Goal: Obtain resource: Download file/media

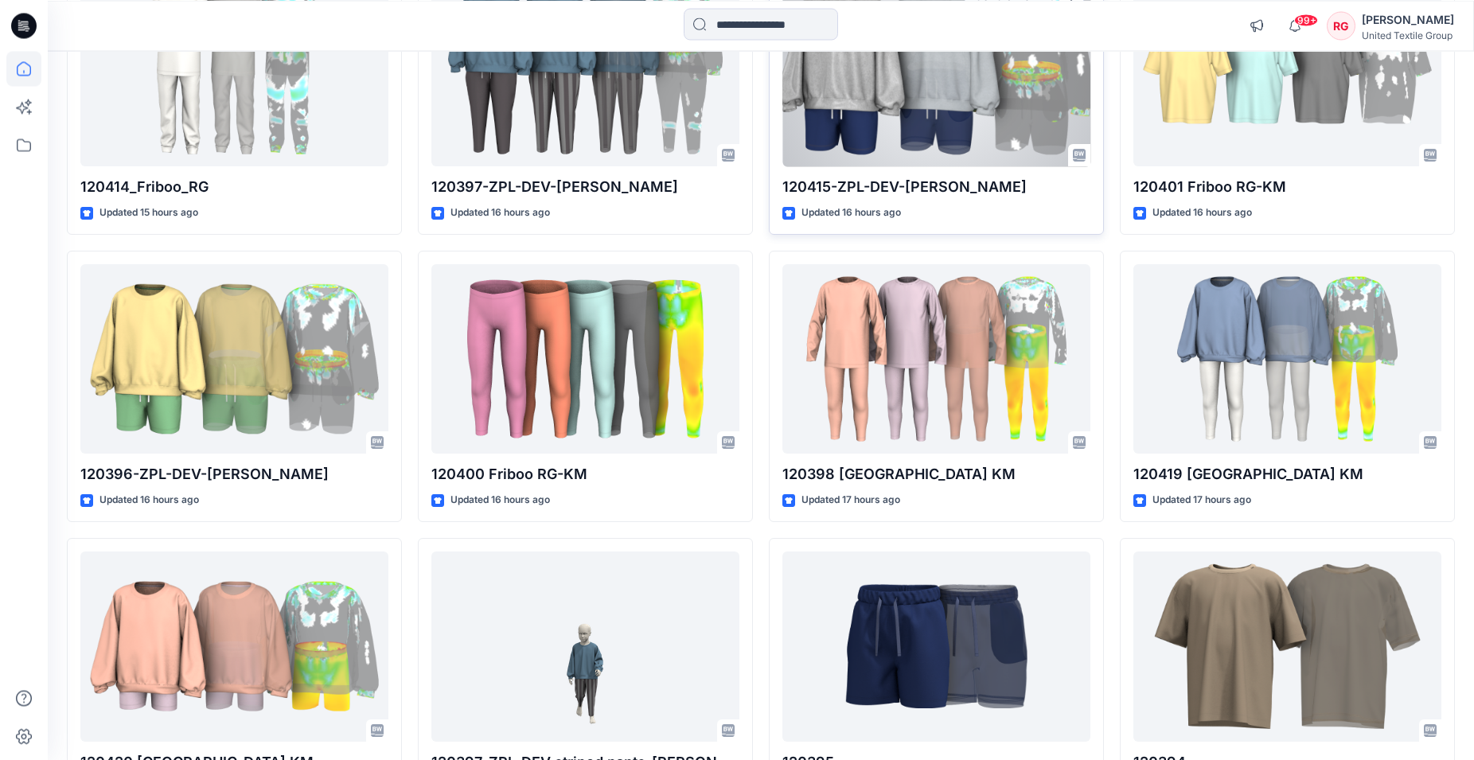
scroll to position [305, 0]
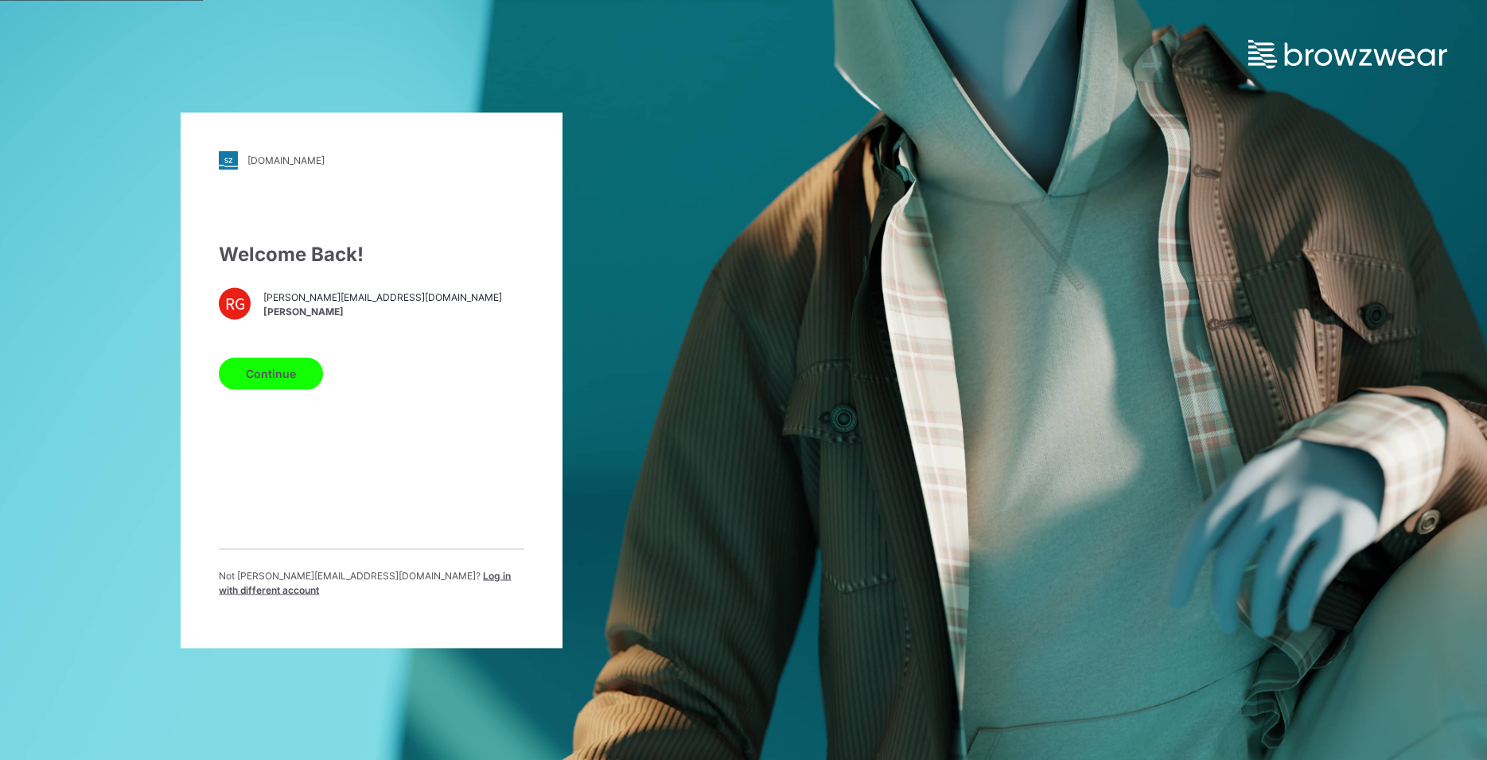
click at [282, 373] on button "Continue" at bounding box center [271, 373] width 104 height 32
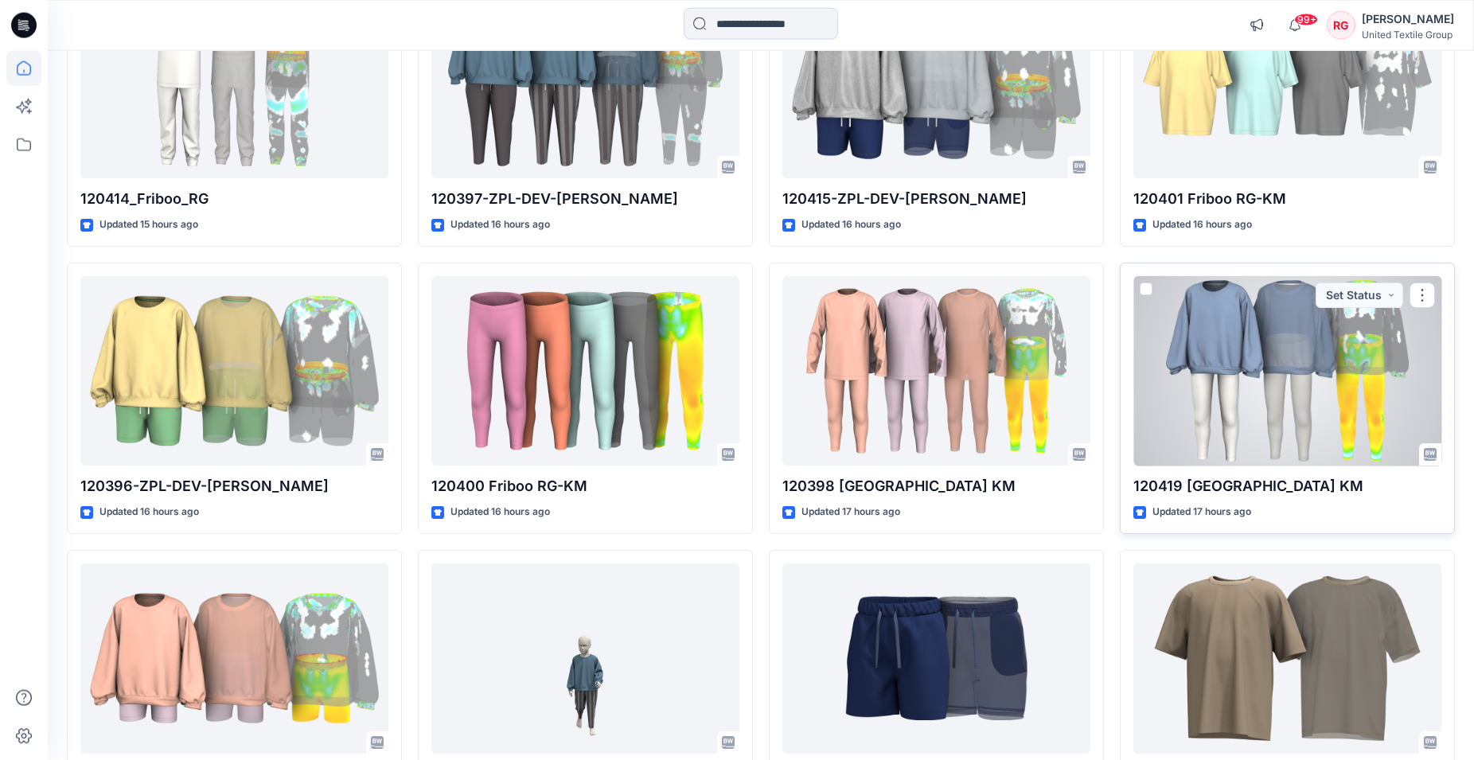
scroll to position [142, 0]
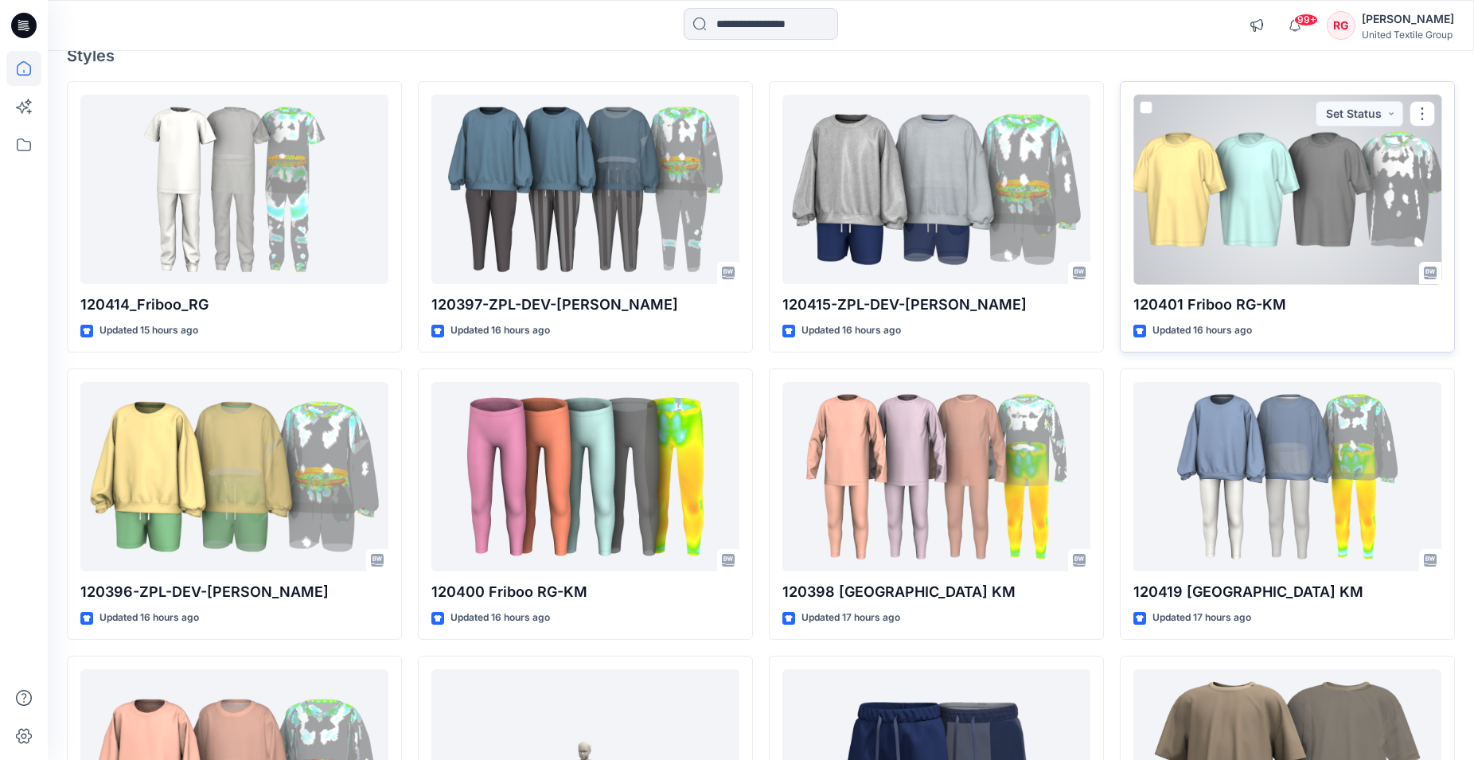
click at [1271, 201] on div at bounding box center [1287, 190] width 308 height 190
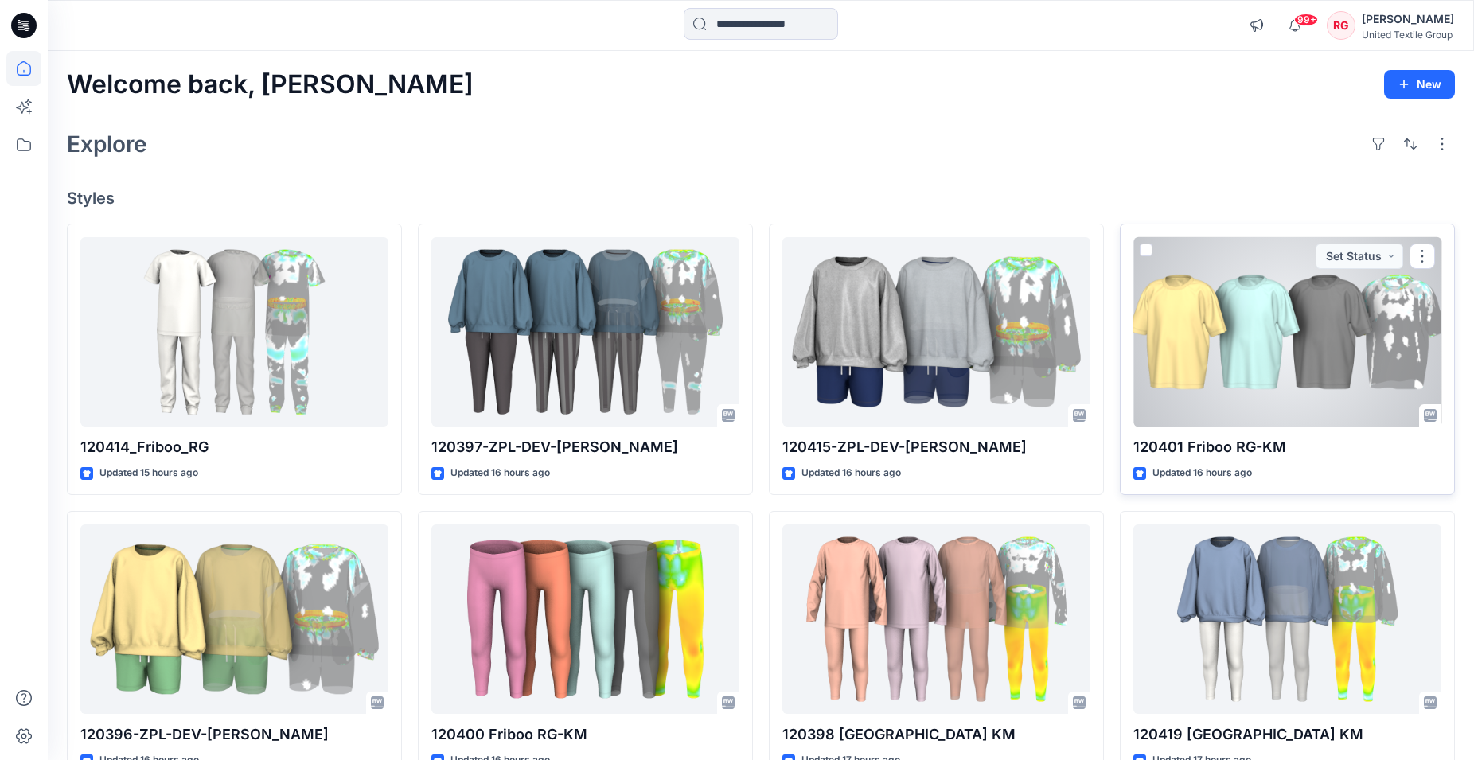
click at [1318, 335] on div at bounding box center [1287, 332] width 308 height 190
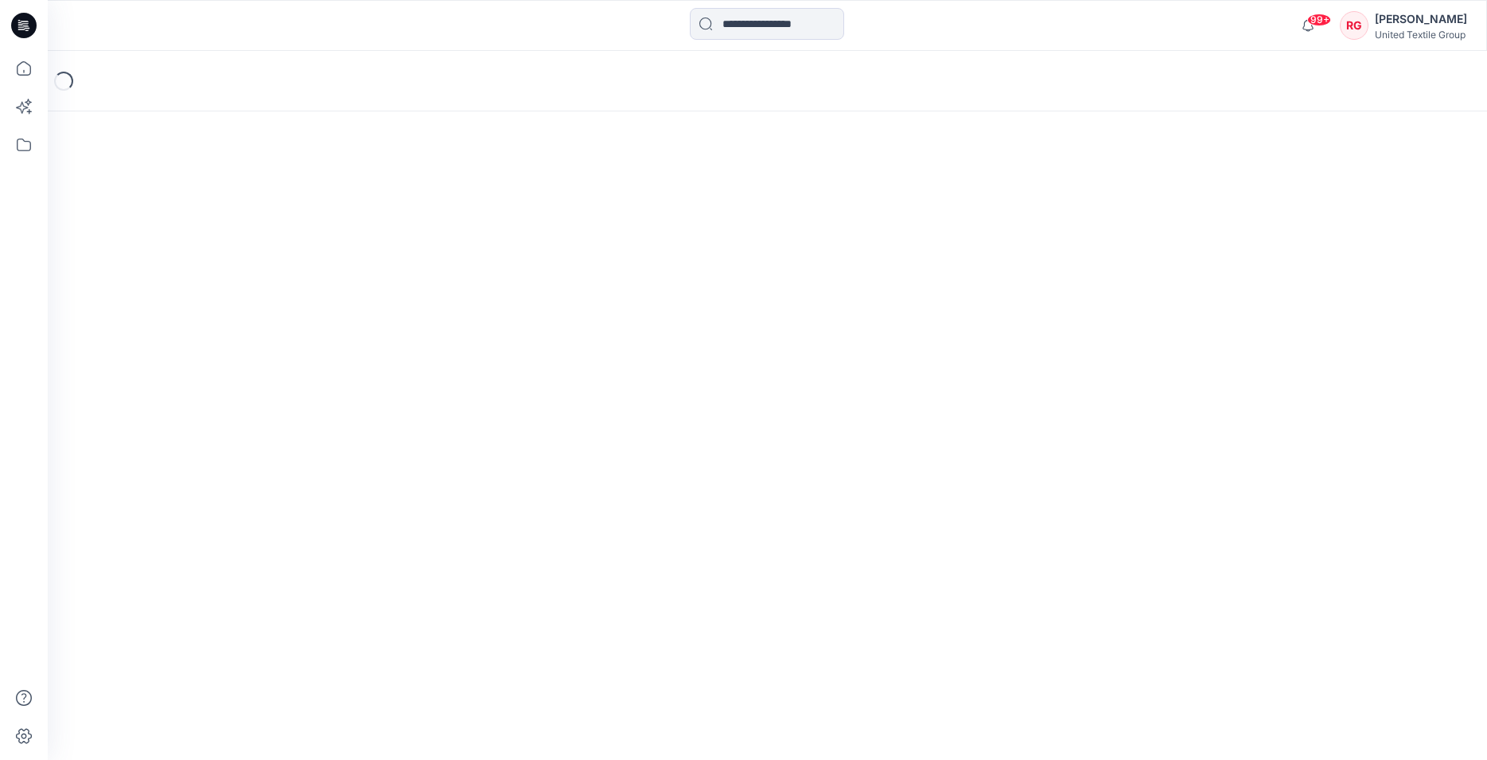
click at [1318, 335] on div "Loading..." at bounding box center [767, 405] width 1439 height 709
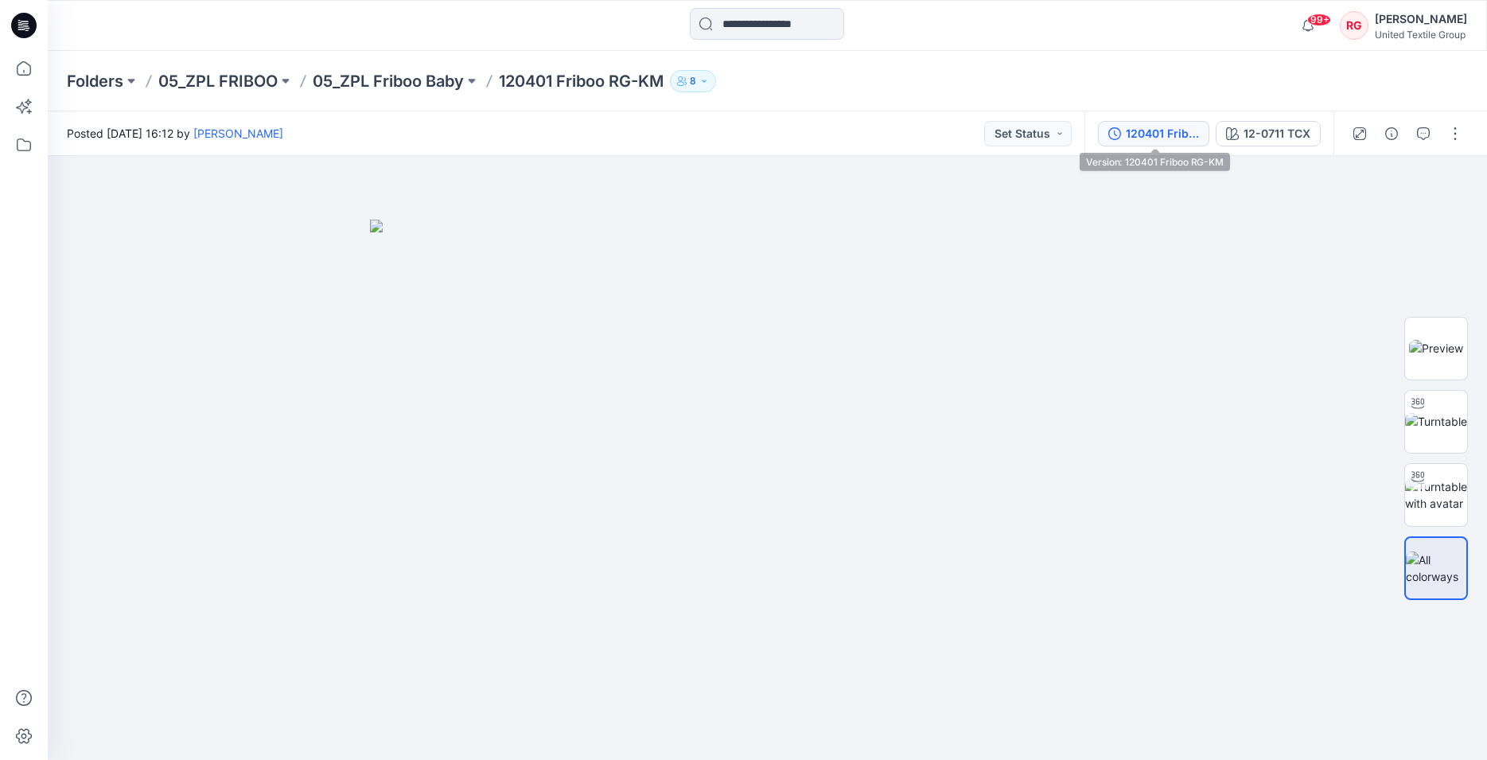
click at [1168, 135] on div "120401 Friboo RG-KM" at bounding box center [1162, 134] width 73 height 18
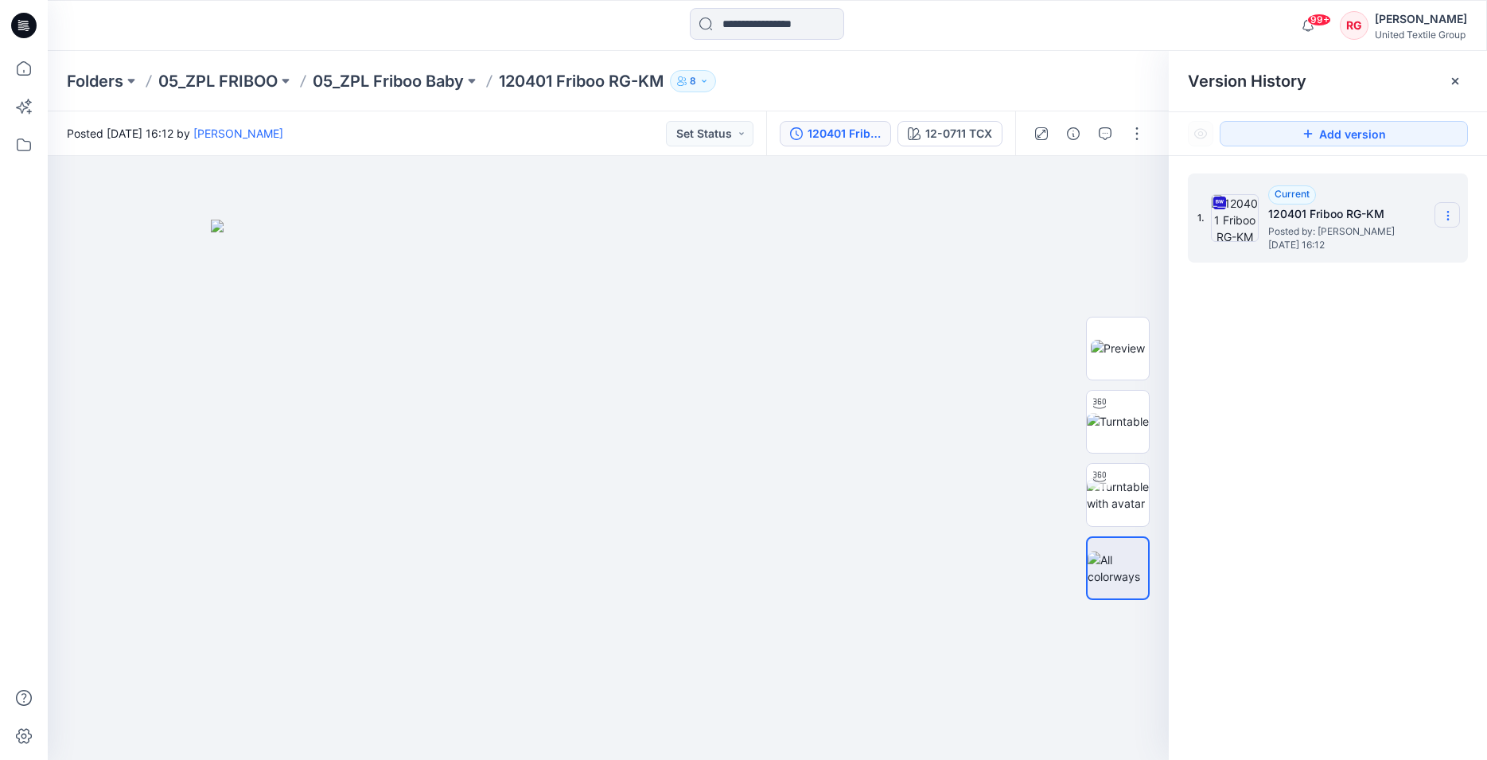
click at [1450, 217] on icon at bounding box center [1448, 215] width 13 height 13
click at [1394, 246] on span "Download Source BW File" at bounding box center [1367, 246] width 133 height 19
click at [1065, 23] on div at bounding box center [766, 25] width 719 height 35
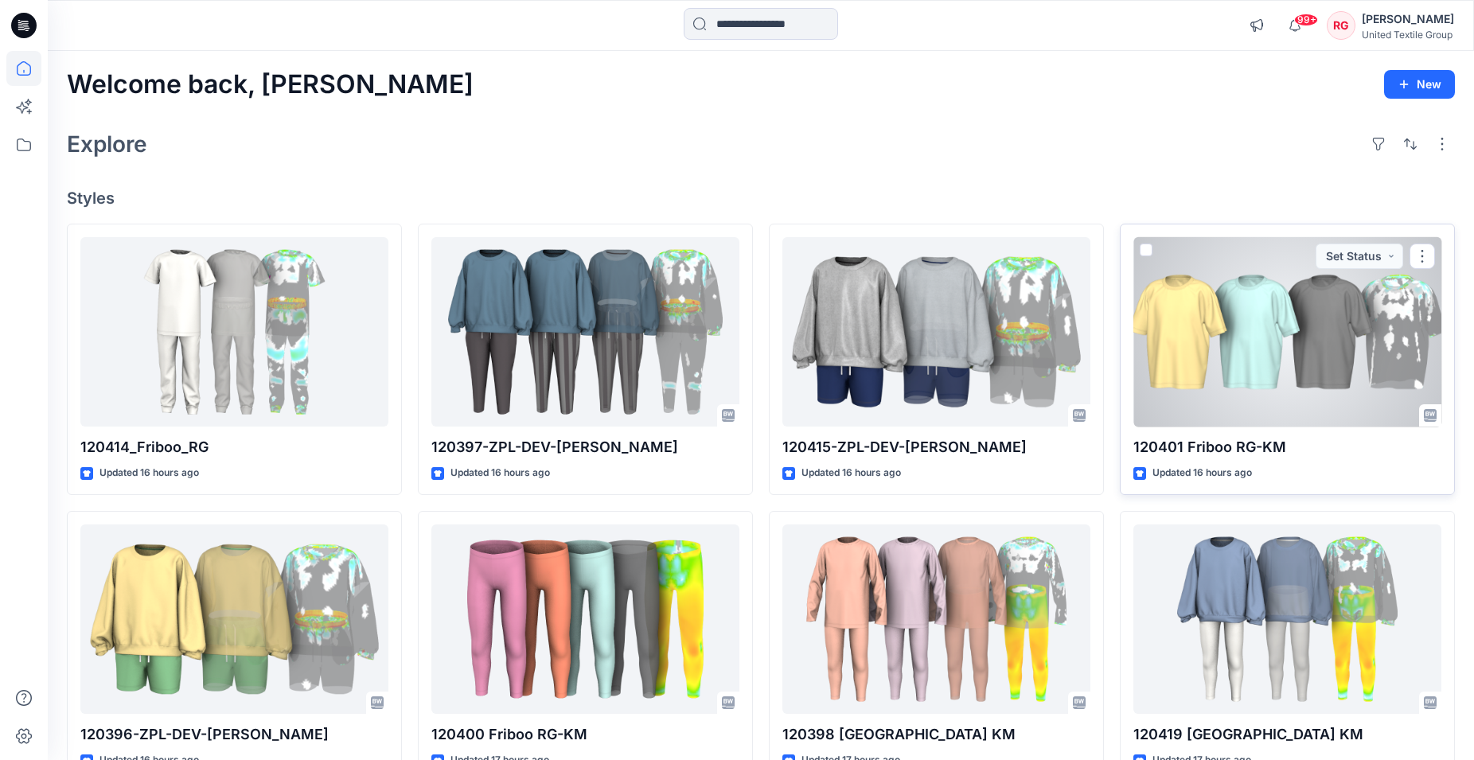
click at [1244, 318] on div at bounding box center [1287, 332] width 308 height 190
click at [1299, 331] on div at bounding box center [1287, 332] width 308 height 190
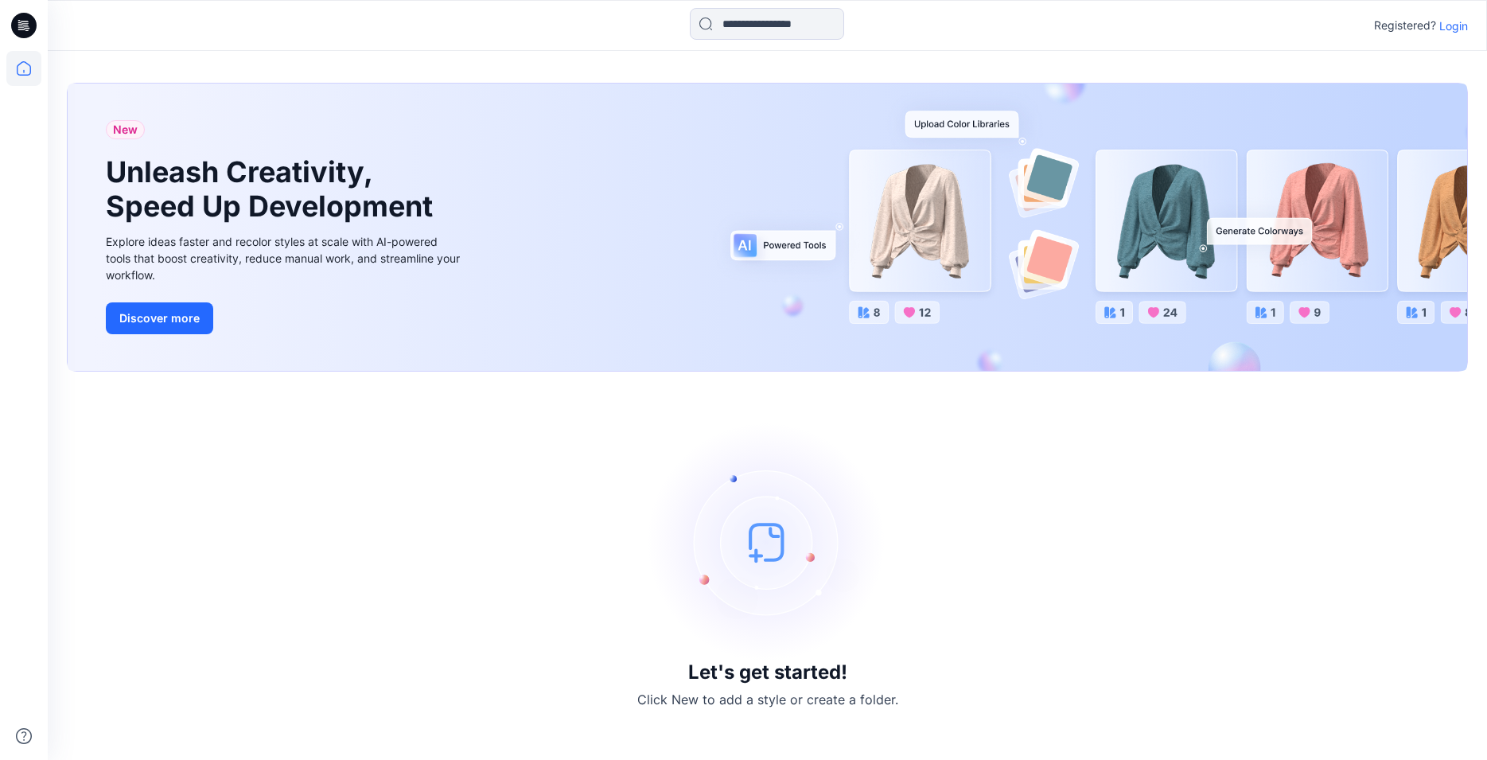
click at [1457, 27] on p "Login" at bounding box center [1453, 26] width 29 height 17
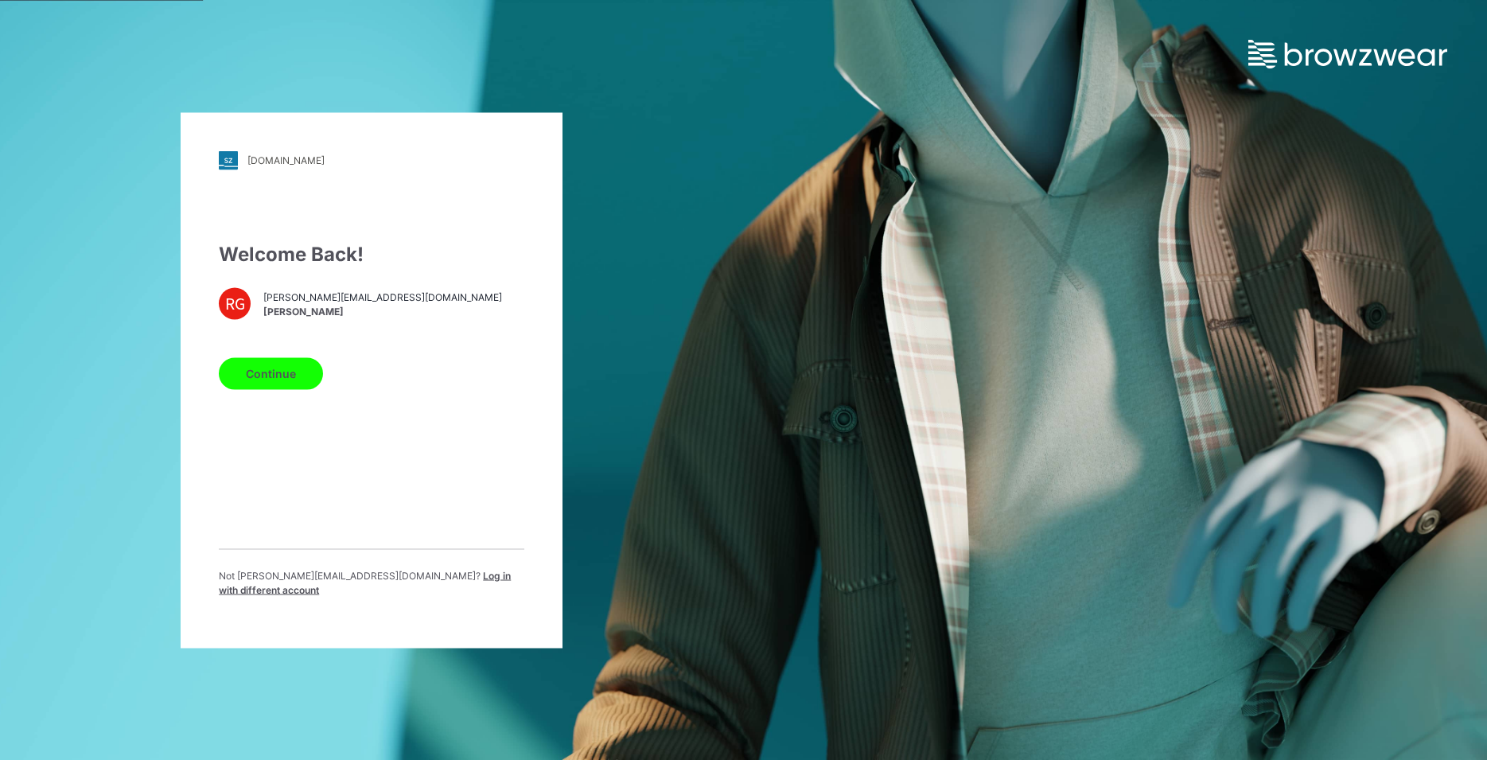
click at [281, 389] on button "Continue" at bounding box center [271, 373] width 104 height 32
click at [283, 377] on button "Continue" at bounding box center [271, 373] width 104 height 32
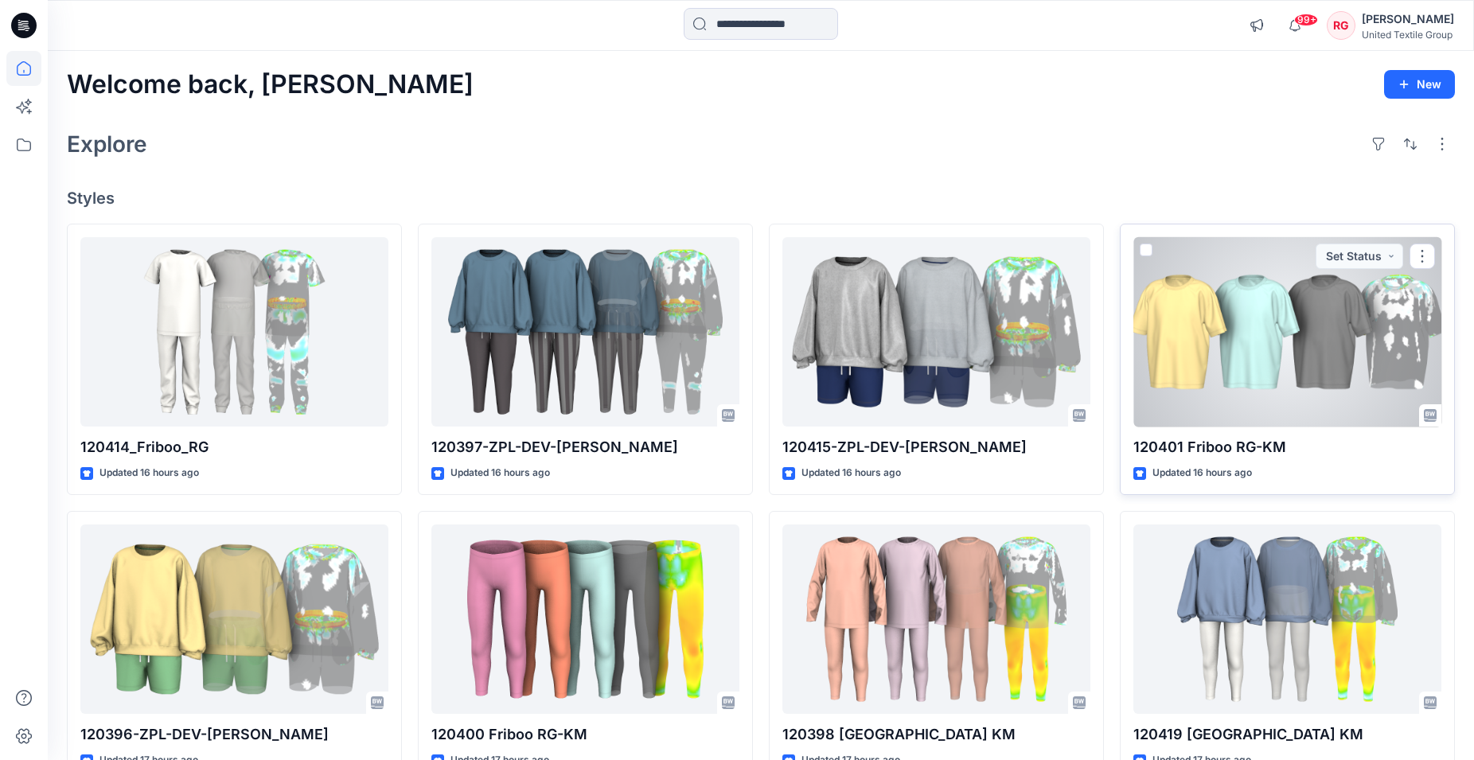
click at [1279, 354] on div at bounding box center [1287, 332] width 308 height 190
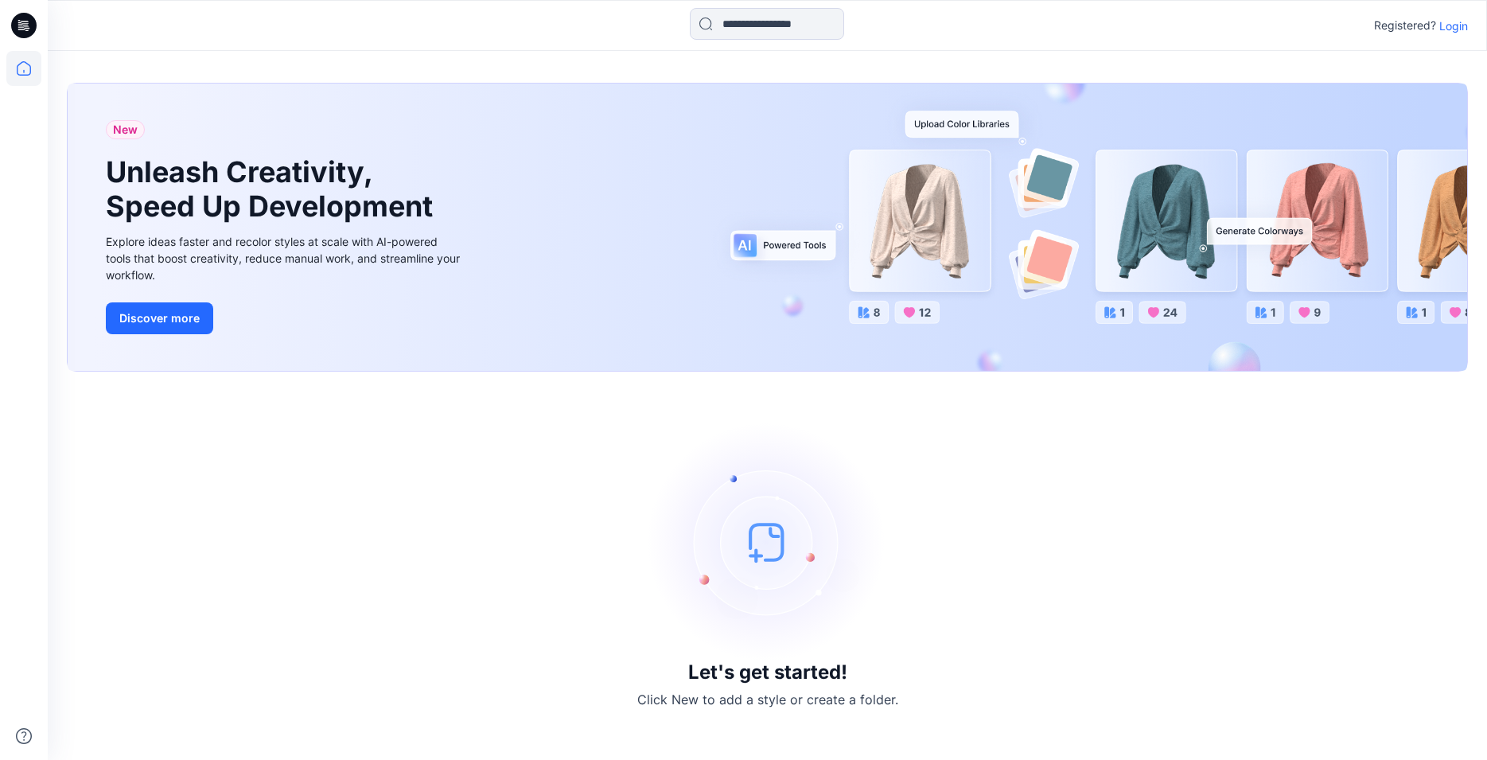
click at [1456, 23] on p "Login" at bounding box center [1453, 26] width 29 height 17
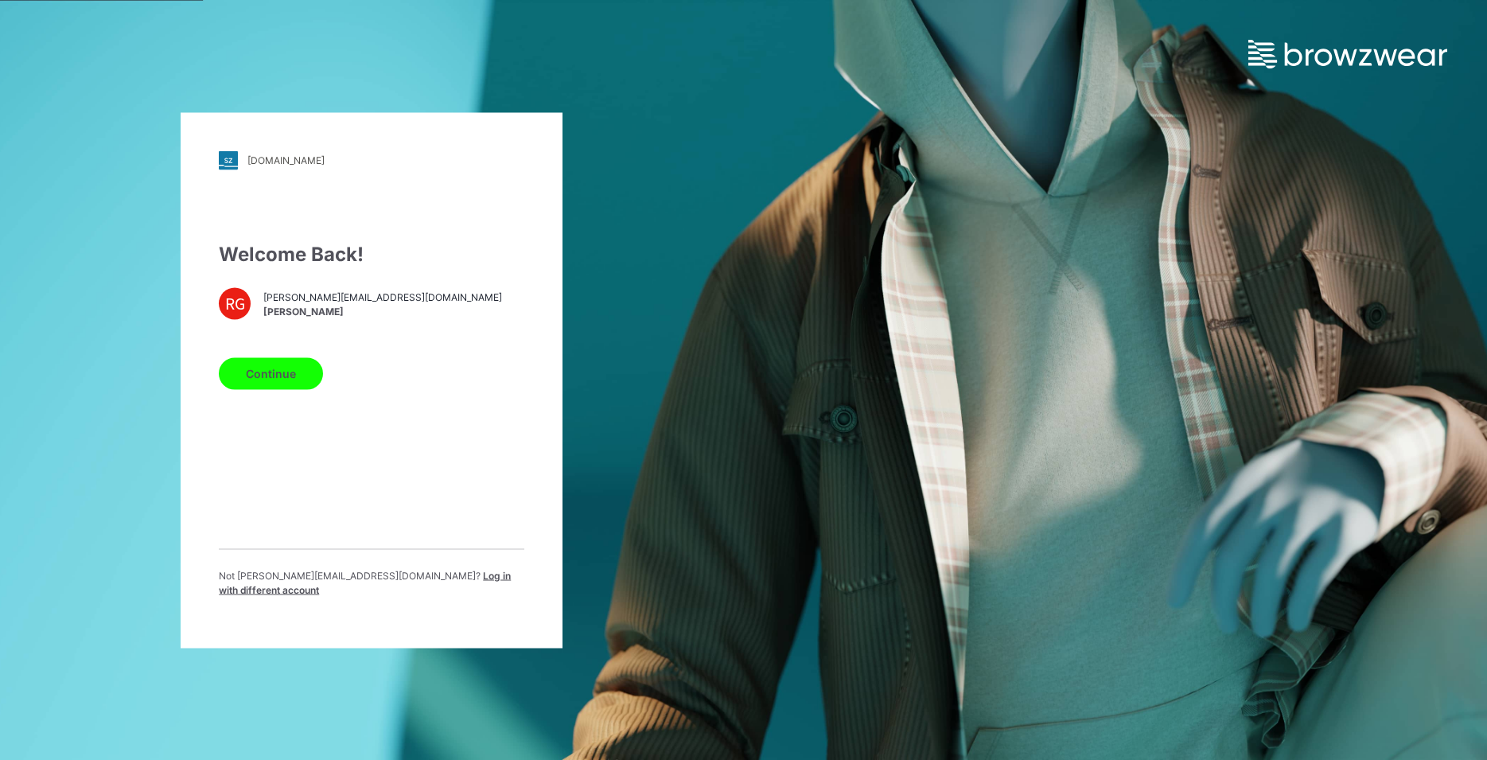
click at [294, 380] on button "Continue" at bounding box center [271, 373] width 104 height 32
click at [287, 384] on button "Continue" at bounding box center [271, 373] width 104 height 32
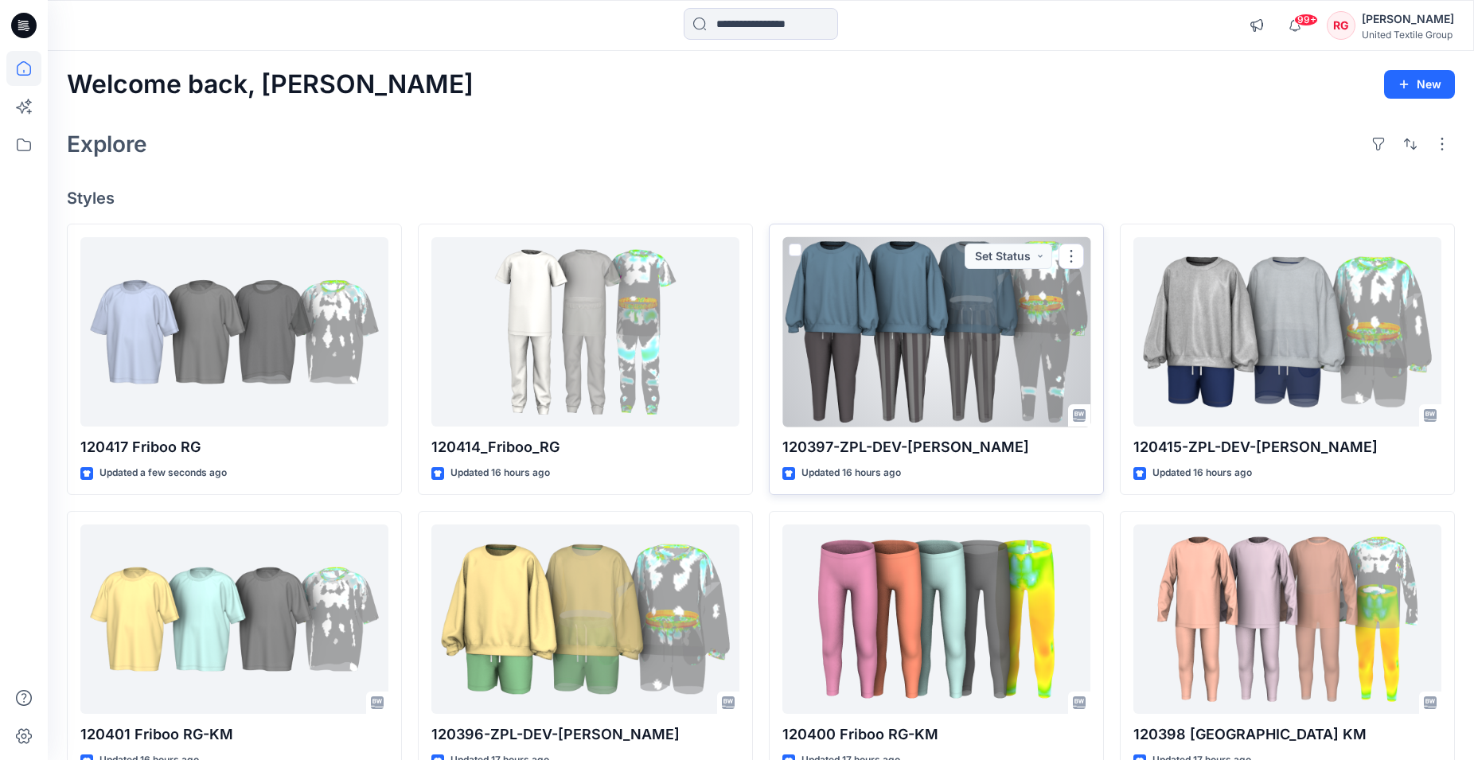
scroll to position [81, 0]
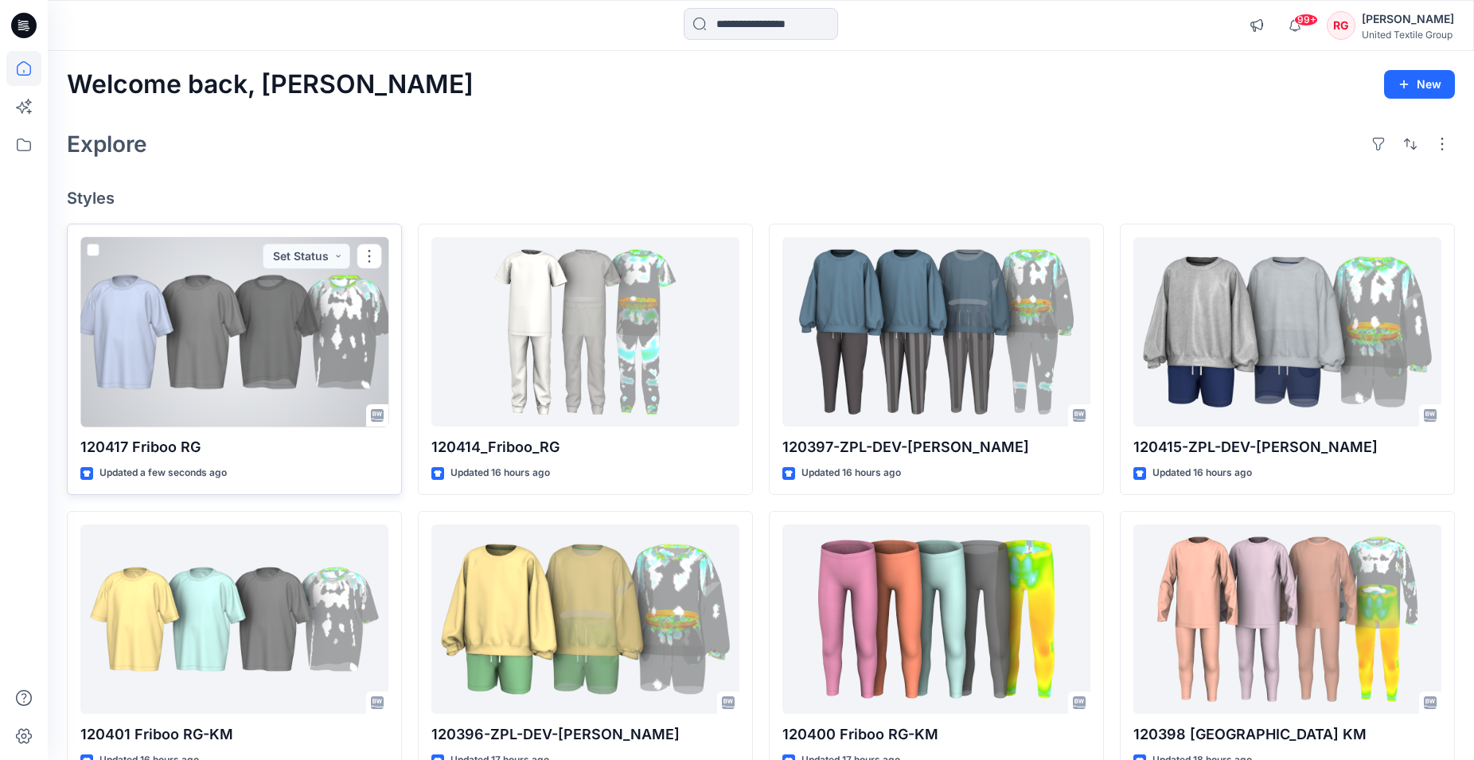
click at [247, 395] on div at bounding box center [234, 332] width 308 height 190
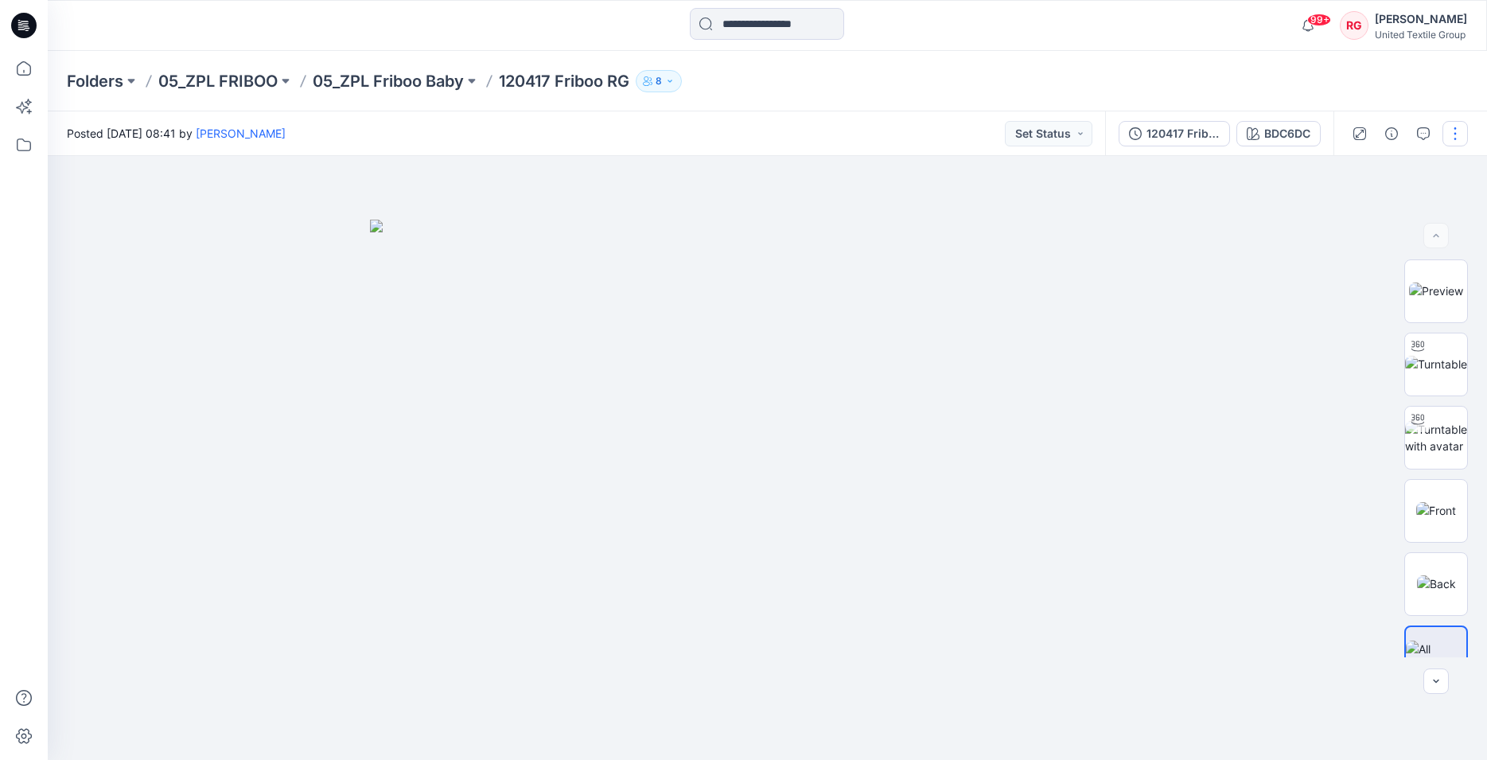
click at [1455, 135] on button "button" at bounding box center [1454, 133] width 25 height 25
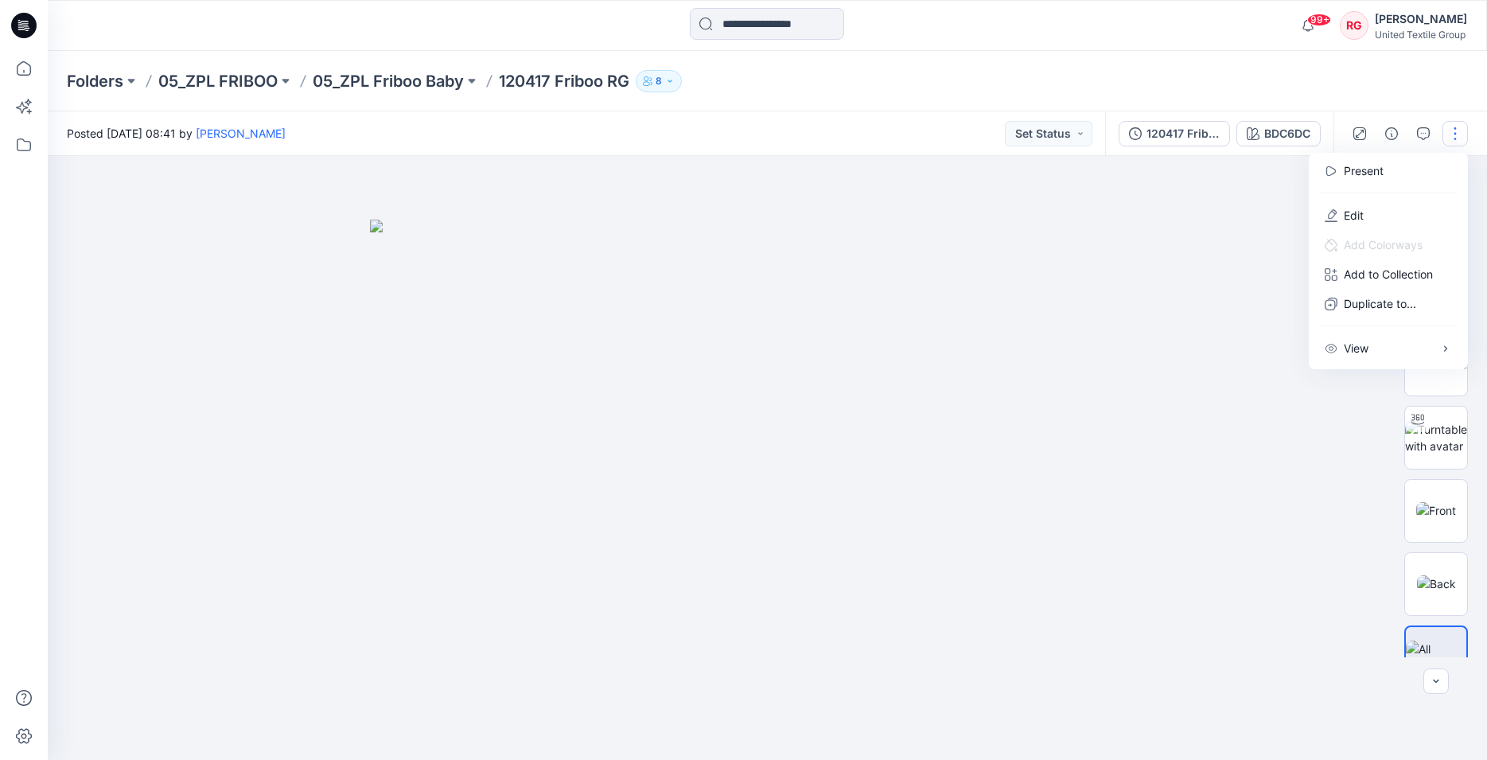
drag, startPoint x: 1258, startPoint y: 263, endPoint x: 1258, endPoint y: 254, distance: 9.5
click at [1258, 260] on div at bounding box center [767, 458] width 1439 height 604
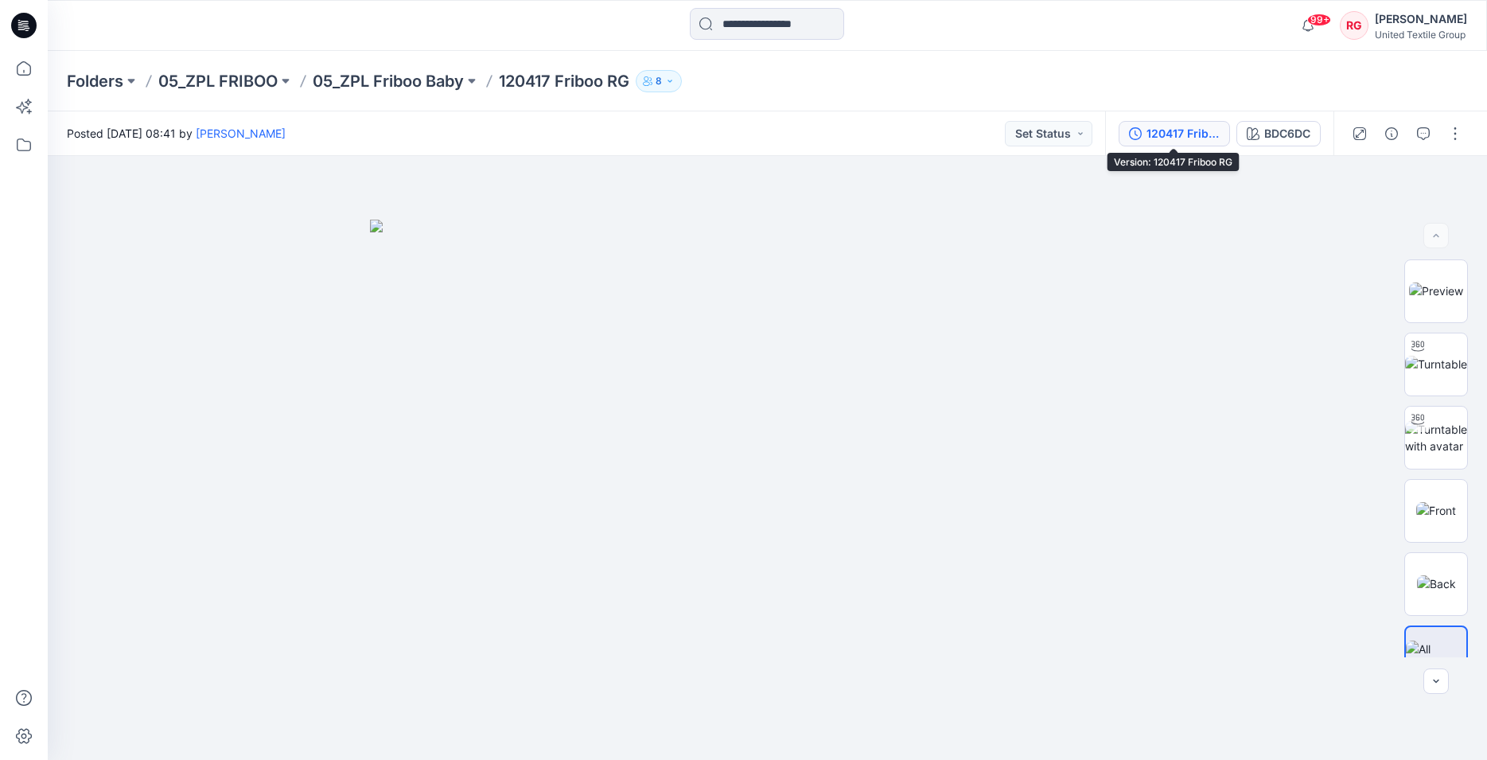
click at [1197, 139] on div "120417 Friboo RG" at bounding box center [1183, 134] width 73 height 18
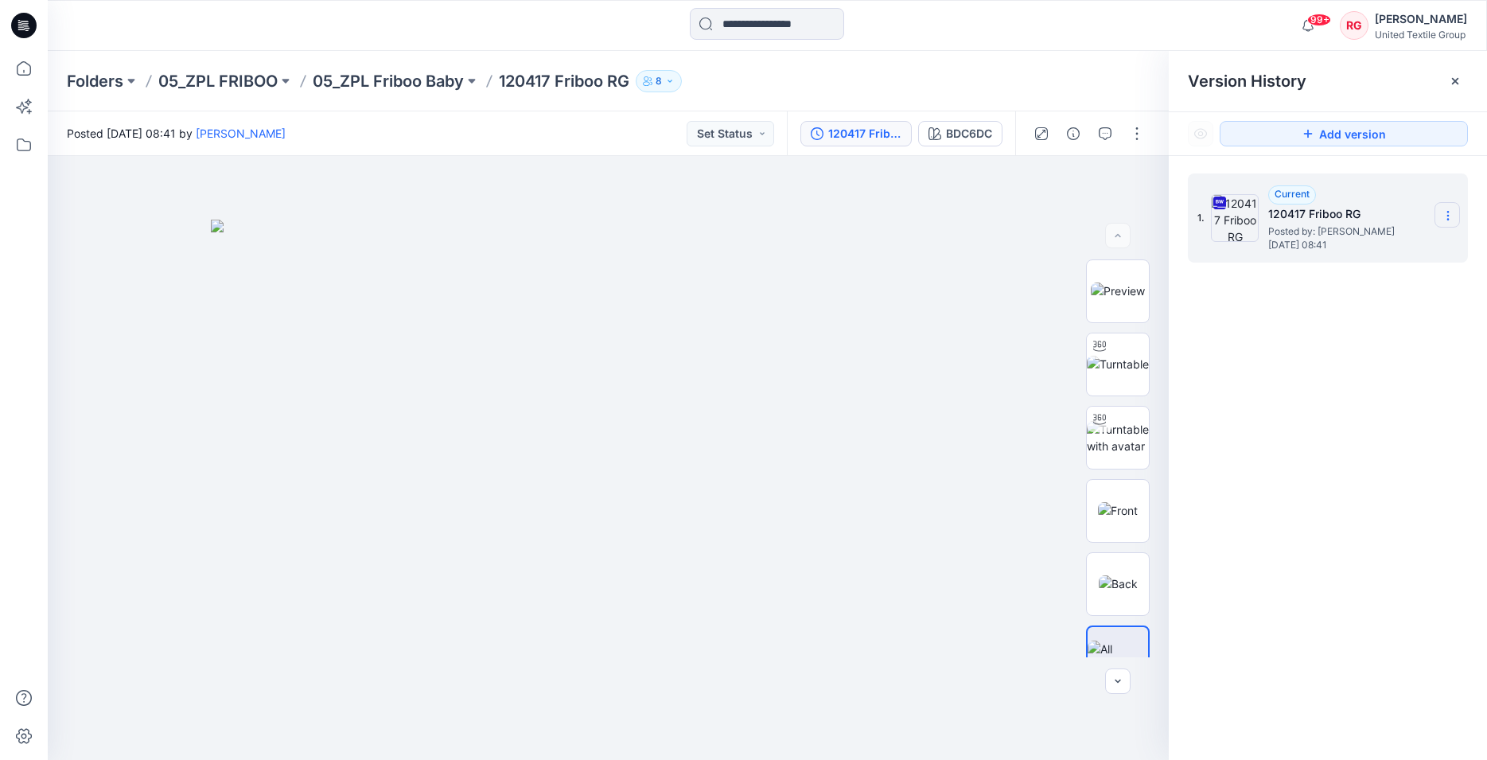
click at [1451, 218] on icon at bounding box center [1448, 215] width 13 height 13
click at [900, 270] on img at bounding box center [609, 490] width 796 height 541
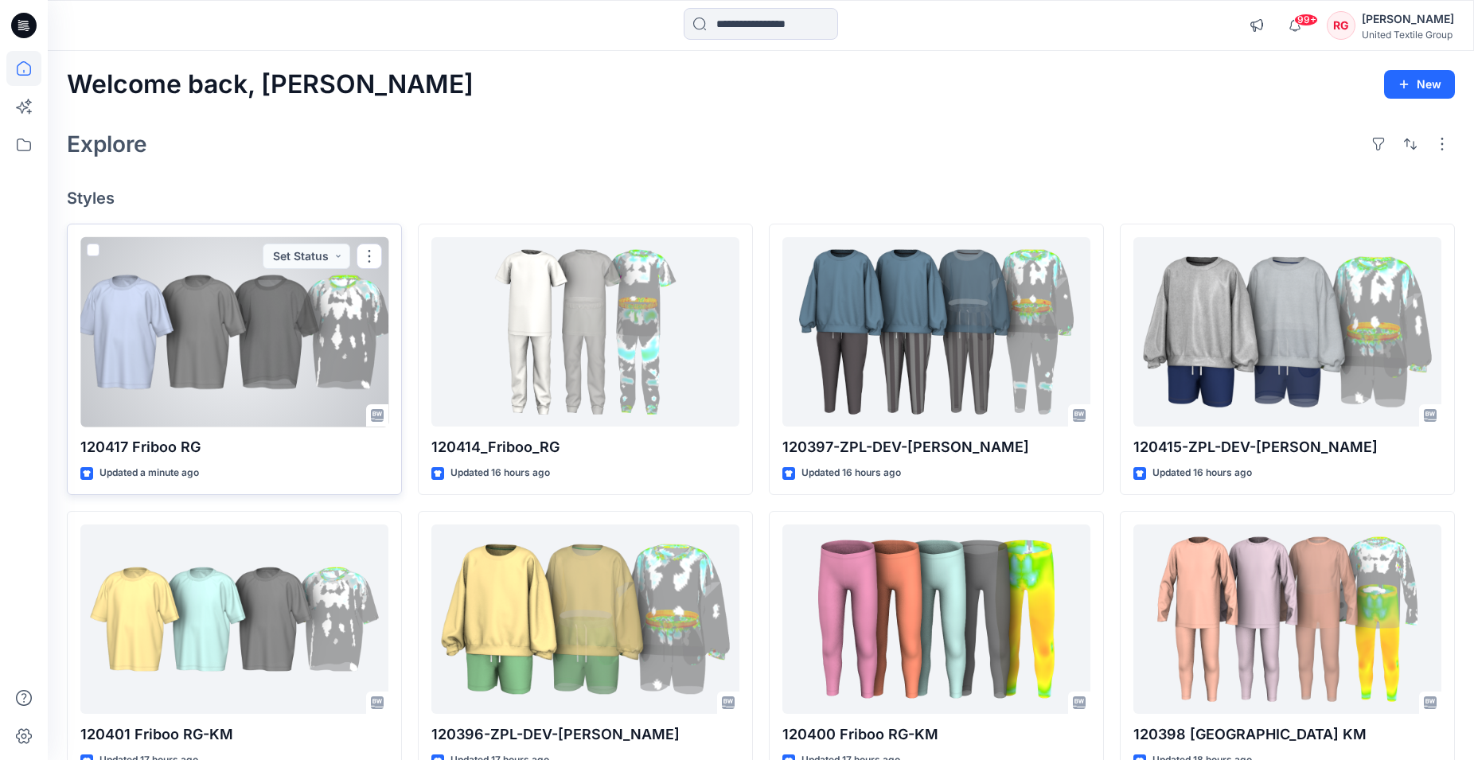
click at [278, 334] on div at bounding box center [234, 332] width 308 height 190
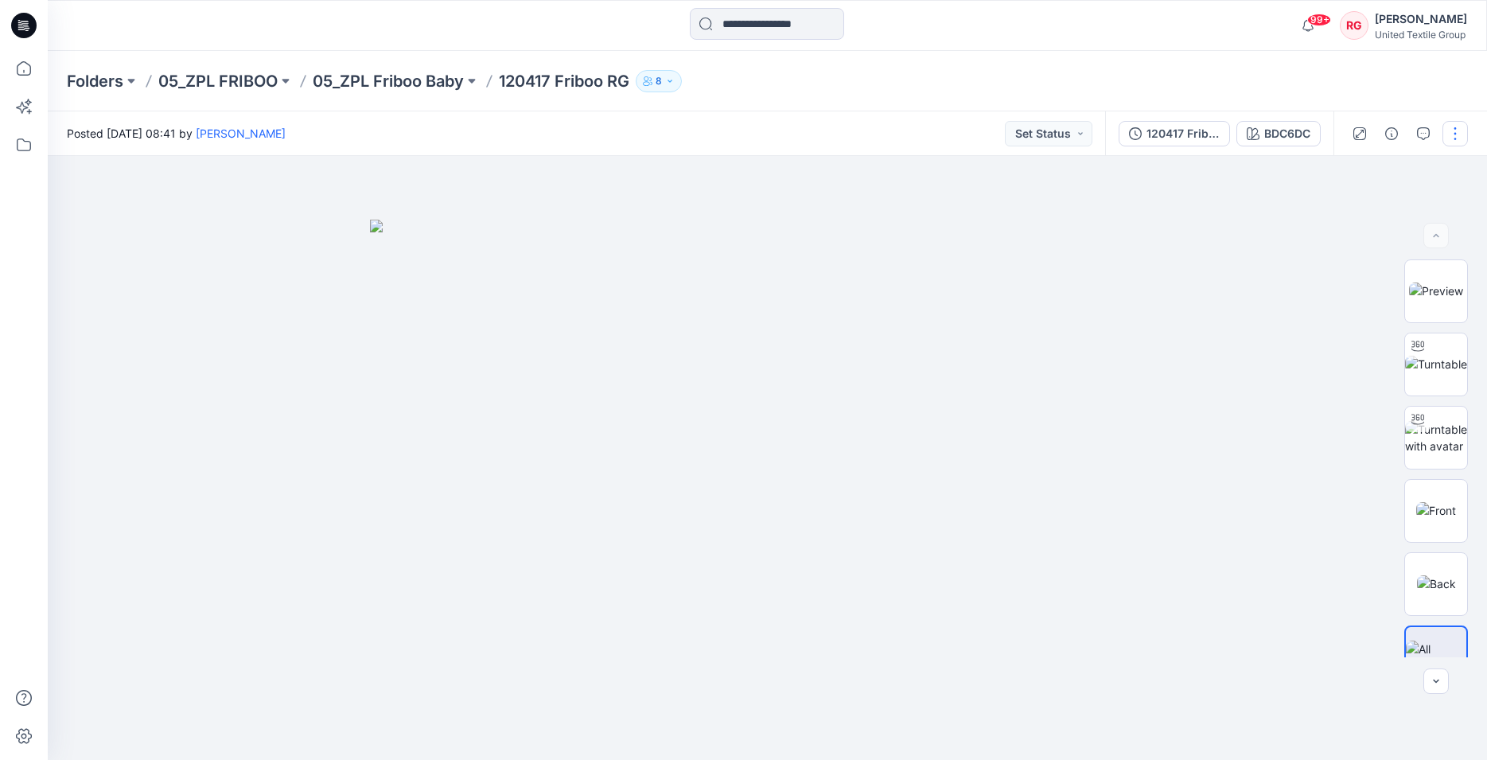
click at [1451, 134] on button "button" at bounding box center [1454, 133] width 25 height 25
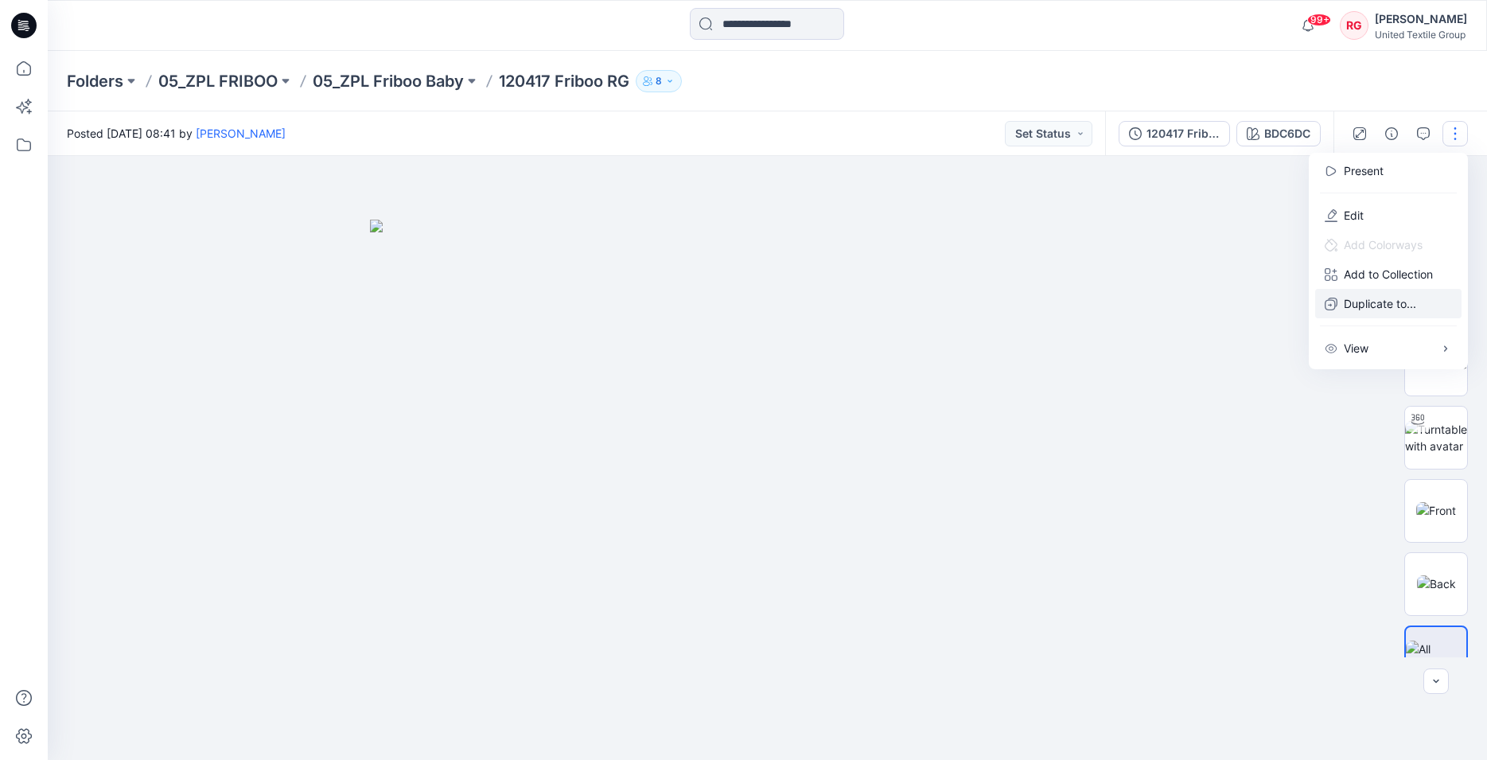
click at [1384, 305] on p "Duplicate to..." at bounding box center [1380, 303] width 72 height 17
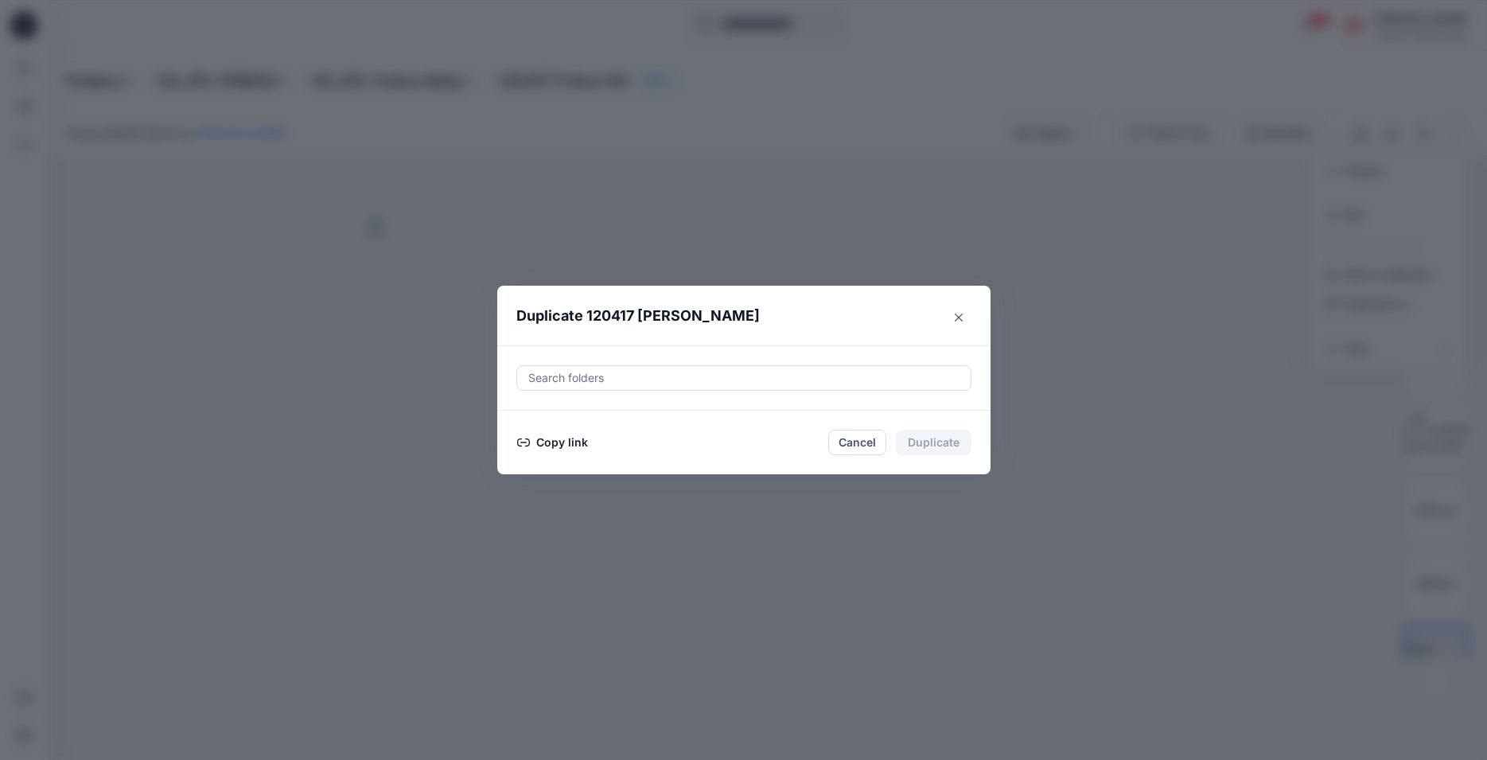
click at [561, 447] on button "Copy link" at bounding box center [552, 442] width 72 height 19
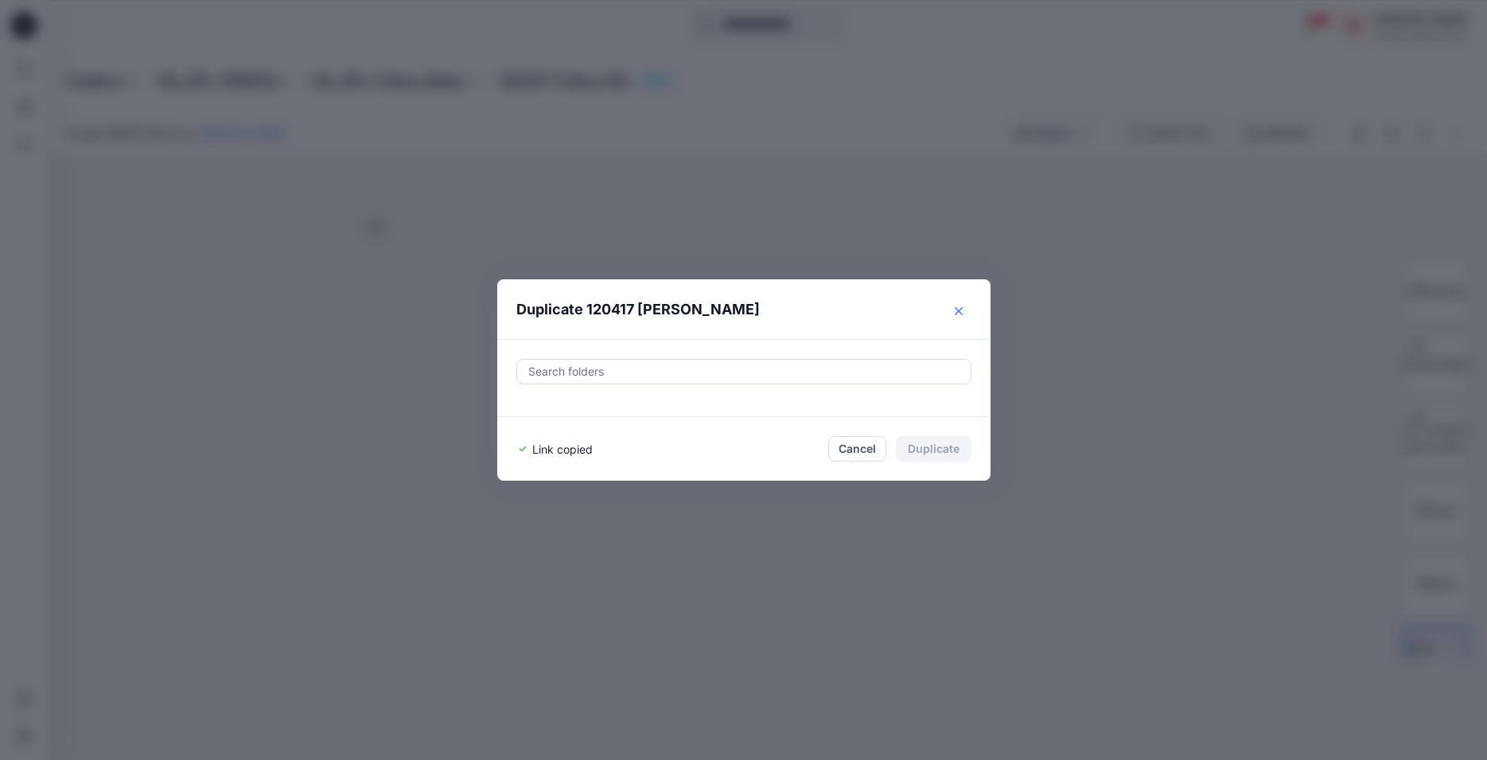
click at [965, 309] on button "Close" at bounding box center [958, 310] width 25 height 25
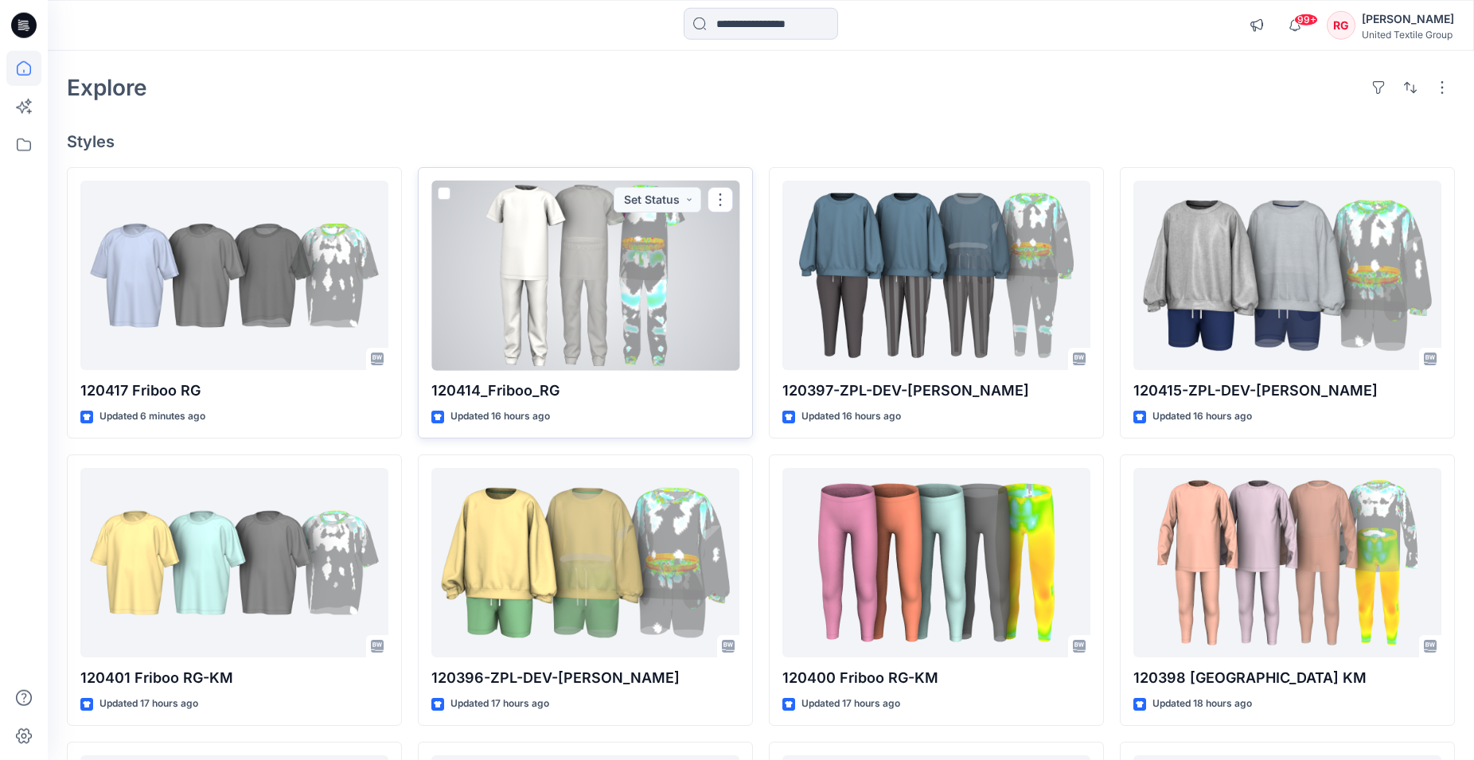
scroll to position [81, 0]
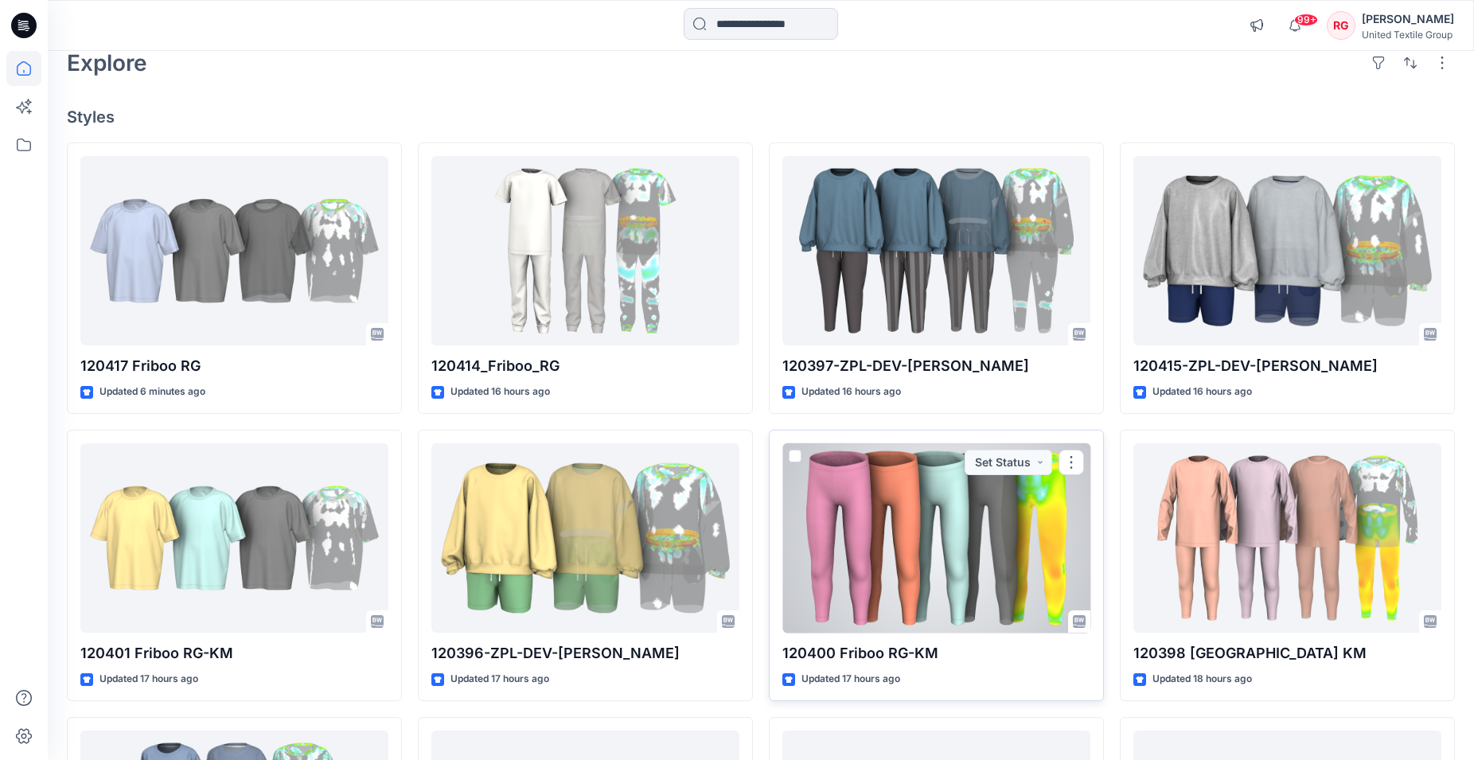
click at [974, 522] on div at bounding box center [936, 538] width 308 height 190
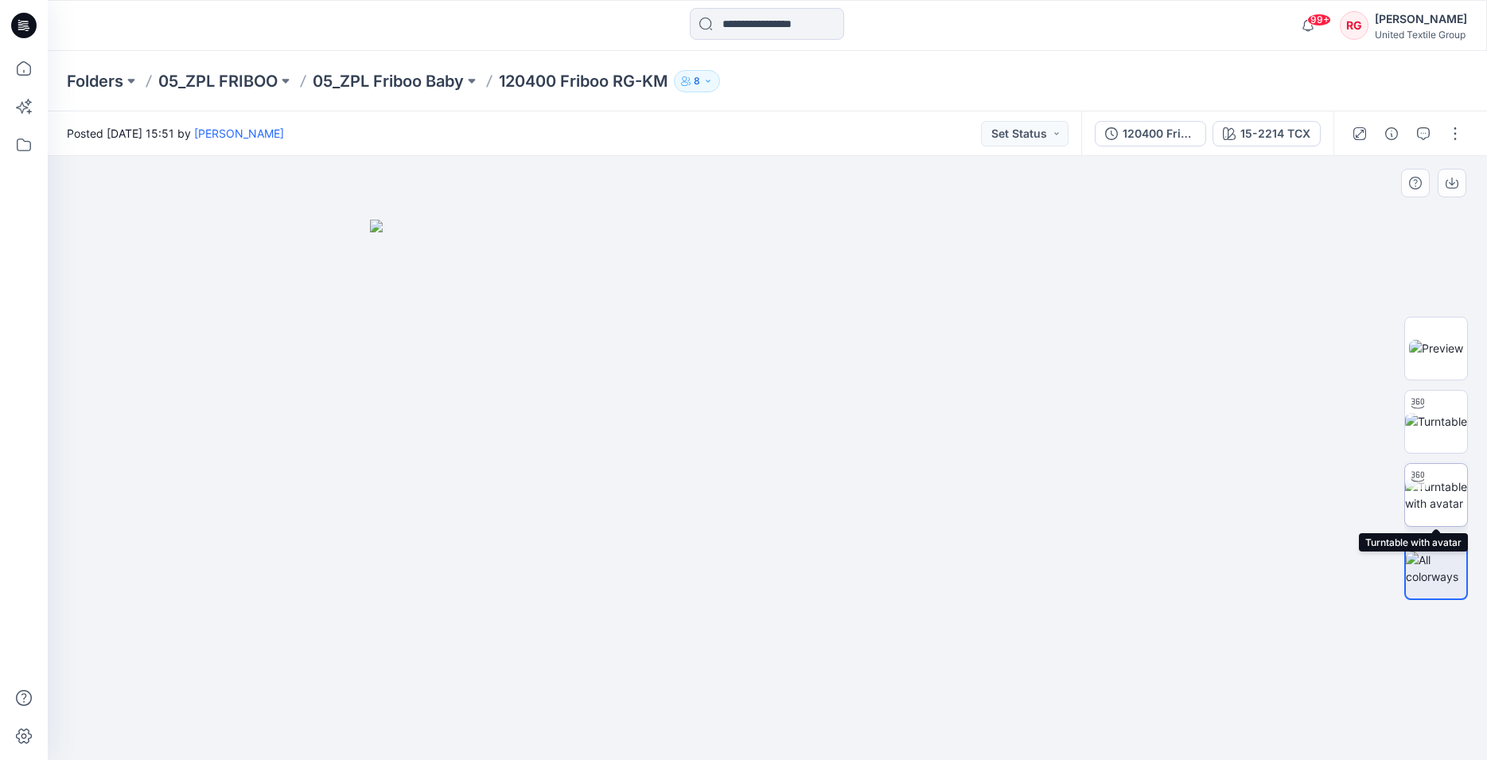
click at [1440, 496] on img at bounding box center [1436, 494] width 62 height 33
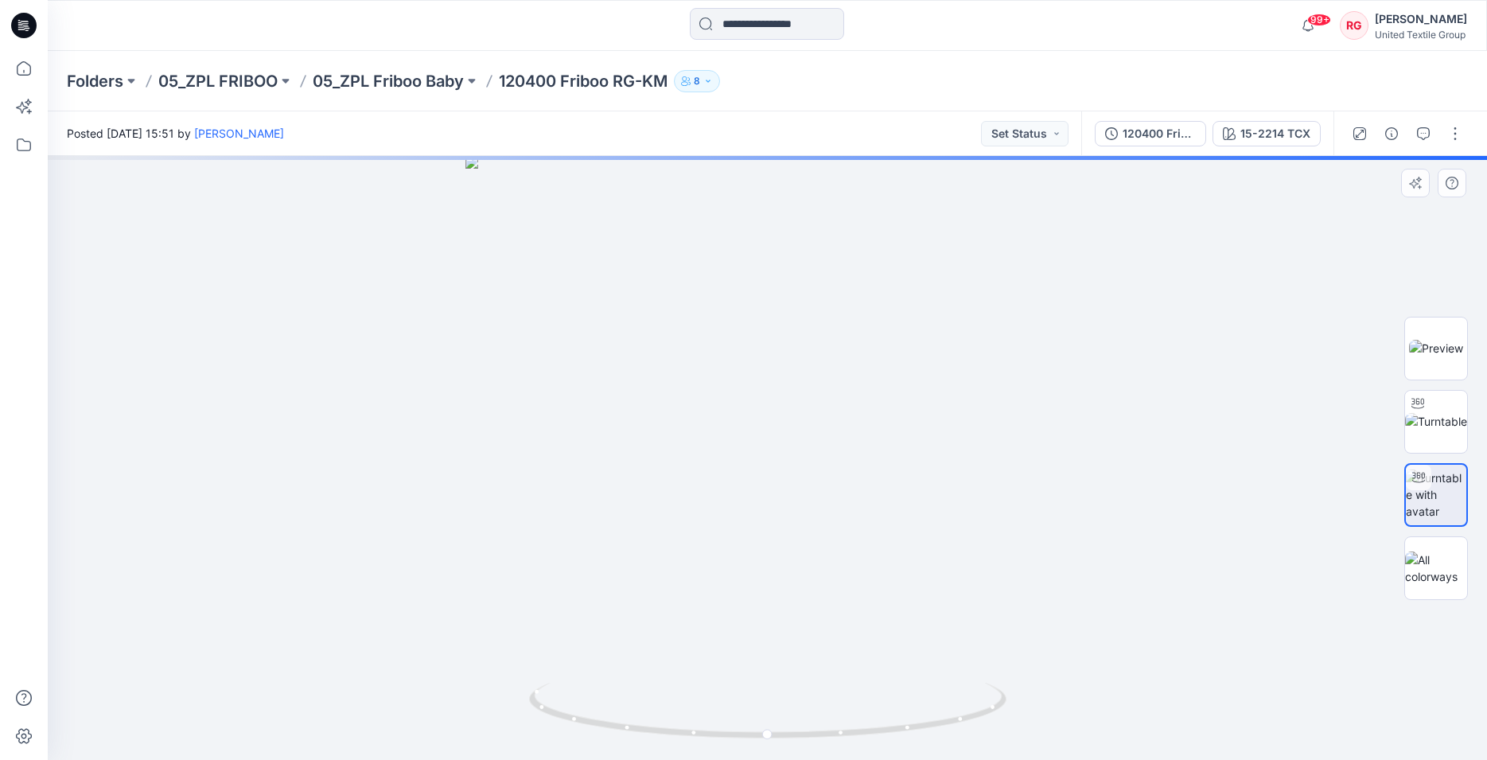
click at [775, 679] on div at bounding box center [767, 458] width 1439 height 604
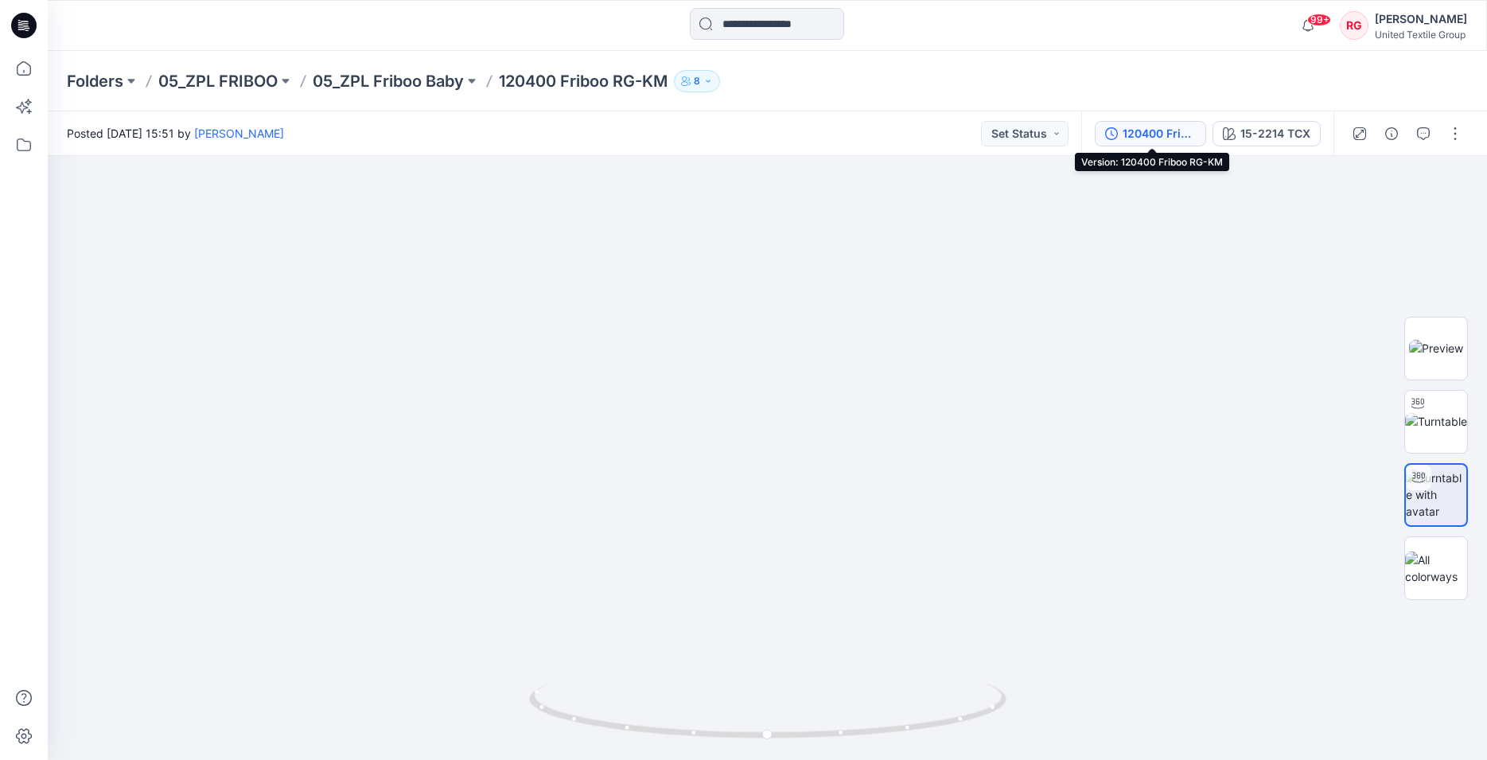
click at [1173, 140] on div "120400 Friboo RG-KM" at bounding box center [1159, 134] width 73 height 18
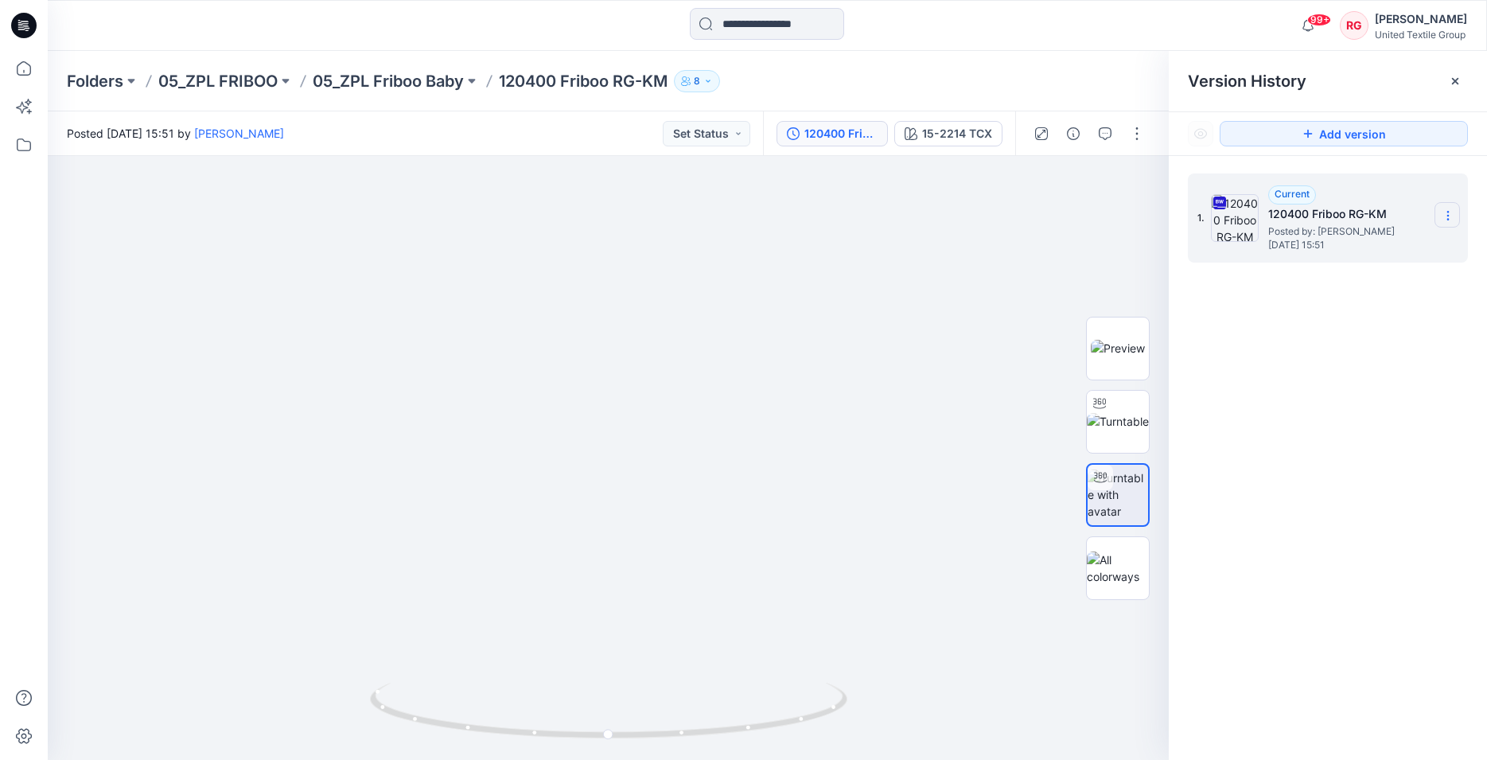
click at [1447, 210] on icon at bounding box center [1448, 215] width 13 height 13
click at [1393, 246] on span "Download Source BW File" at bounding box center [1367, 246] width 133 height 19
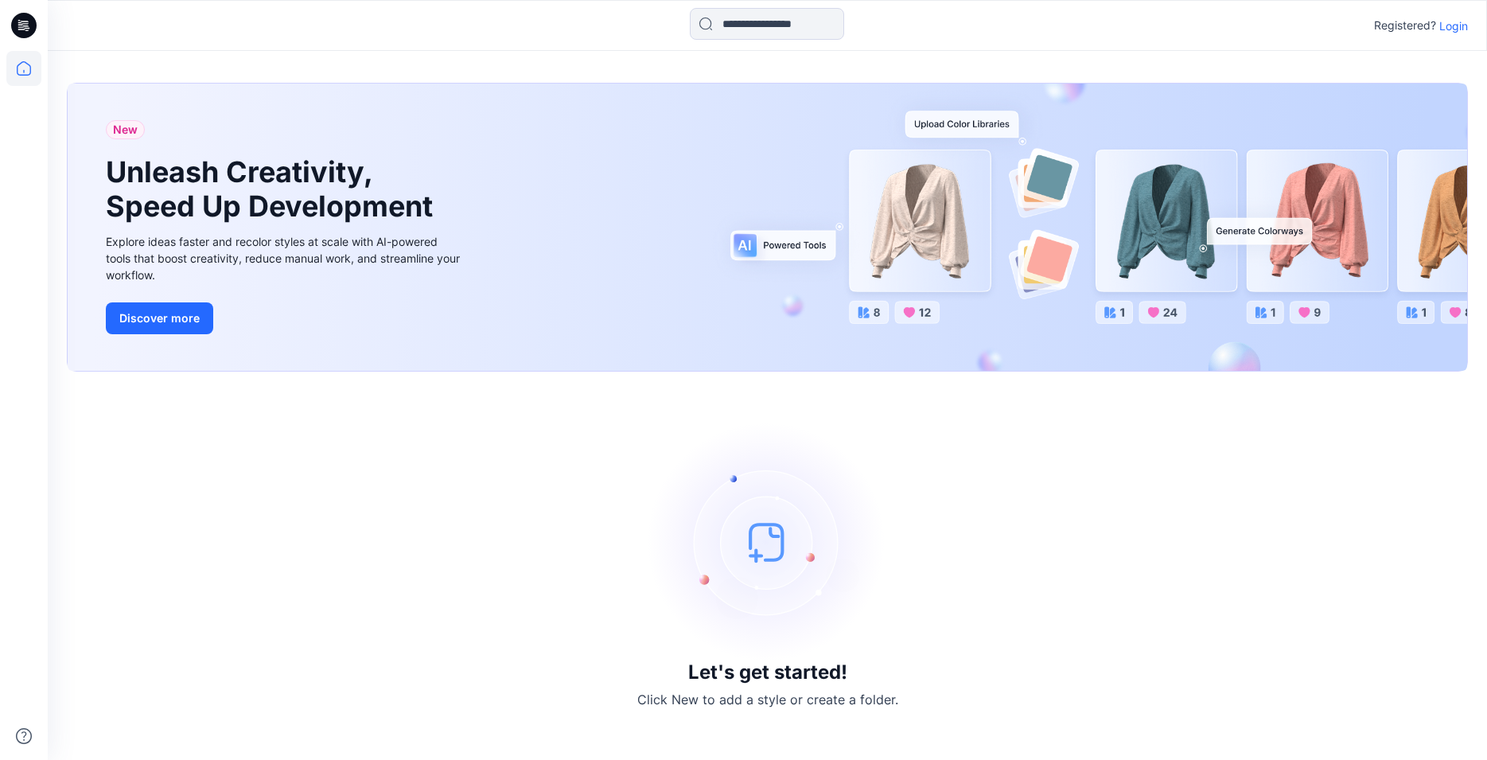
click at [1453, 25] on p "Login" at bounding box center [1453, 26] width 29 height 17
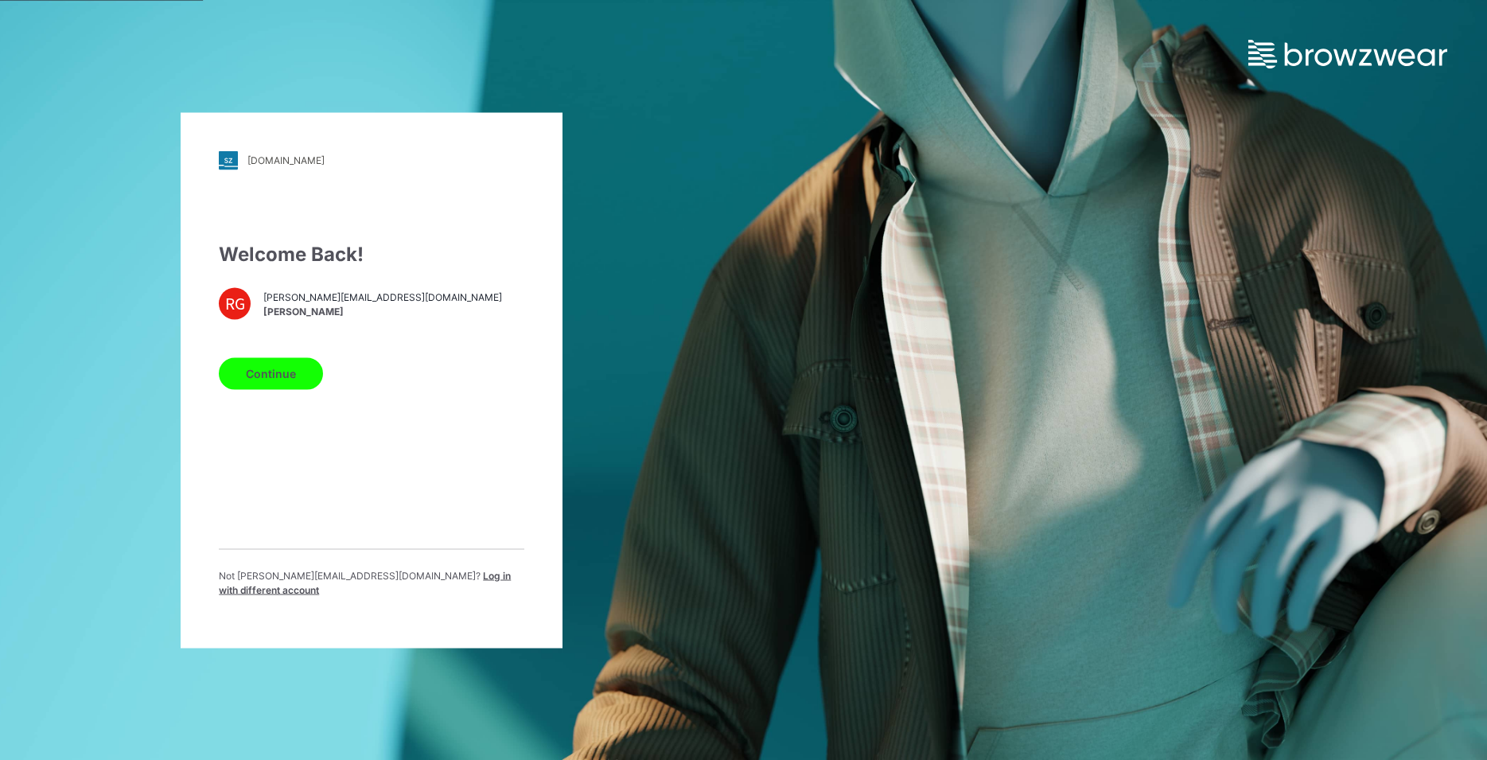
click at [277, 380] on button "Continue" at bounding box center [271, 373] width 104 height 32
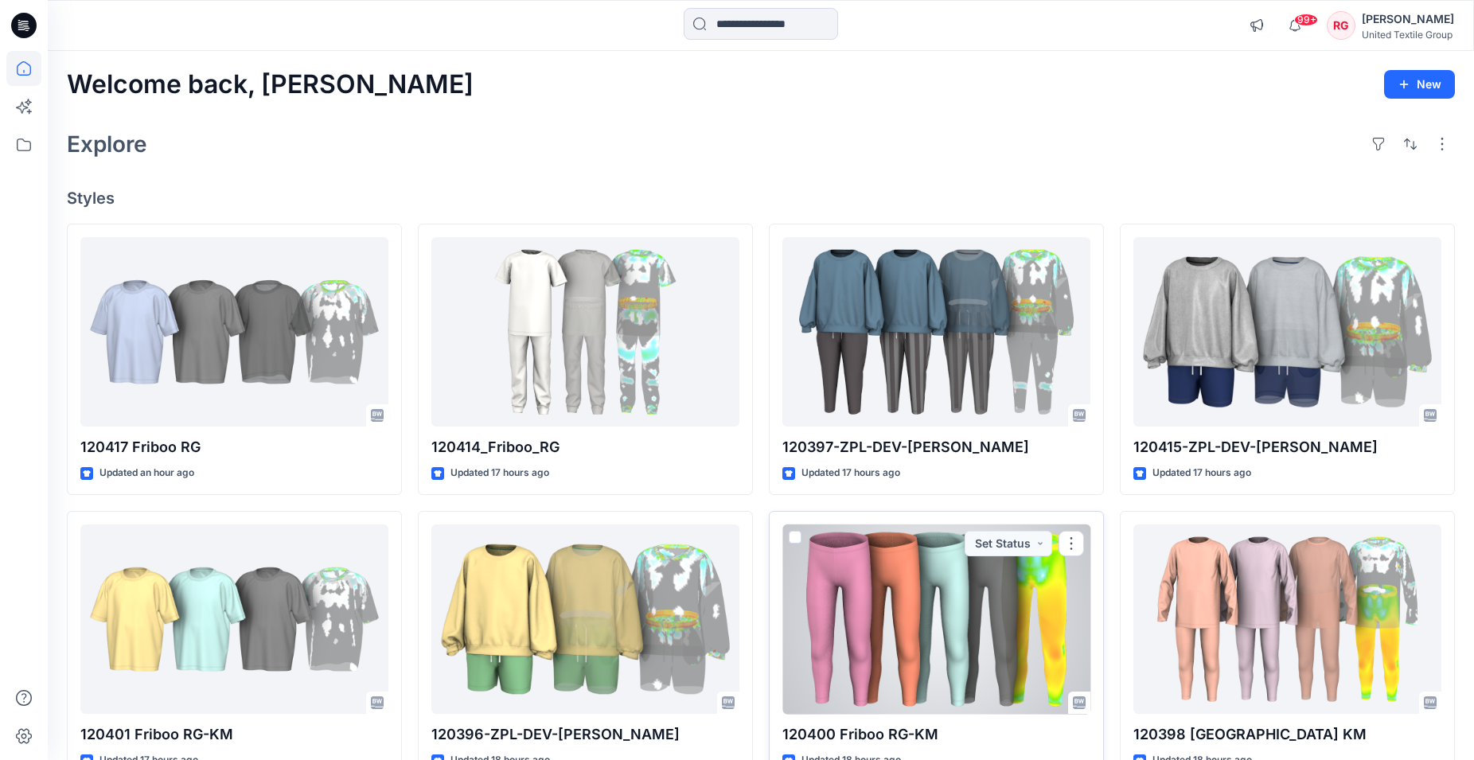
click at [993, 619] on div at bounding box center [936, 619] width 308 height 190
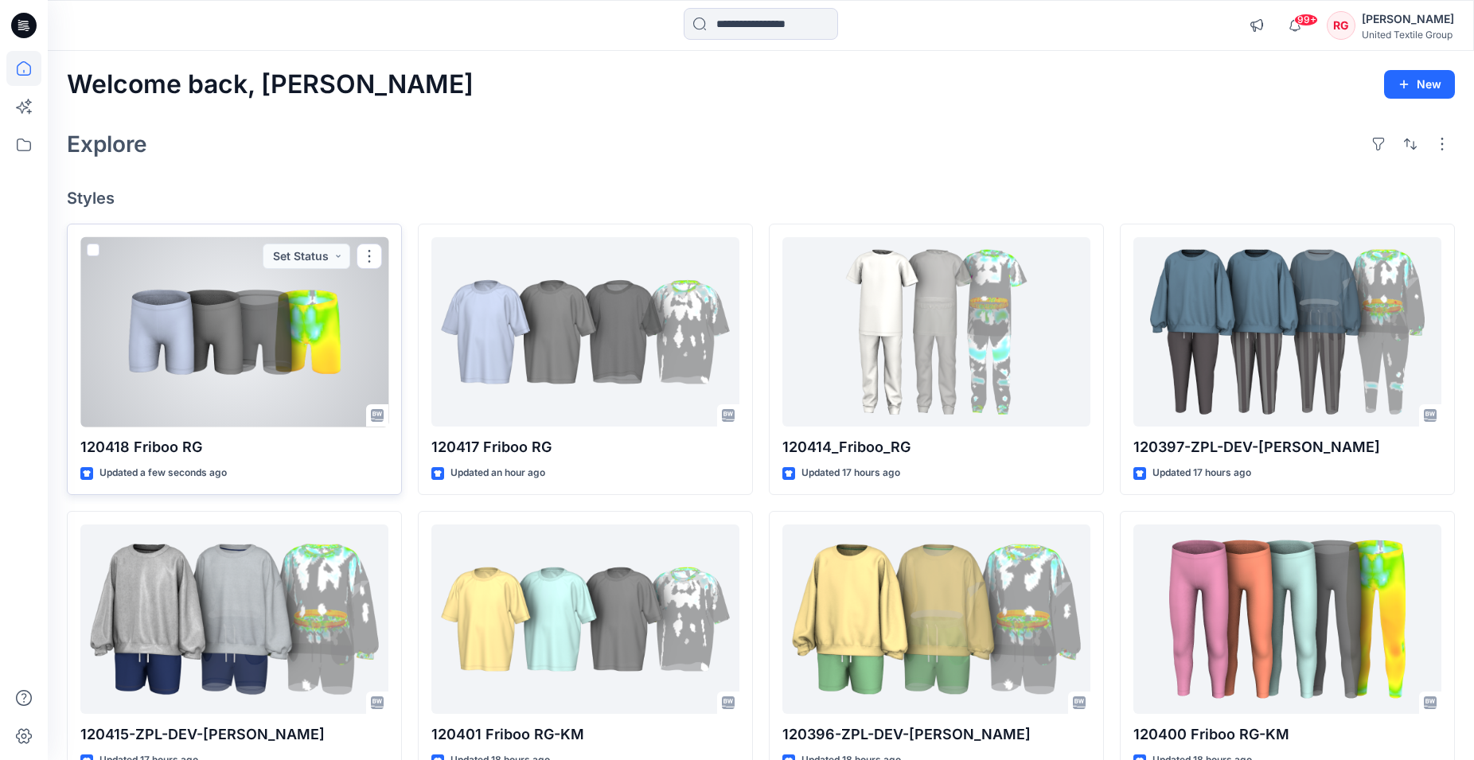
click at [300, 332] on div at bounding box center [234, 332] width 308 height 190
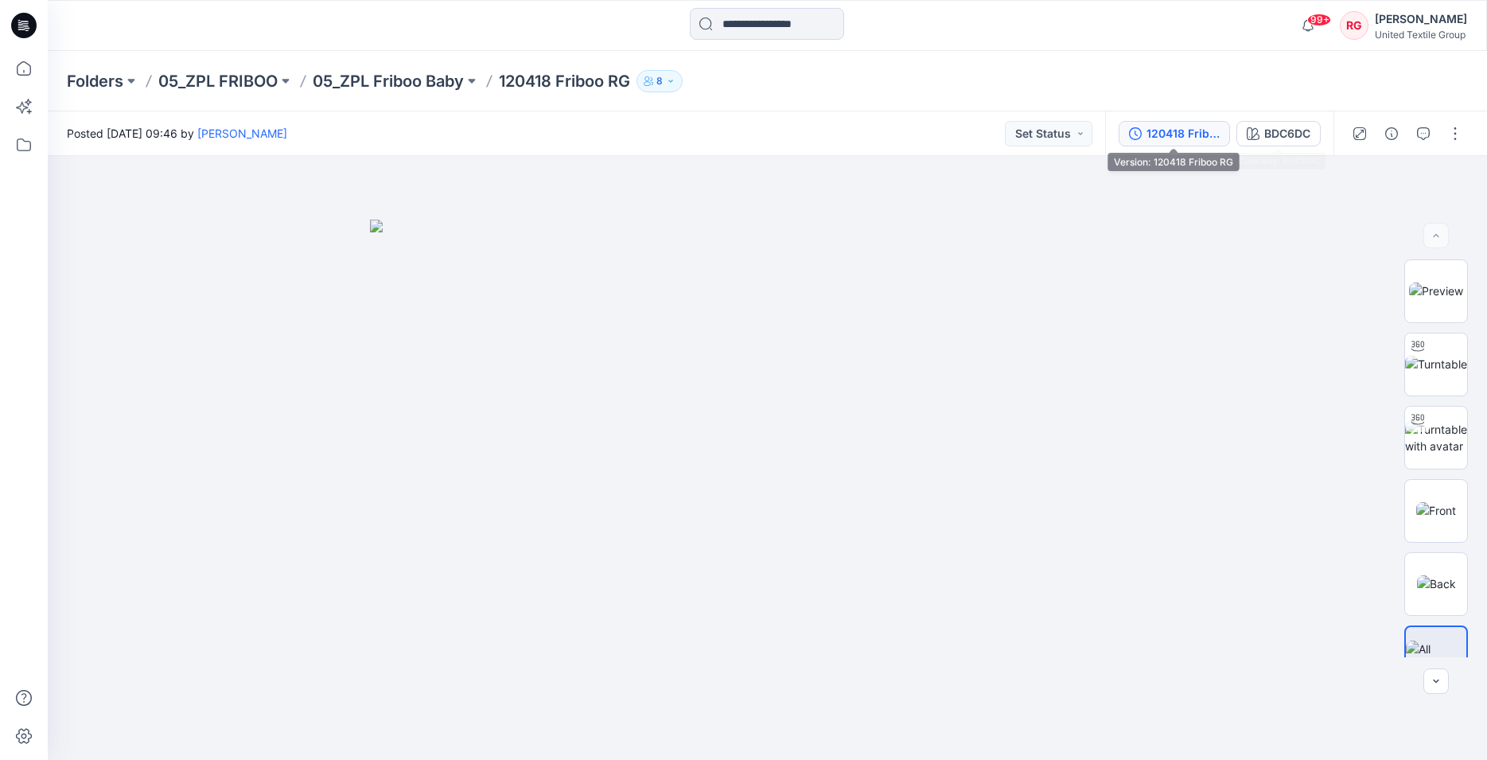
click at [1204, 139] on div "120418 Friboo RG" at bounding box center [1183, 134] width 73 height 18
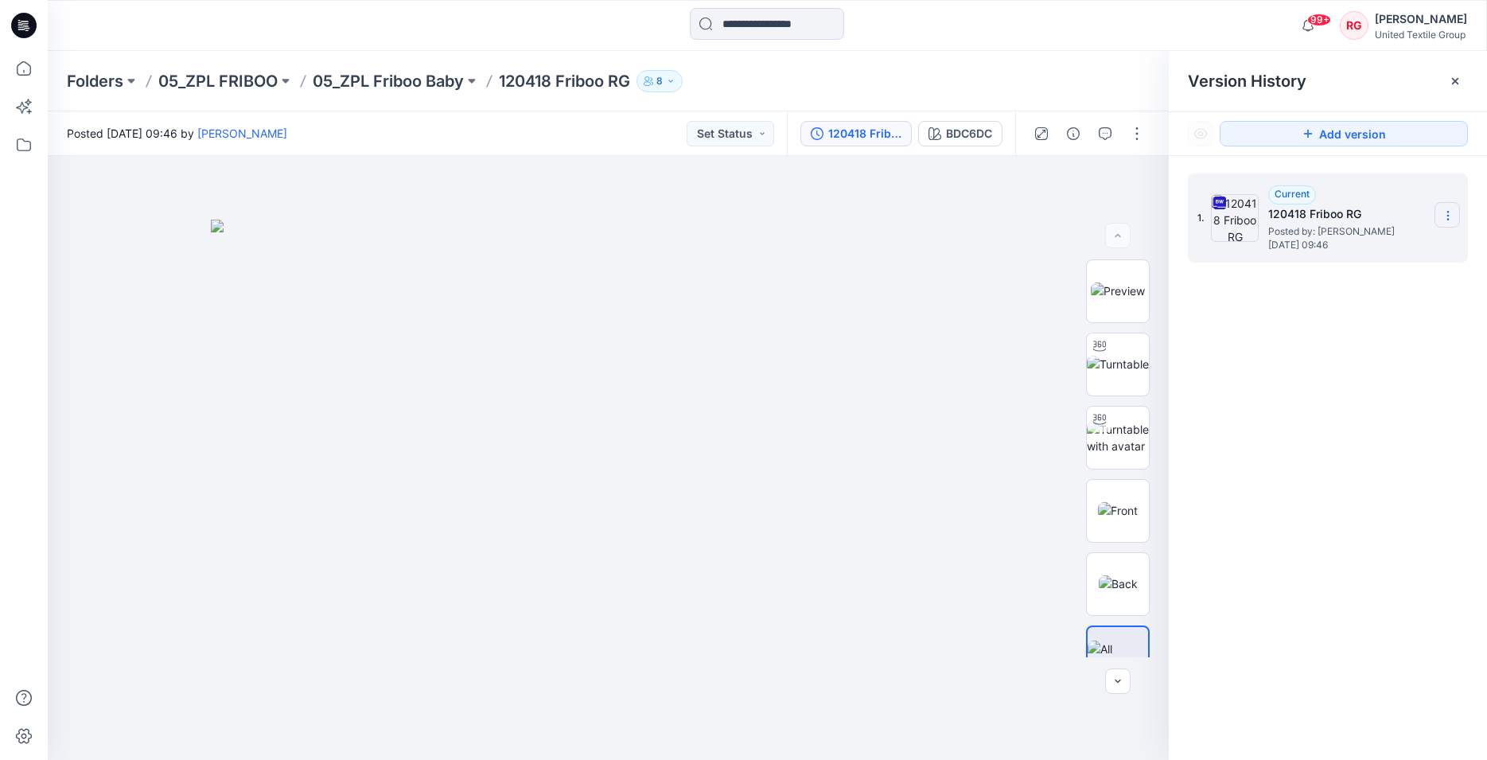
click at [1450, 221] on icon at bounding box center [1448, 215] width 13 height 13
click at [944, 261] on img at bounding box center [609, 490] width 796 height 541
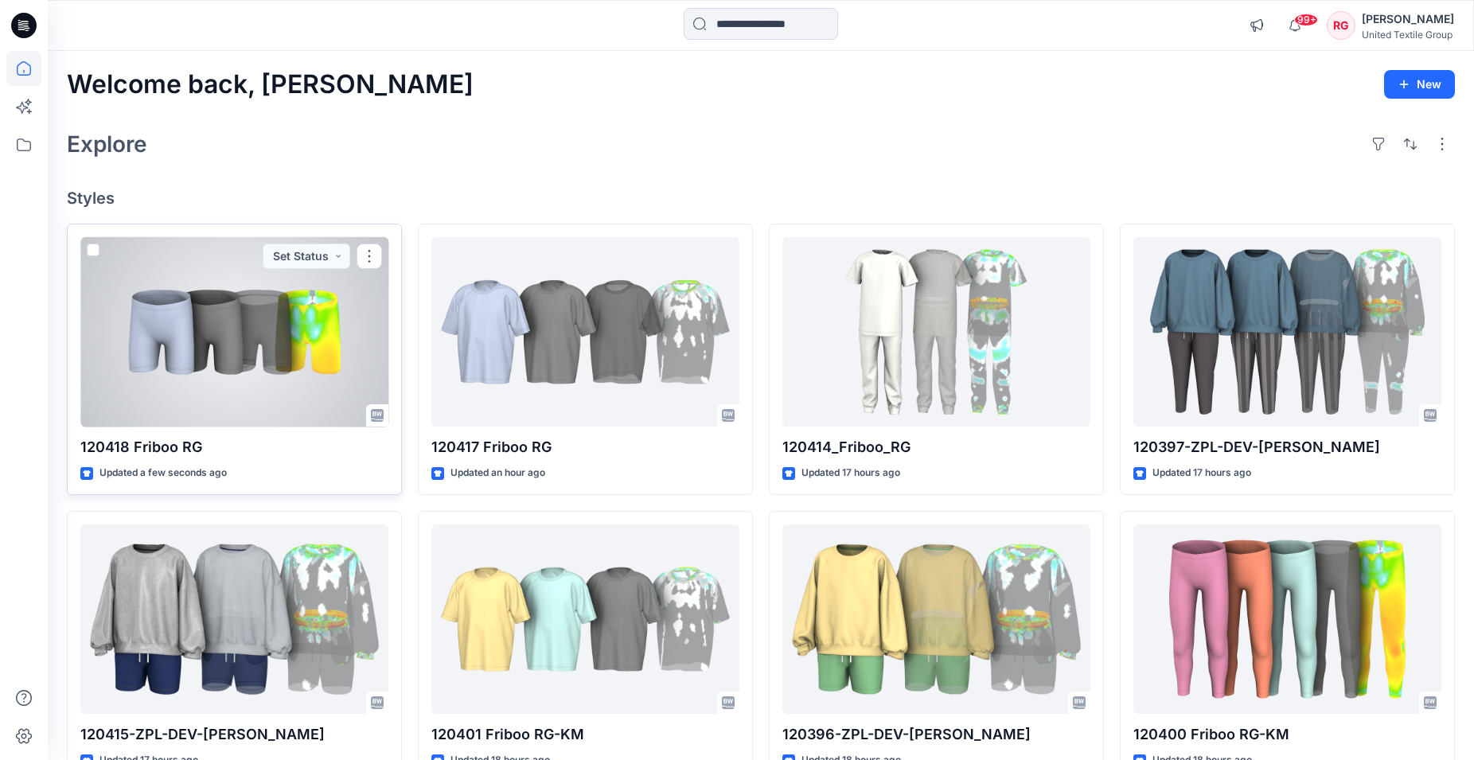
click at [271, 293] on div at bounding box center [234, 332] width 308 height 190
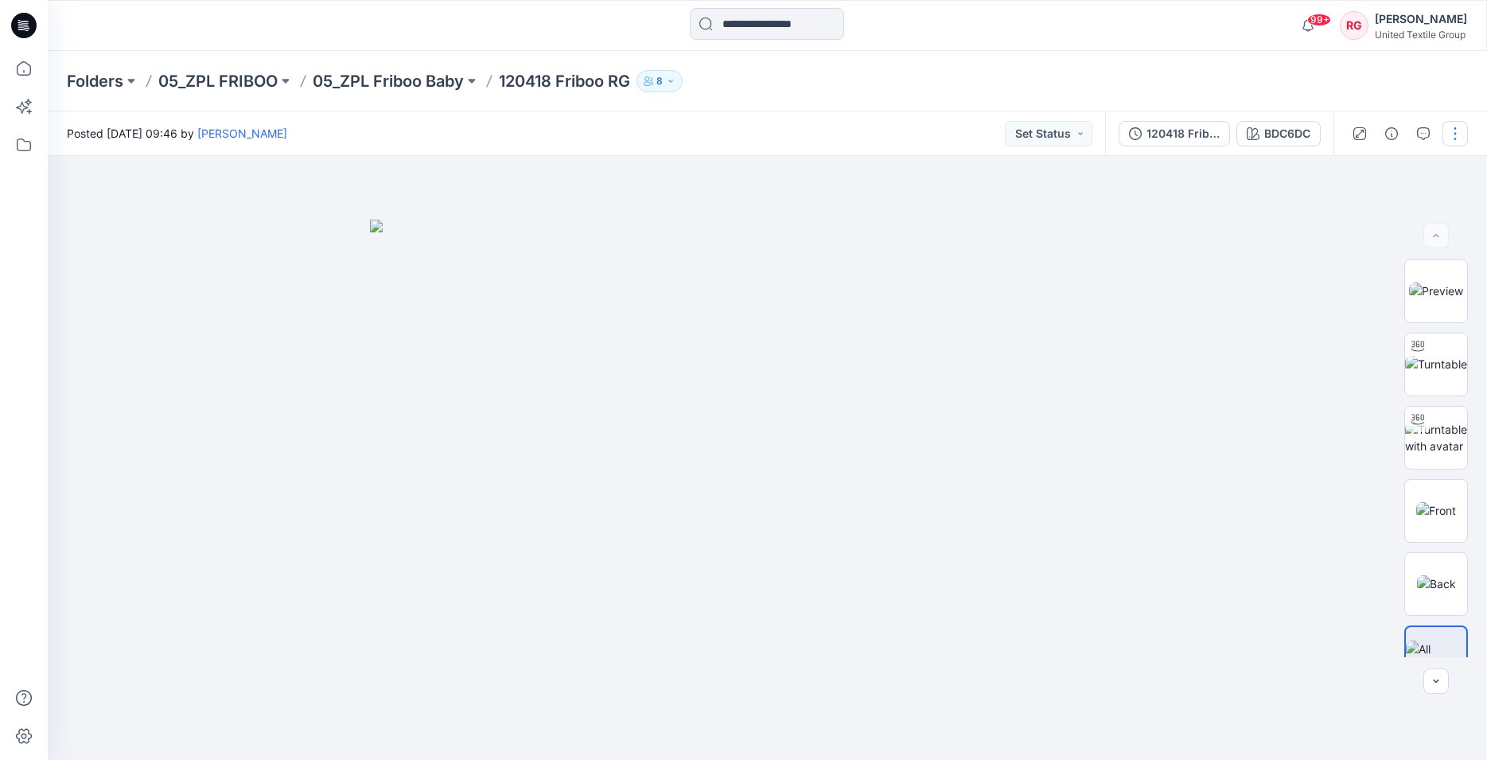
click at [1454, 127] on button "button" at bounding box center [1454, 133] width 25 height 25
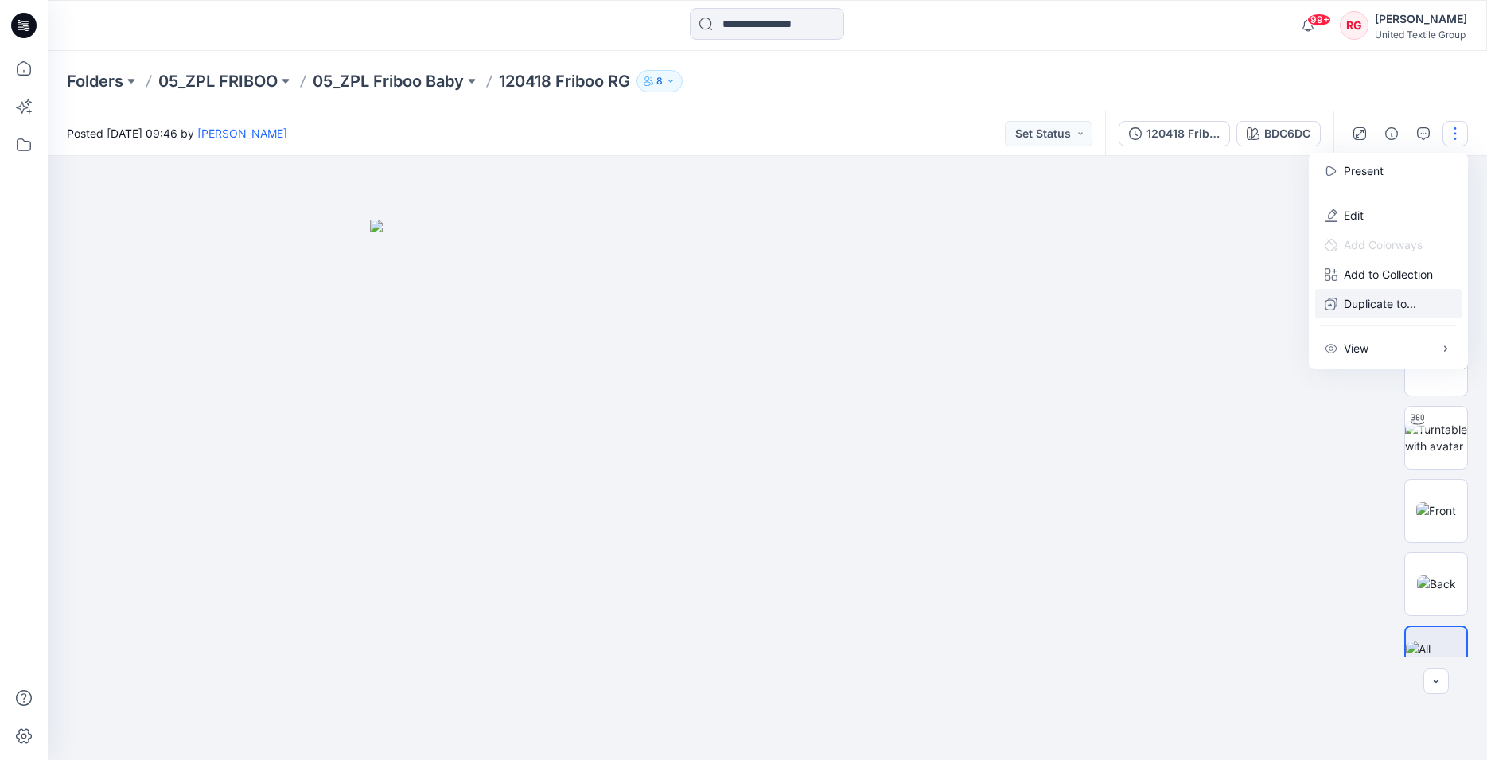
click at [1388, 304] on p "Duplicate to..." at bounding box center [1380, 303] width 72 height 17
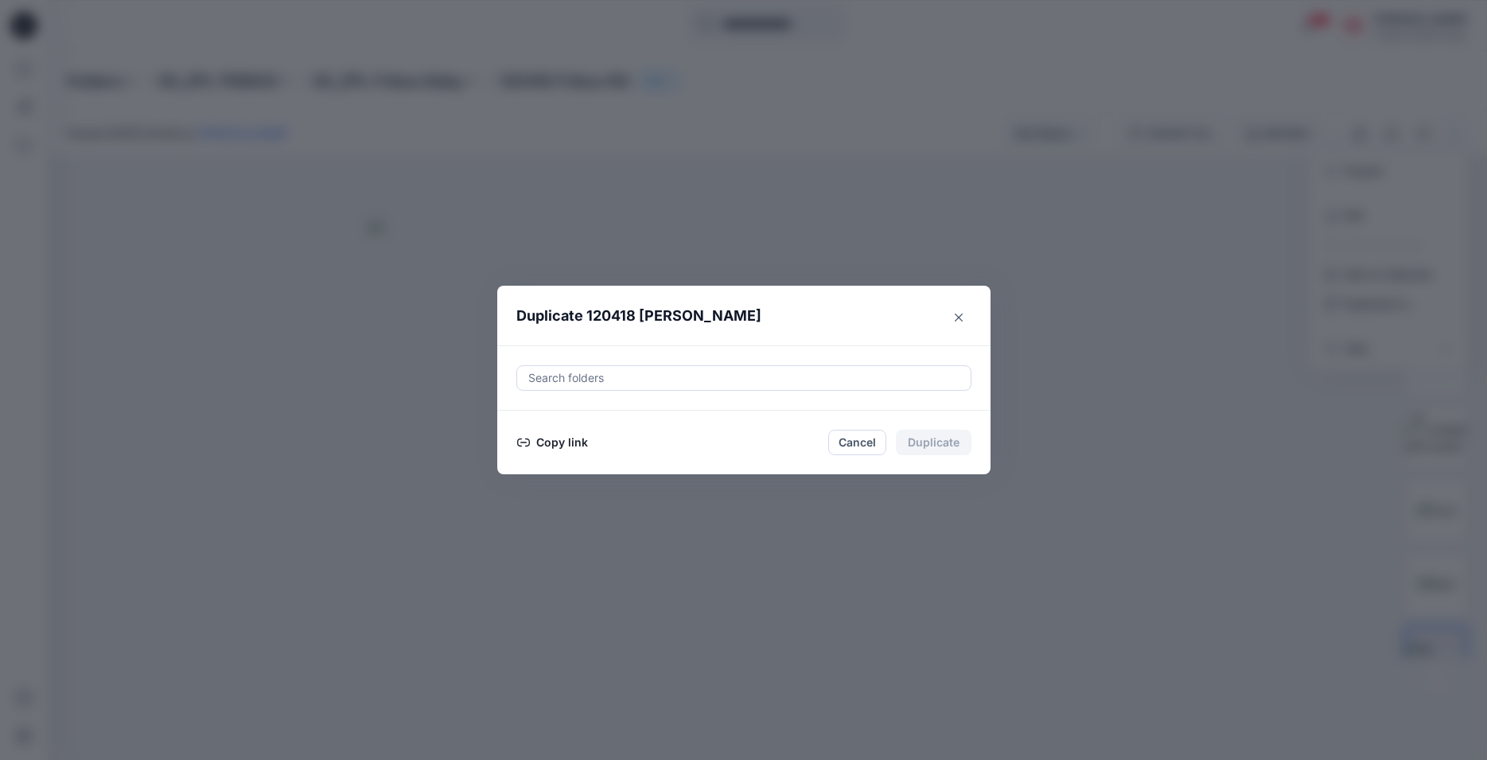
click at [566, 443] on button "Copy link" at bounding box center [552, 442] width 72 height 19
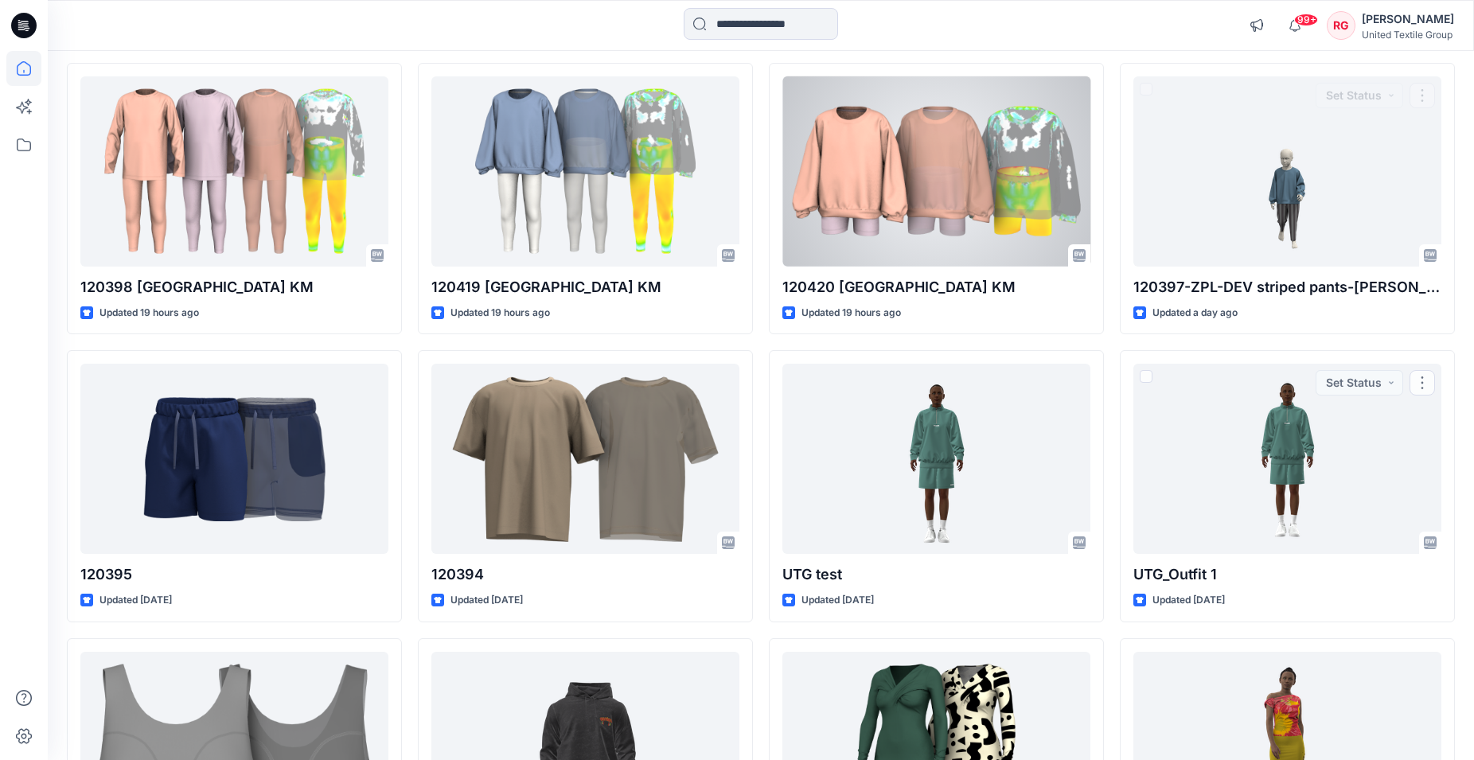
scroll to position [711, 0]
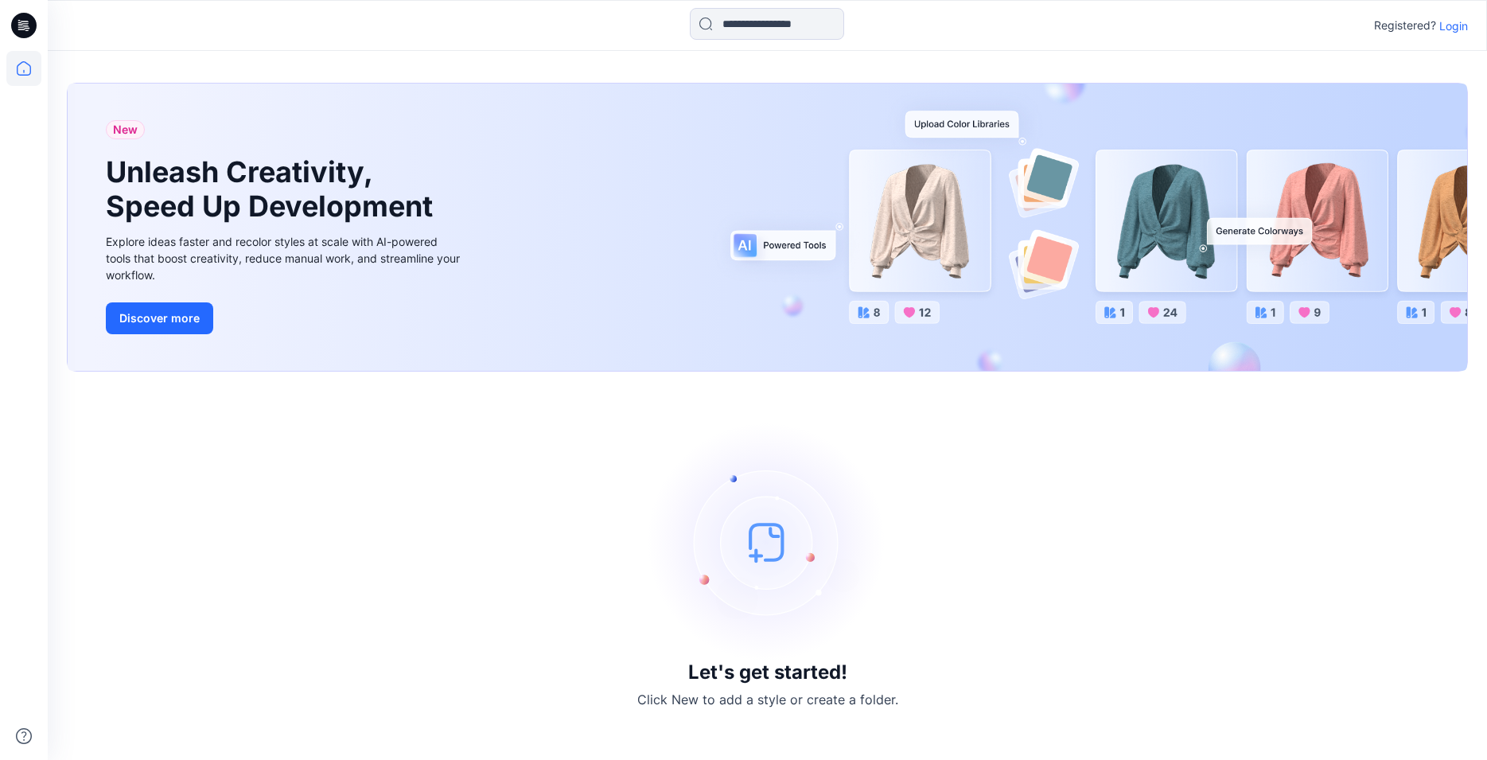
click at [1454, 21] on p "Login" at bounding box center [1453, 26] width 29 height 17
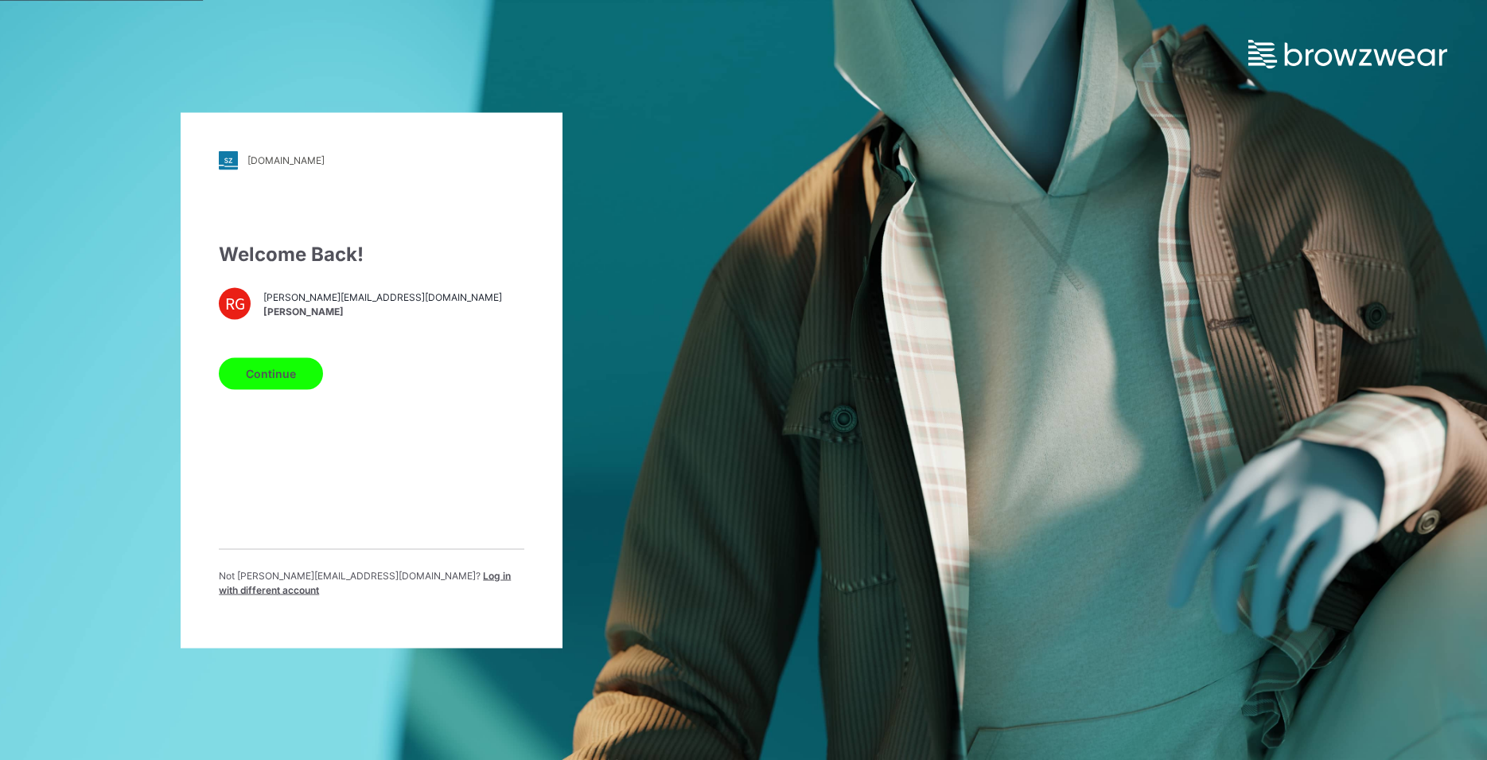
click at [286, 383] on button "Continue" at bounding box center [271, 373] width 104 height 32
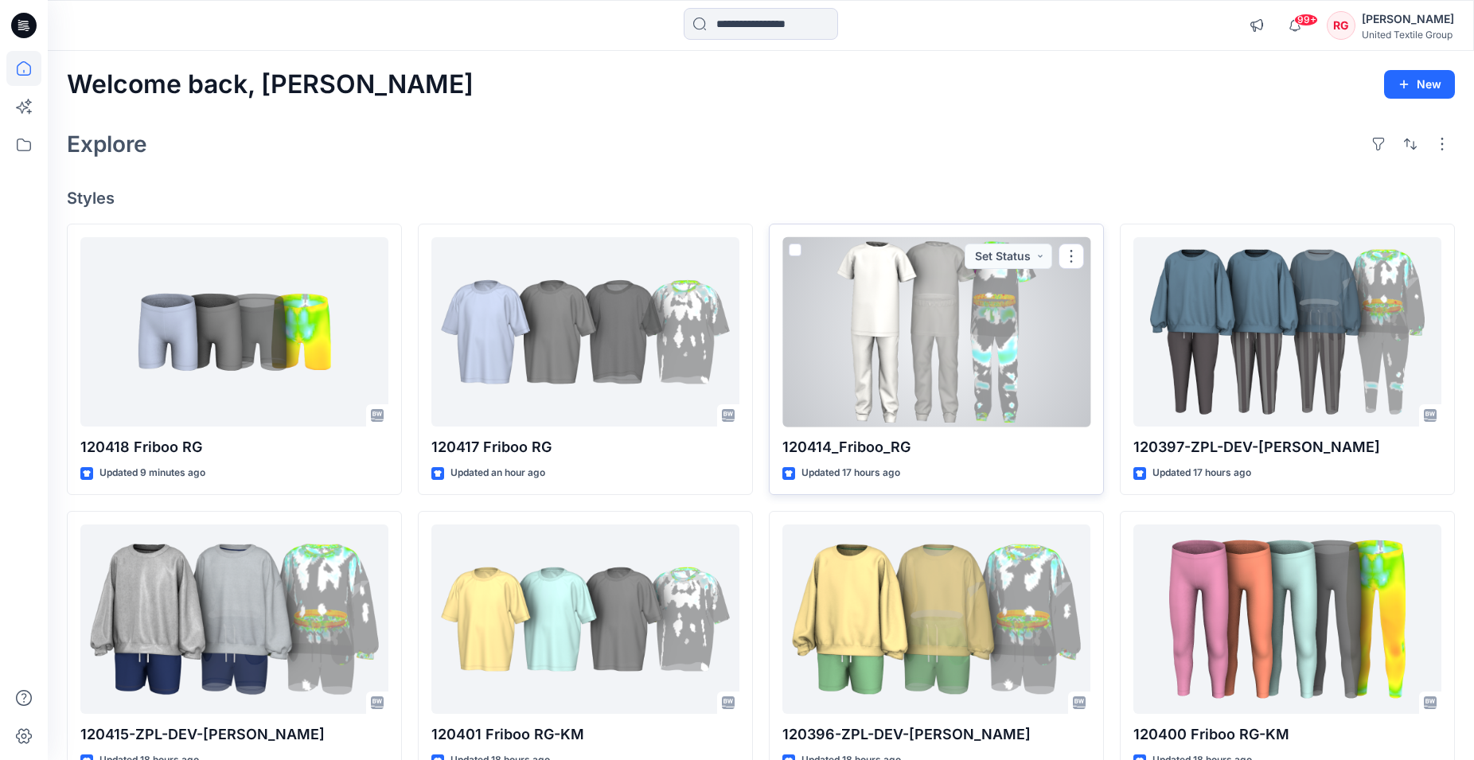
scroll to position [162, 0]
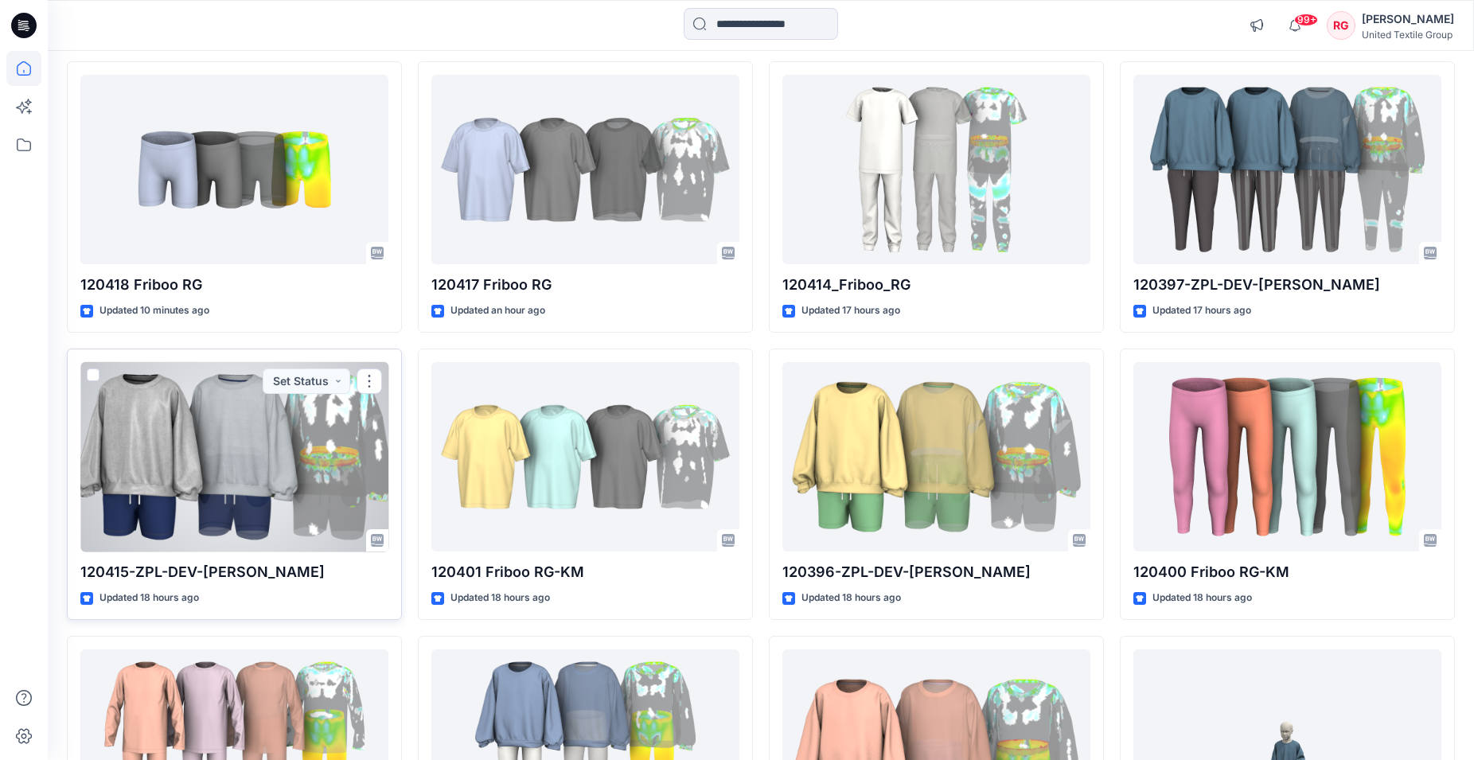
click at [239, 442] on div at bounding box center [234, 457] width 308 height 190
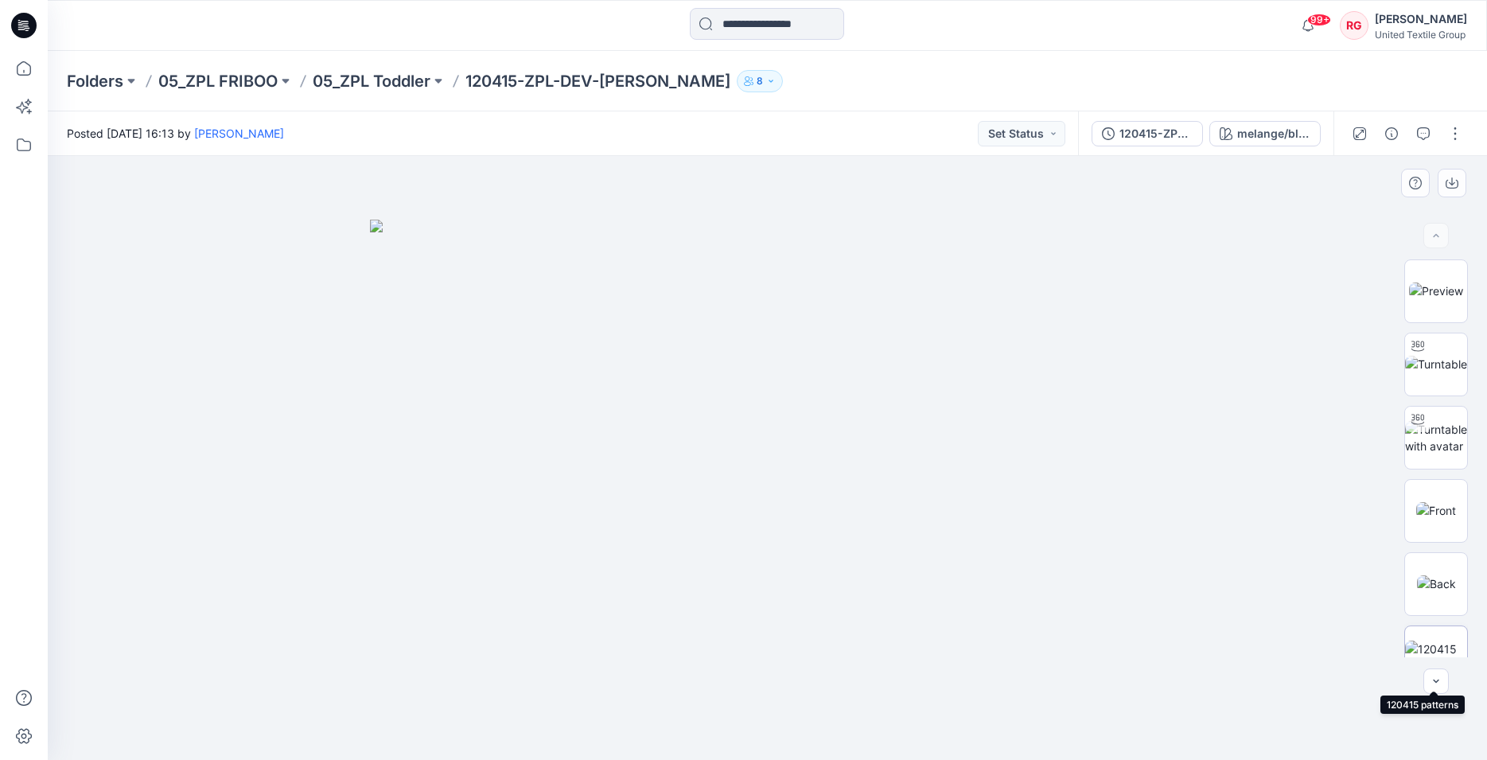
click at [1438, 640] on img at bounding box center [1436, 656] width 62 height 33
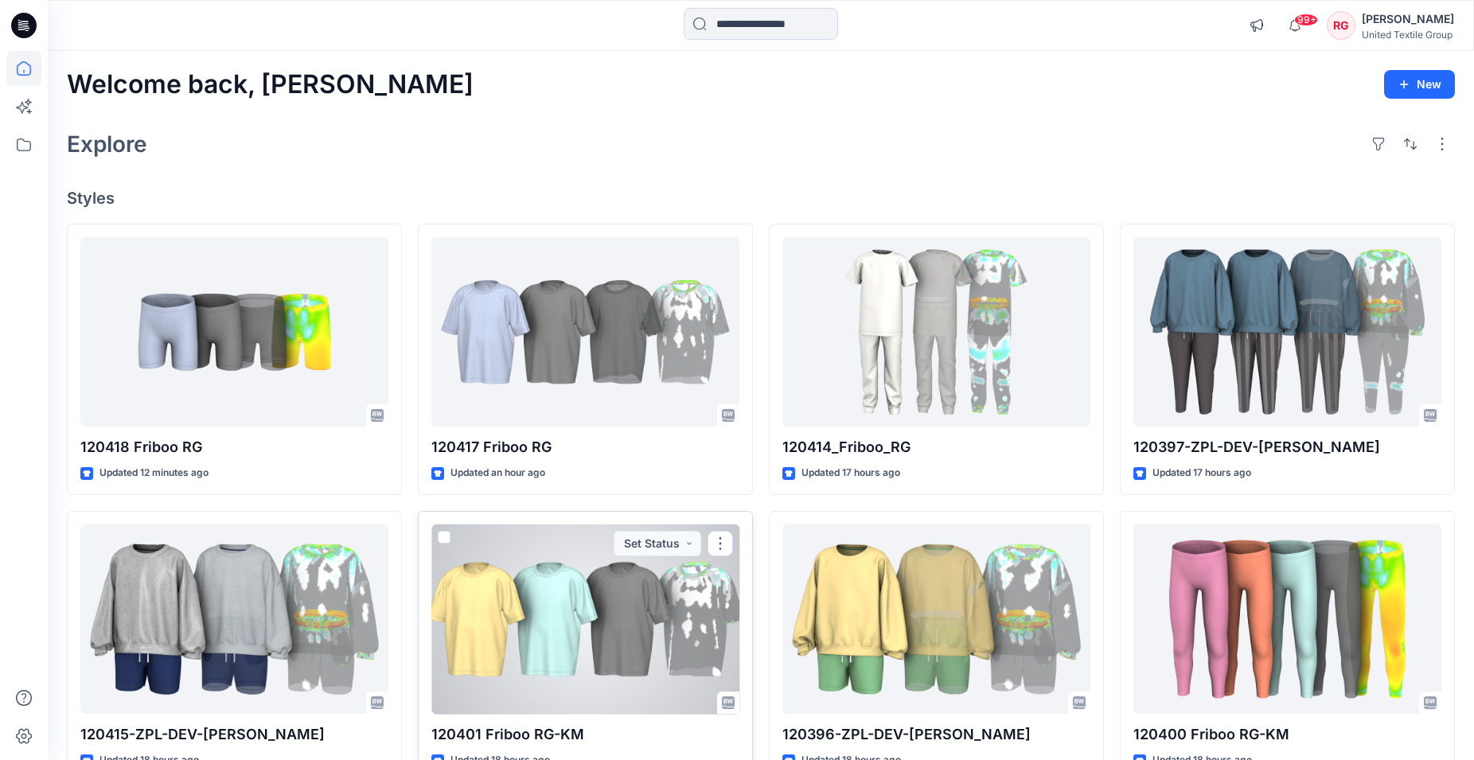
click at [577, 646] on div at bounding box center [585, 619] width 308 height 190
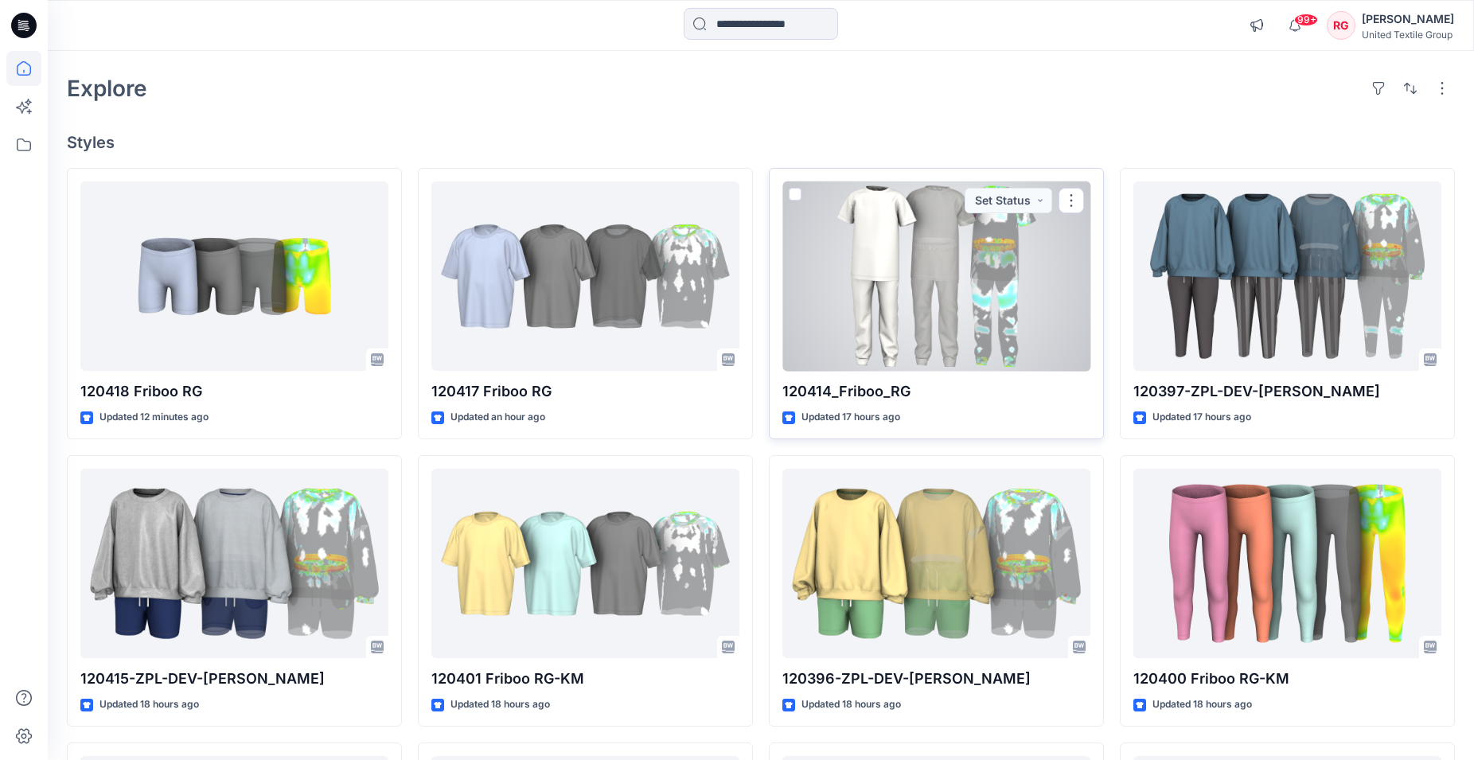
scroll to position [81, 0]
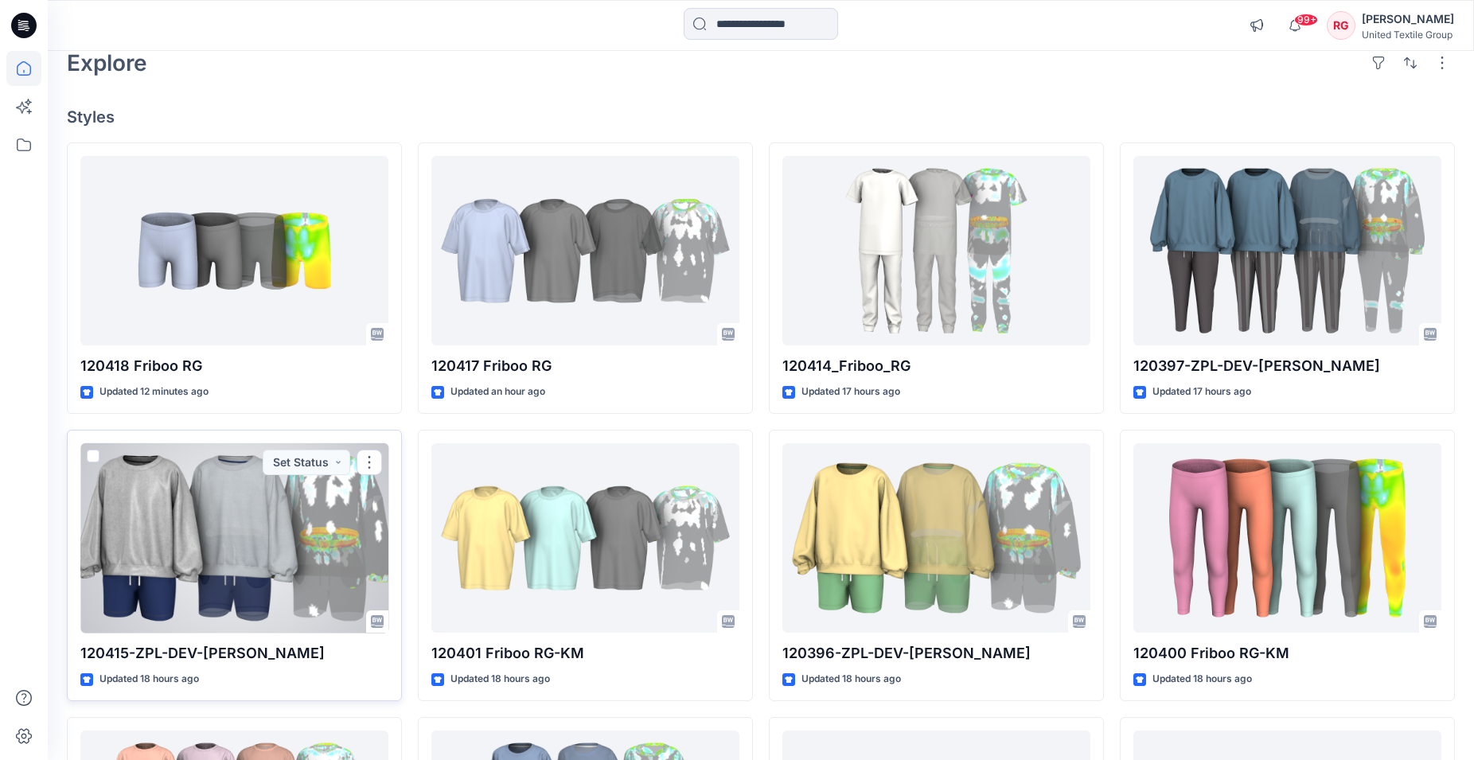
click at [295, 528] on div at bounding box center [234, 538] width 308 height 190
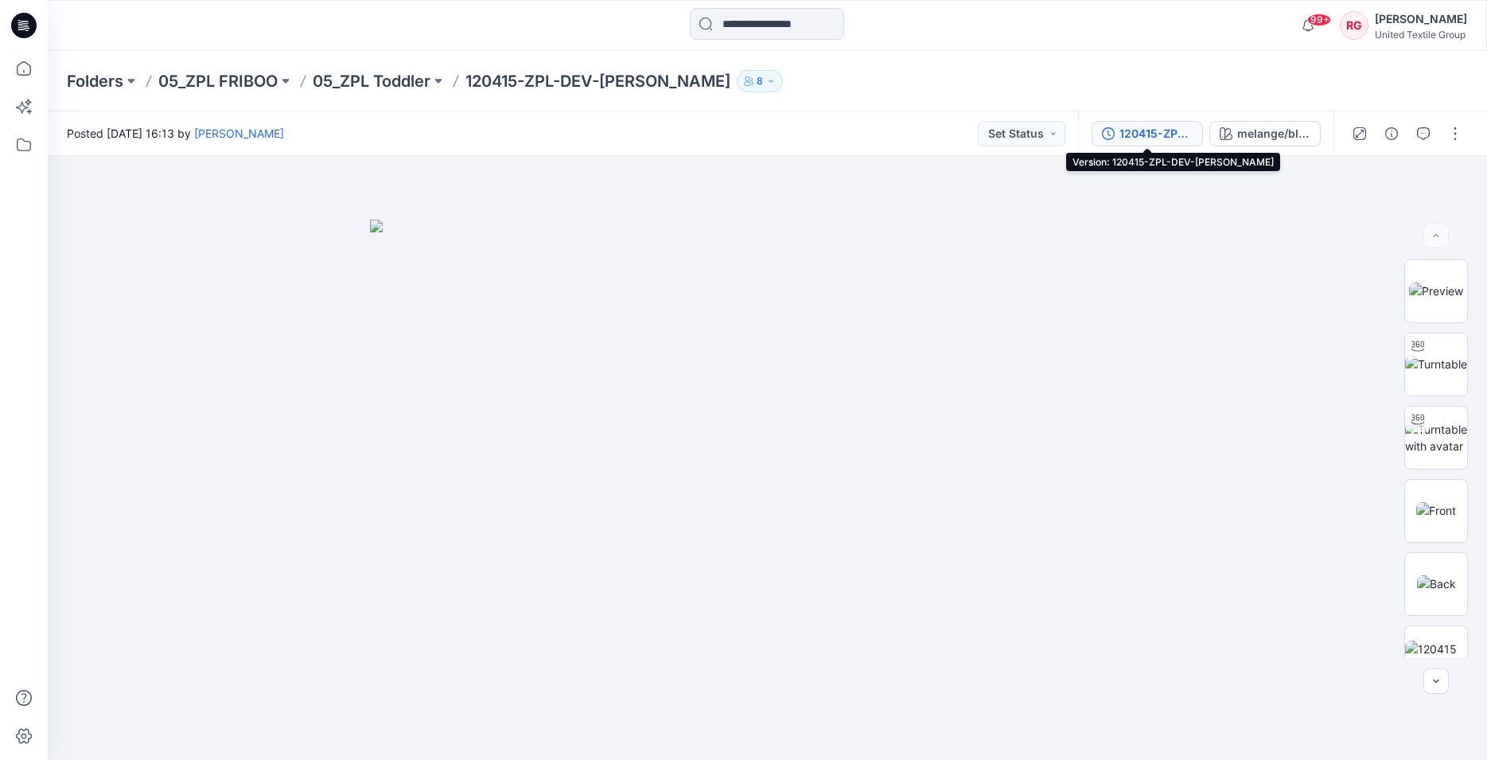
click at [1175, 133] on div "120415-ZPL-DEV-[PERSON_NAME]" at bounding box center [1155, 134] width 73 height 18
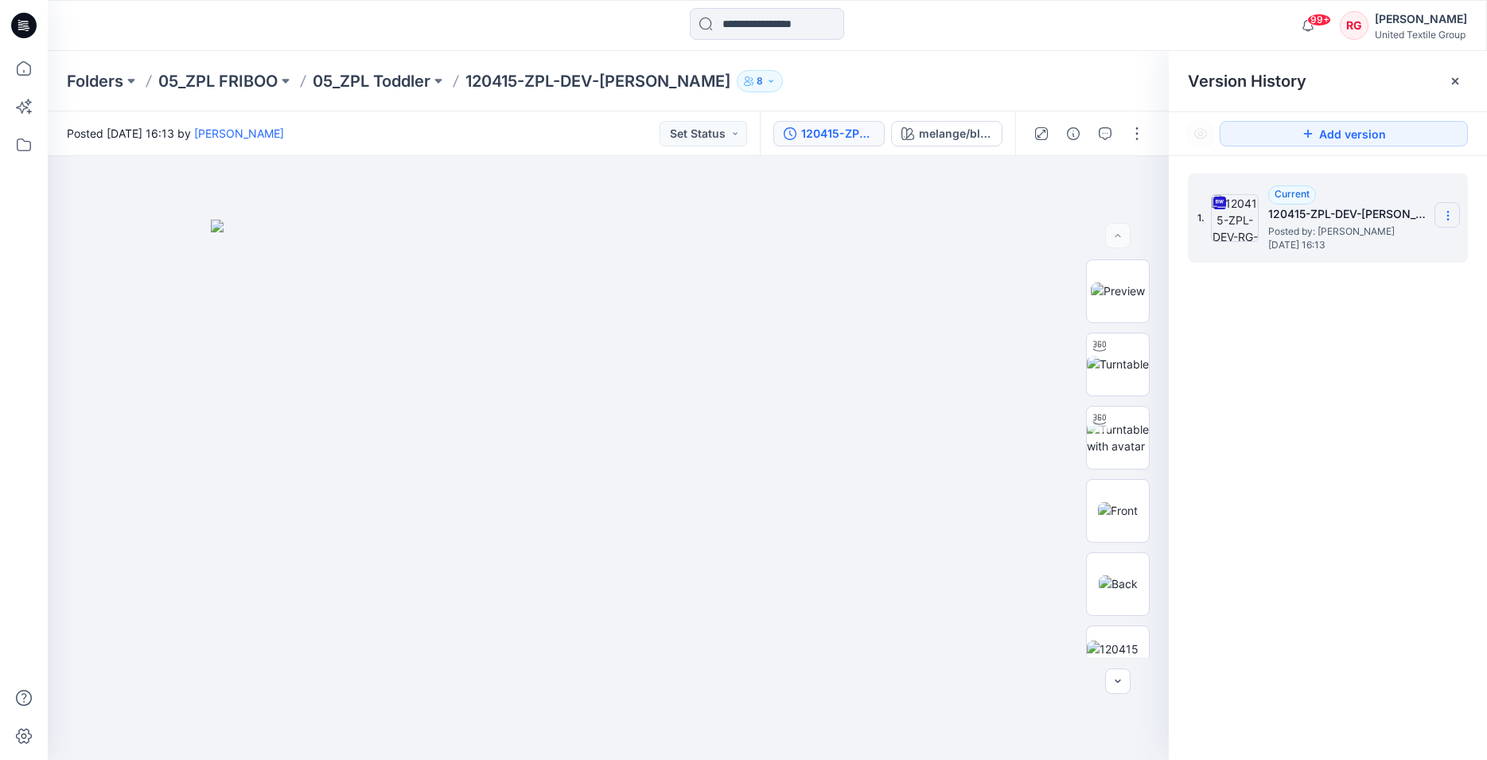
click at [1450, 216] on icon at bounding box center [1448, 215] width 13 height 13
click at [1393, 248] on span "Download Source BW File" at bounding box center [1367, 246] width 133 height 19
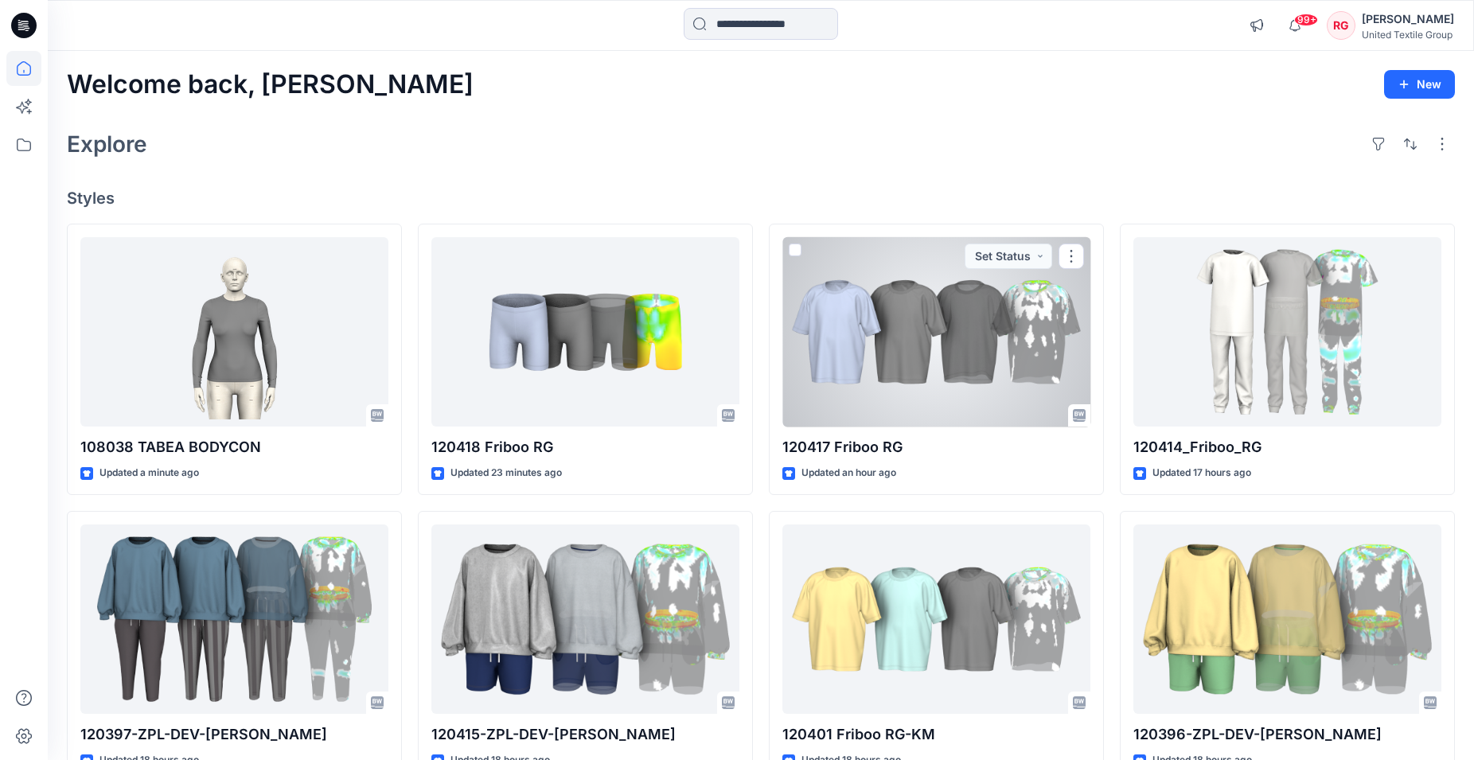
scroll to position [243, 0]
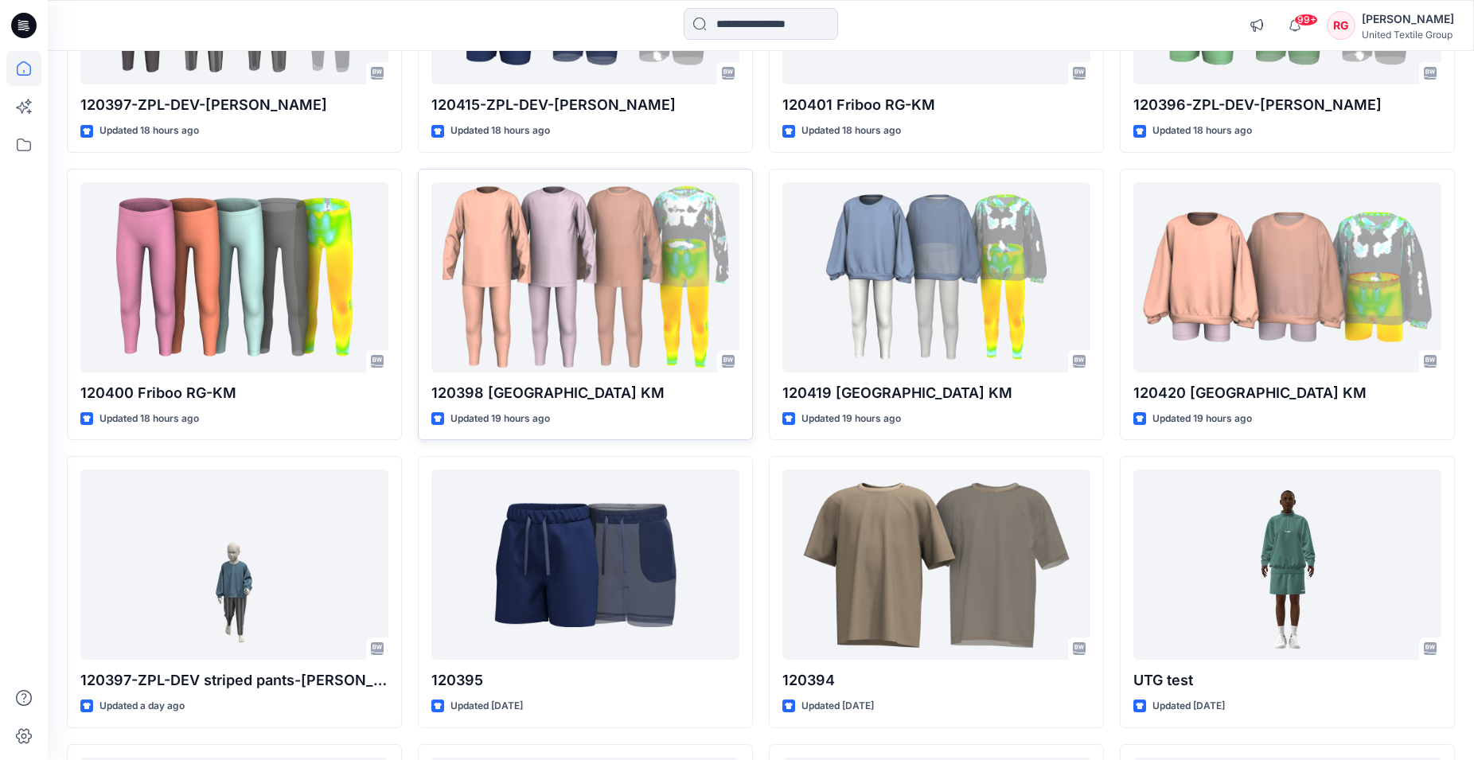
scroll to position [711, 0]
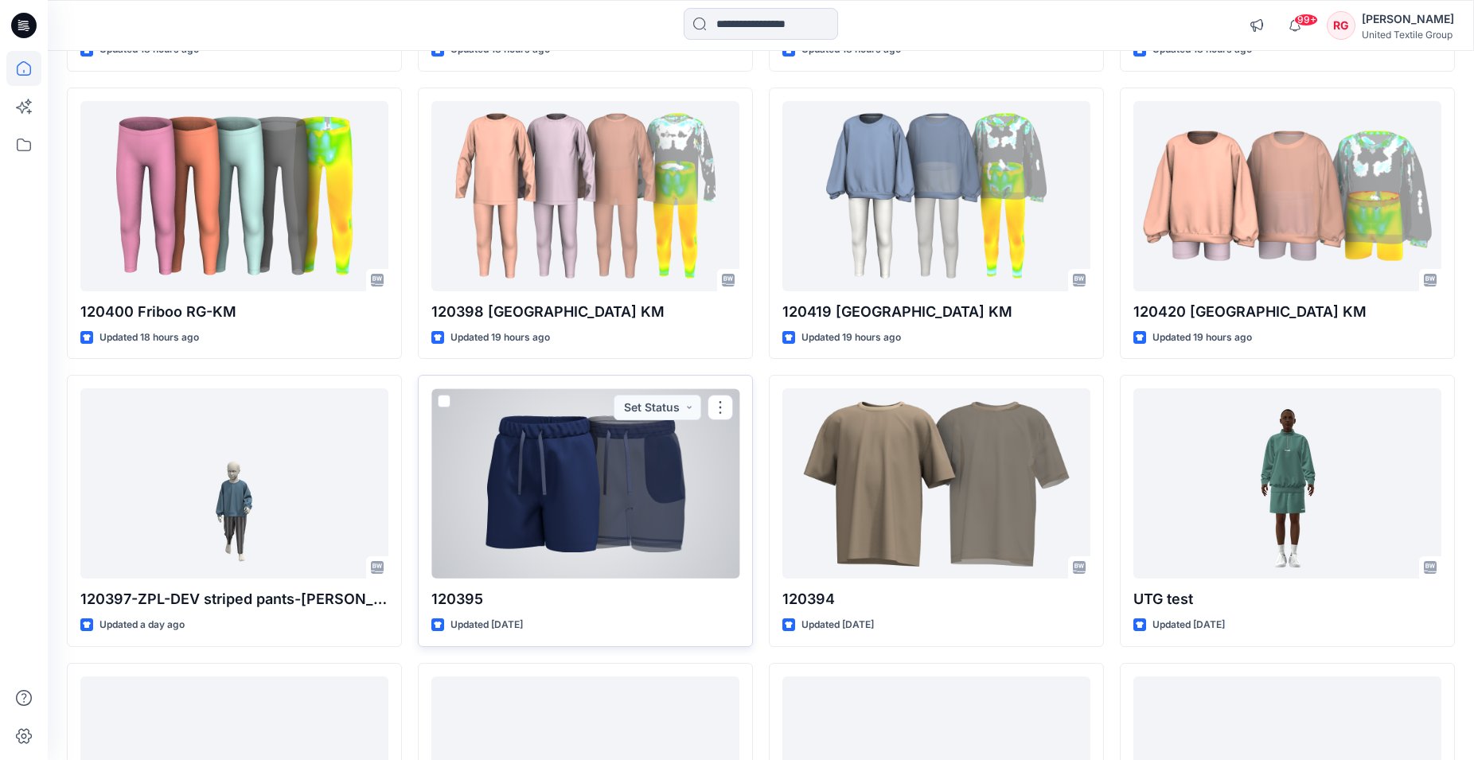
click at [583, 489] on div at bounding box center [585, 483] width 308 height 190
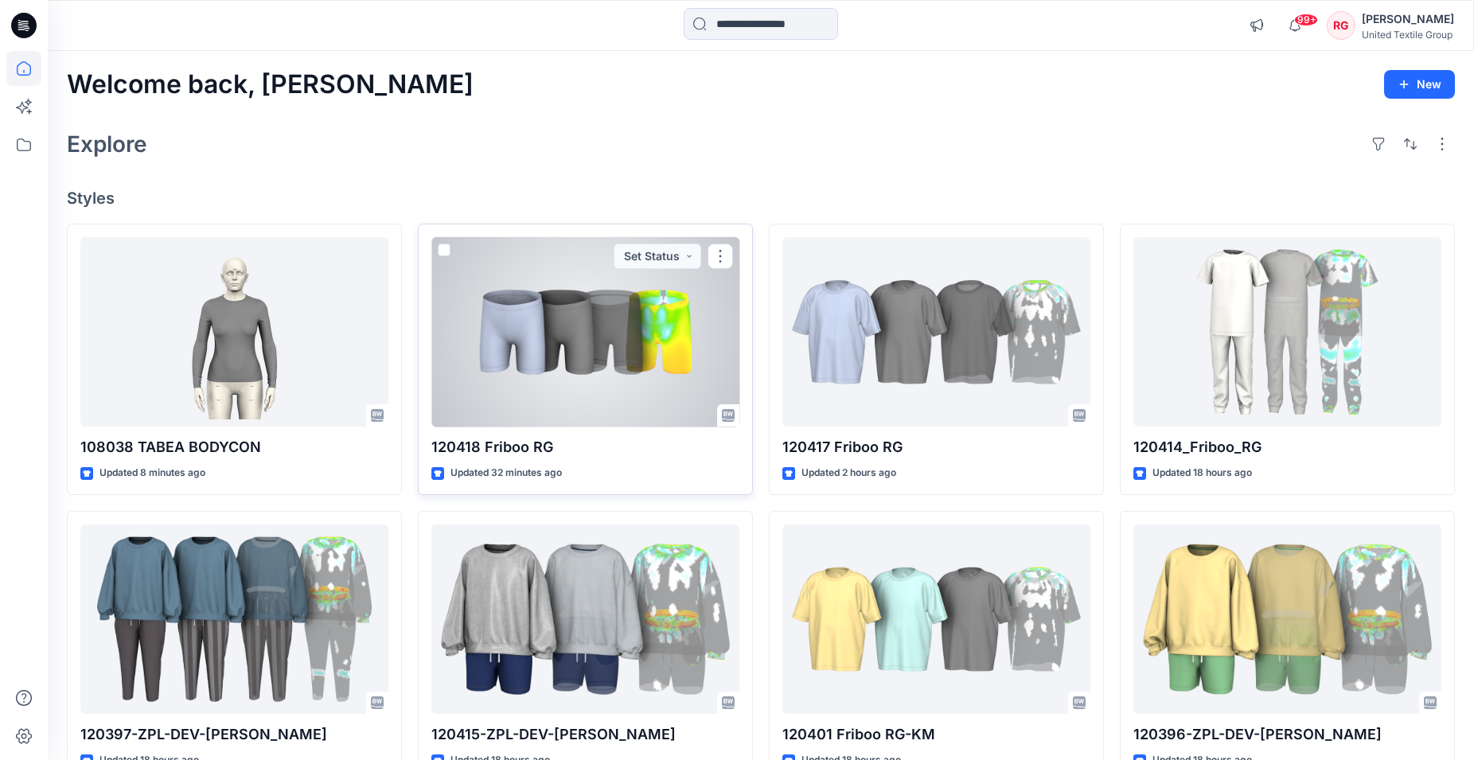
scroll to position [81, 0]
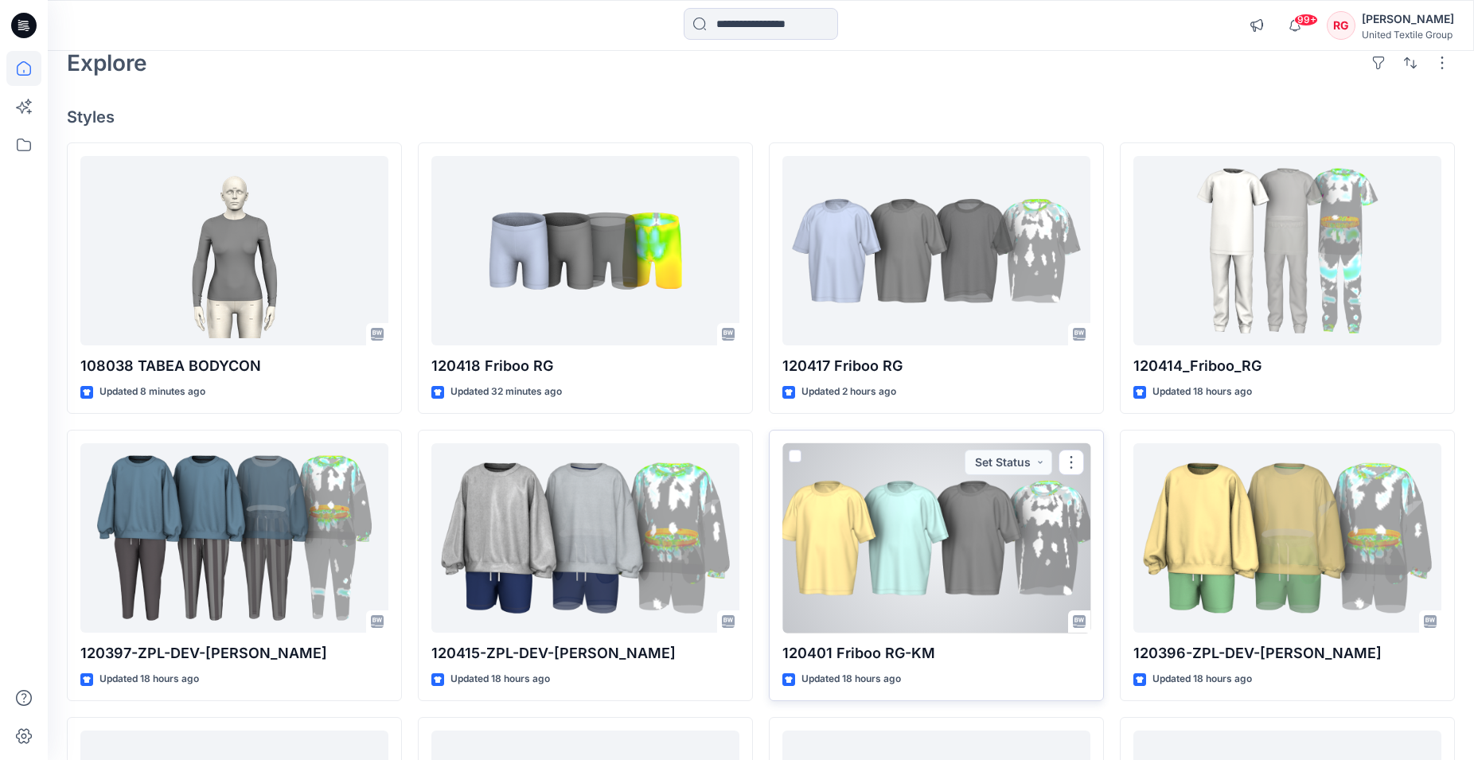
click at [948, 555] on div at bounding box center [936, 538] width 308 height 190
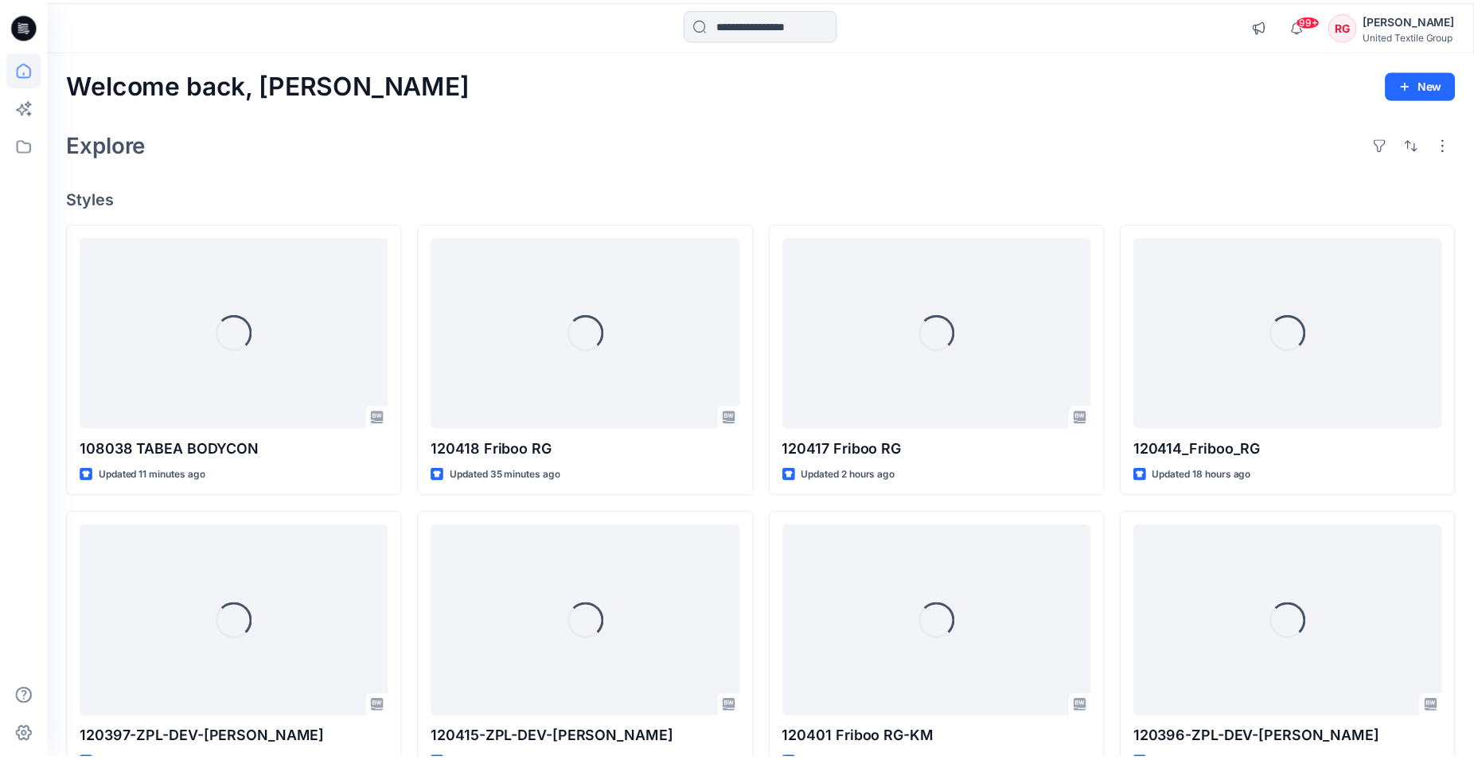
scroll to position [81, 0]
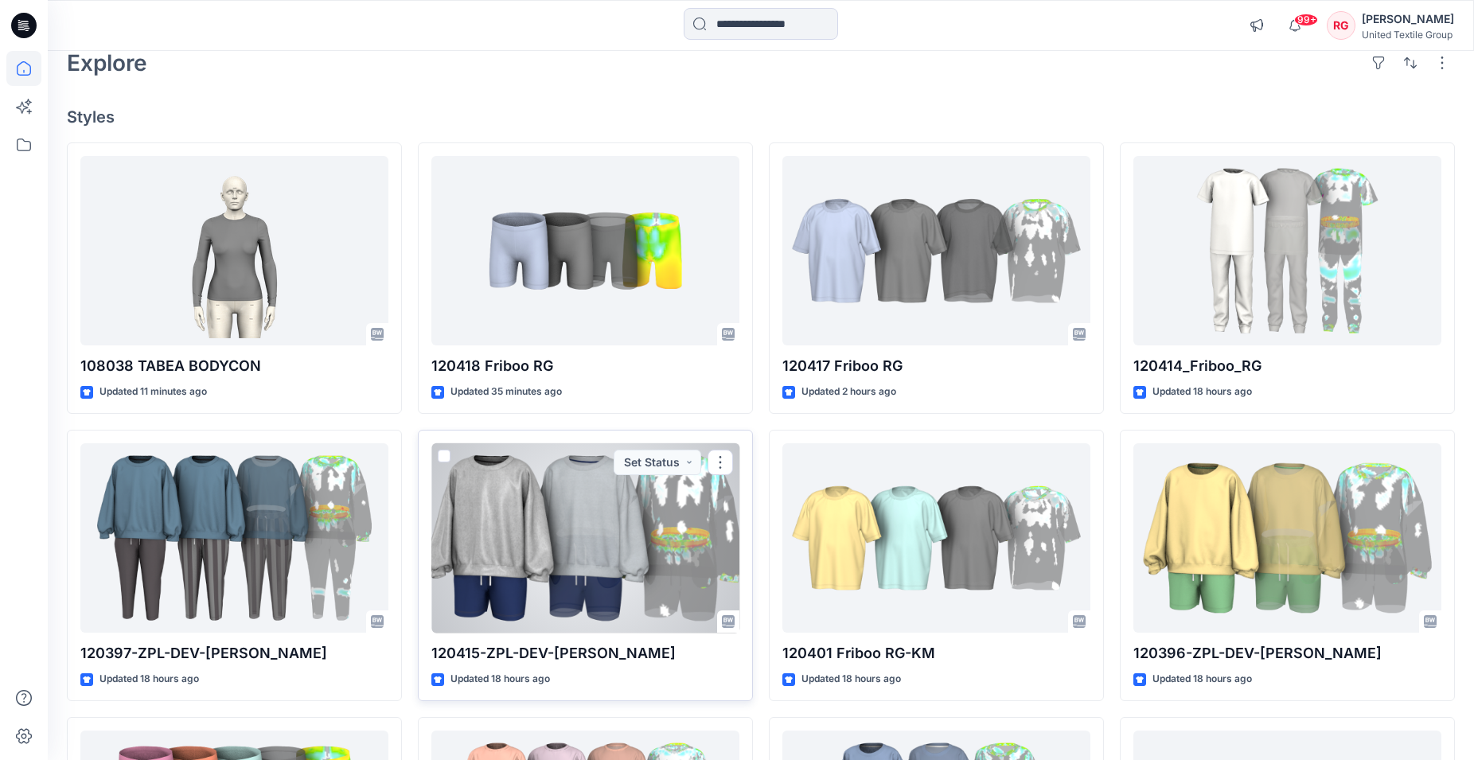
click at [570, 500] on div at bounding box center [585, 538] width 308 height 190
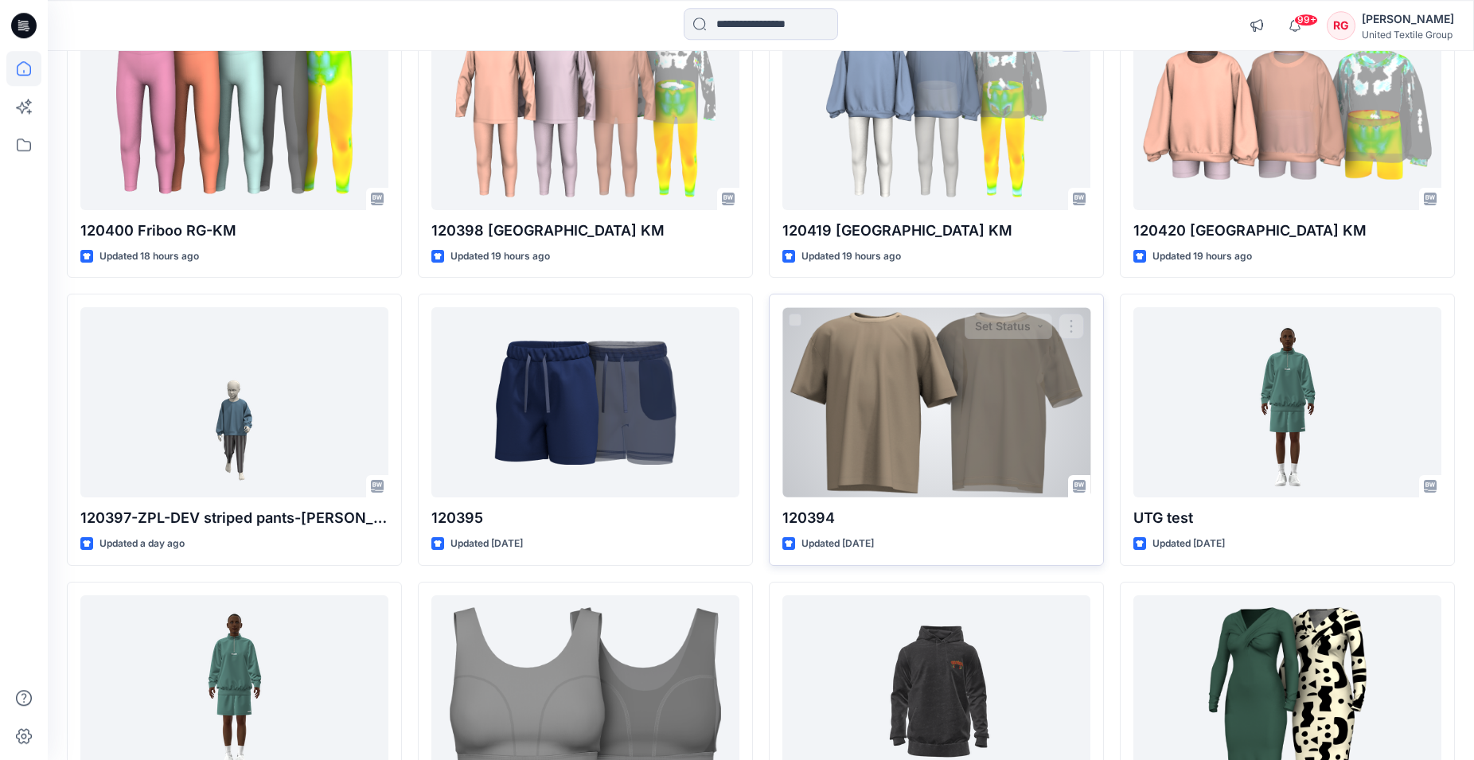
scroll to position [873, 0]
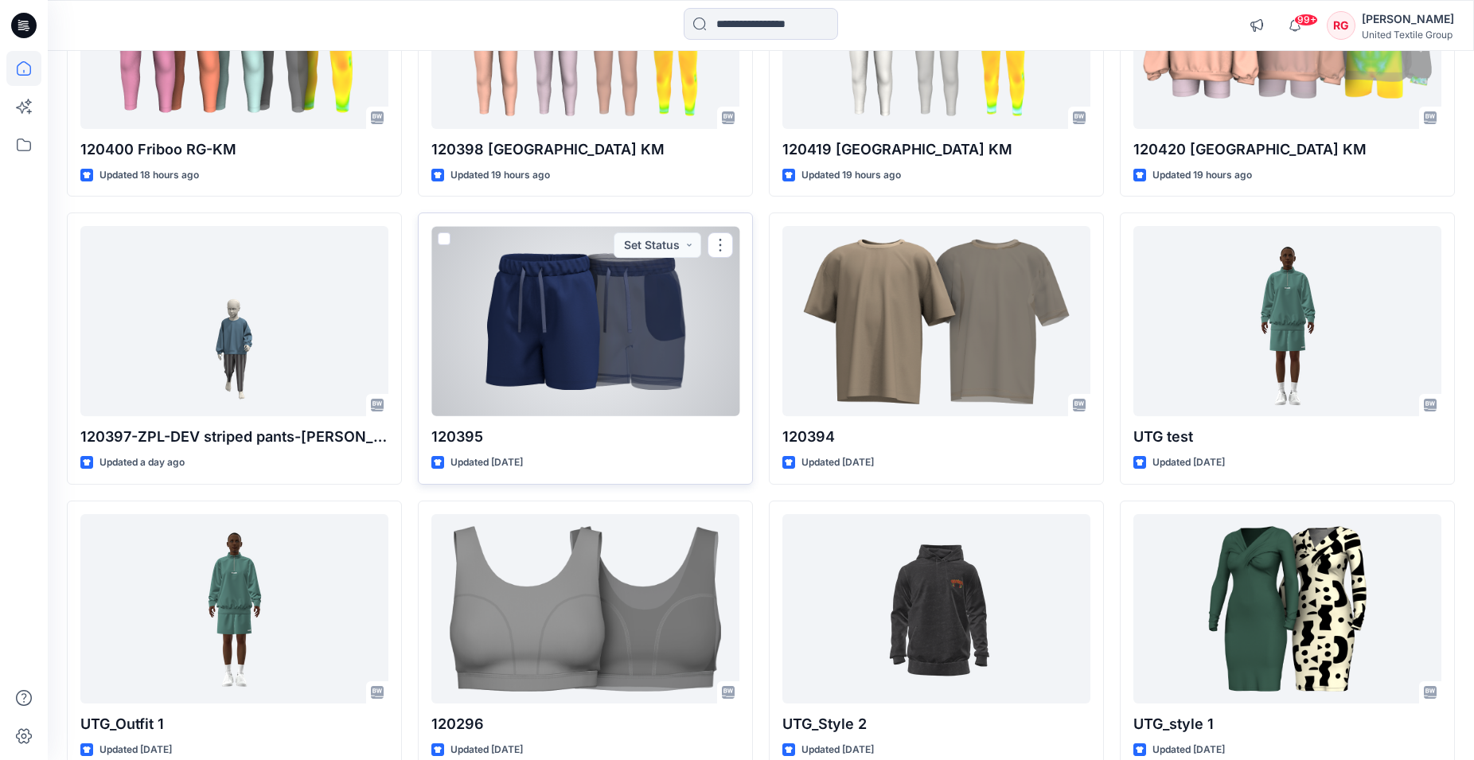
click at [578, 343] on div at bounding box center [585, 321] width 308 height 190
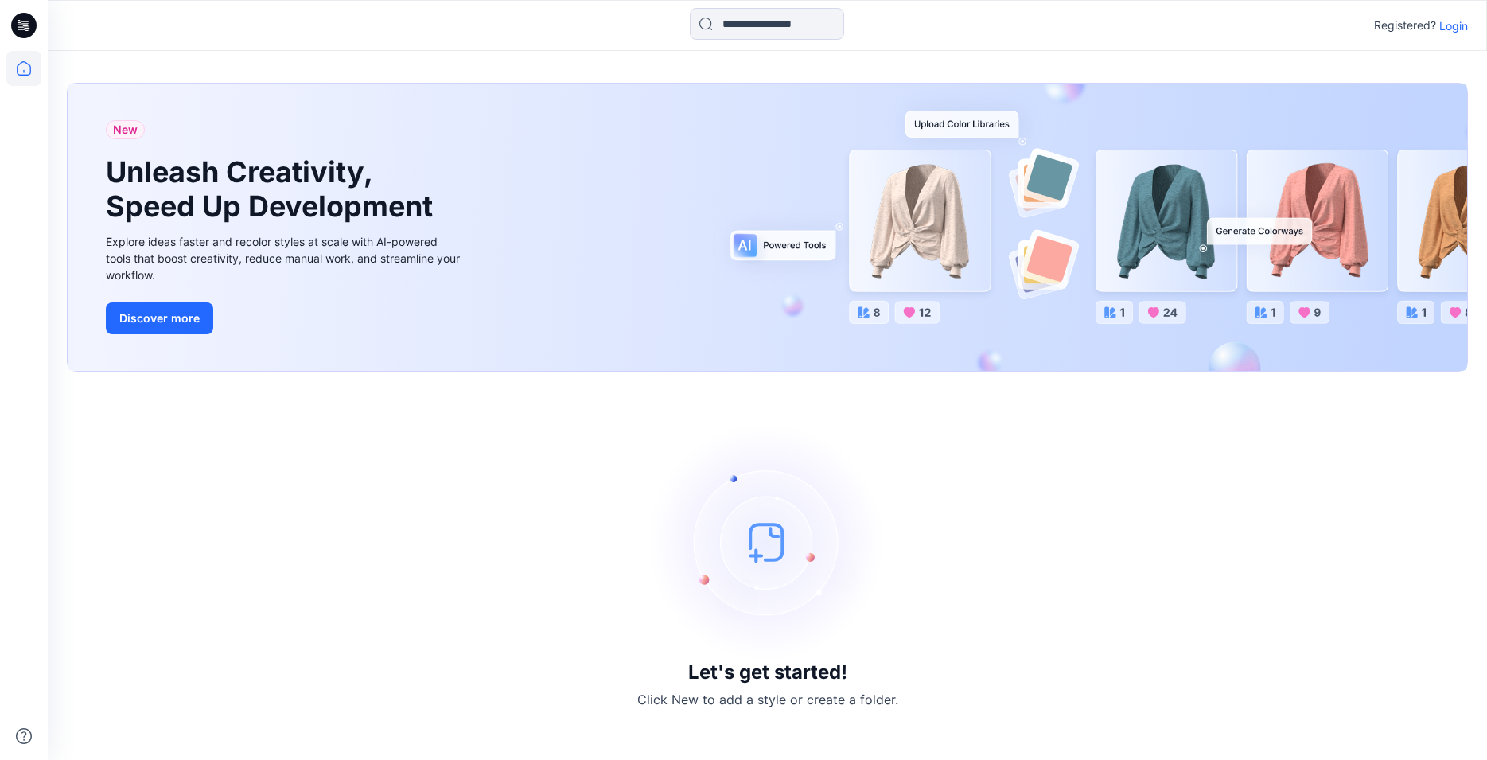
click at [1461, 29] on p "Login" at bounding box center [1453, 26] width 29 height 17
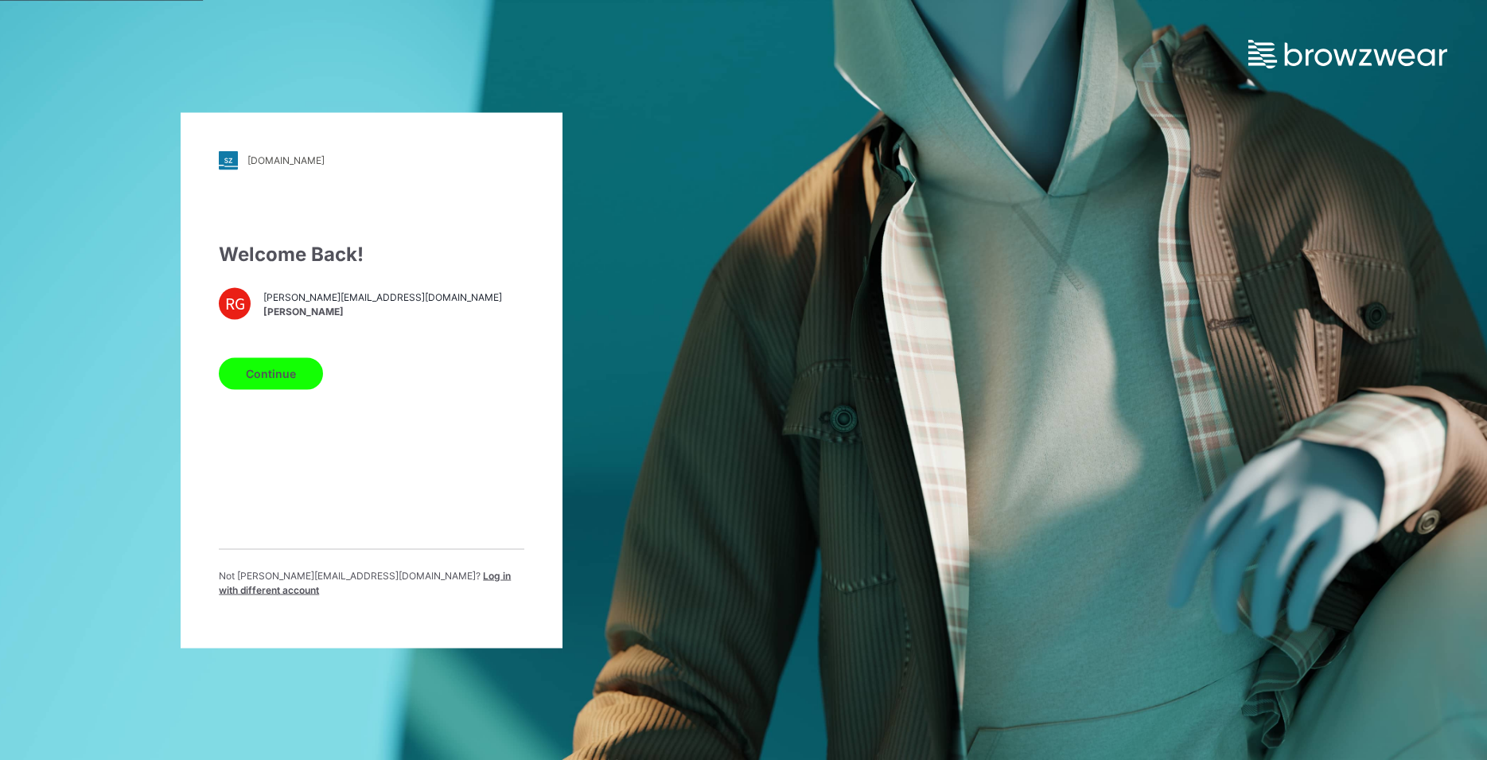
click at [255, 381] on button "Continue" at bounding box center [271, 373] width 104 height 32
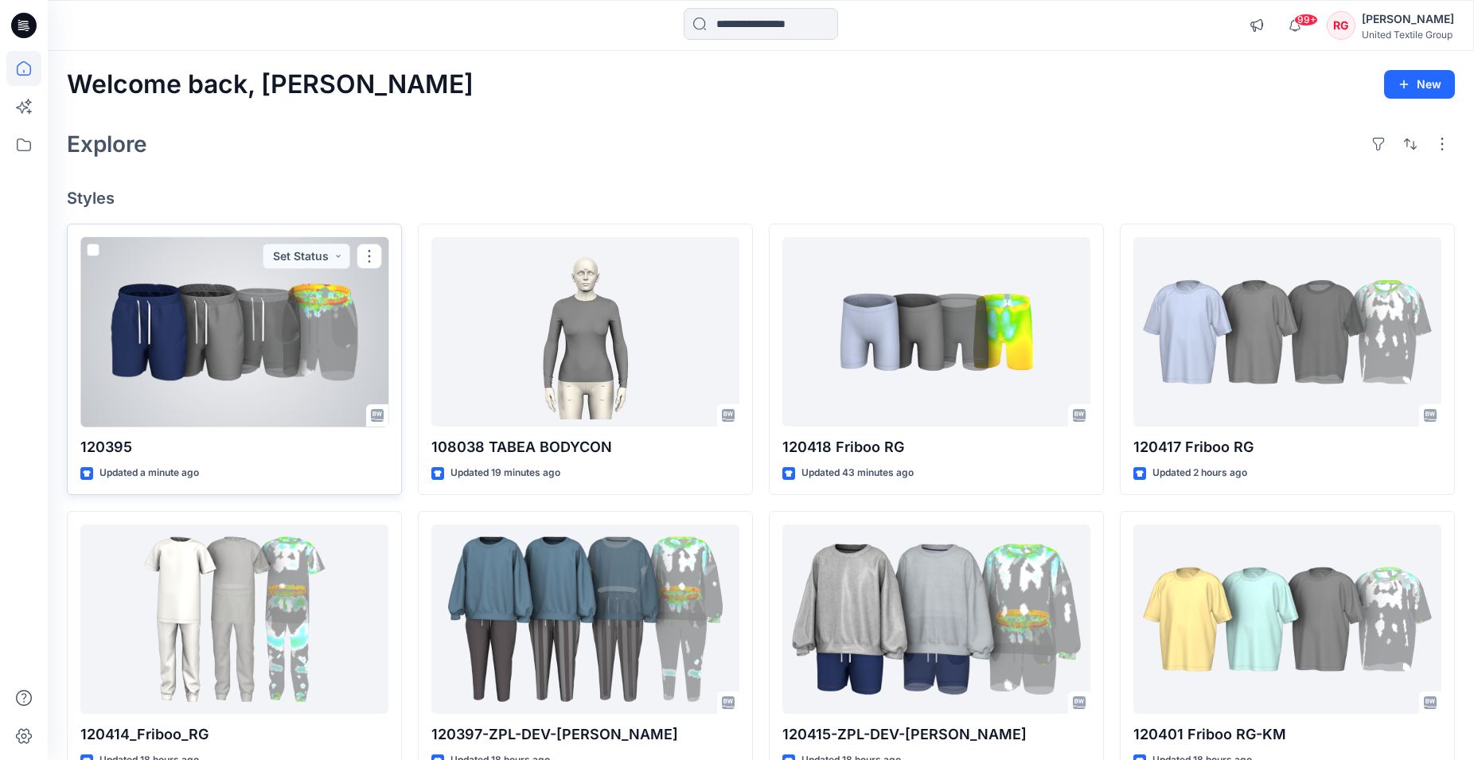
click at [282, 356] on div at bounding box center [234, 332] width 308 height 190
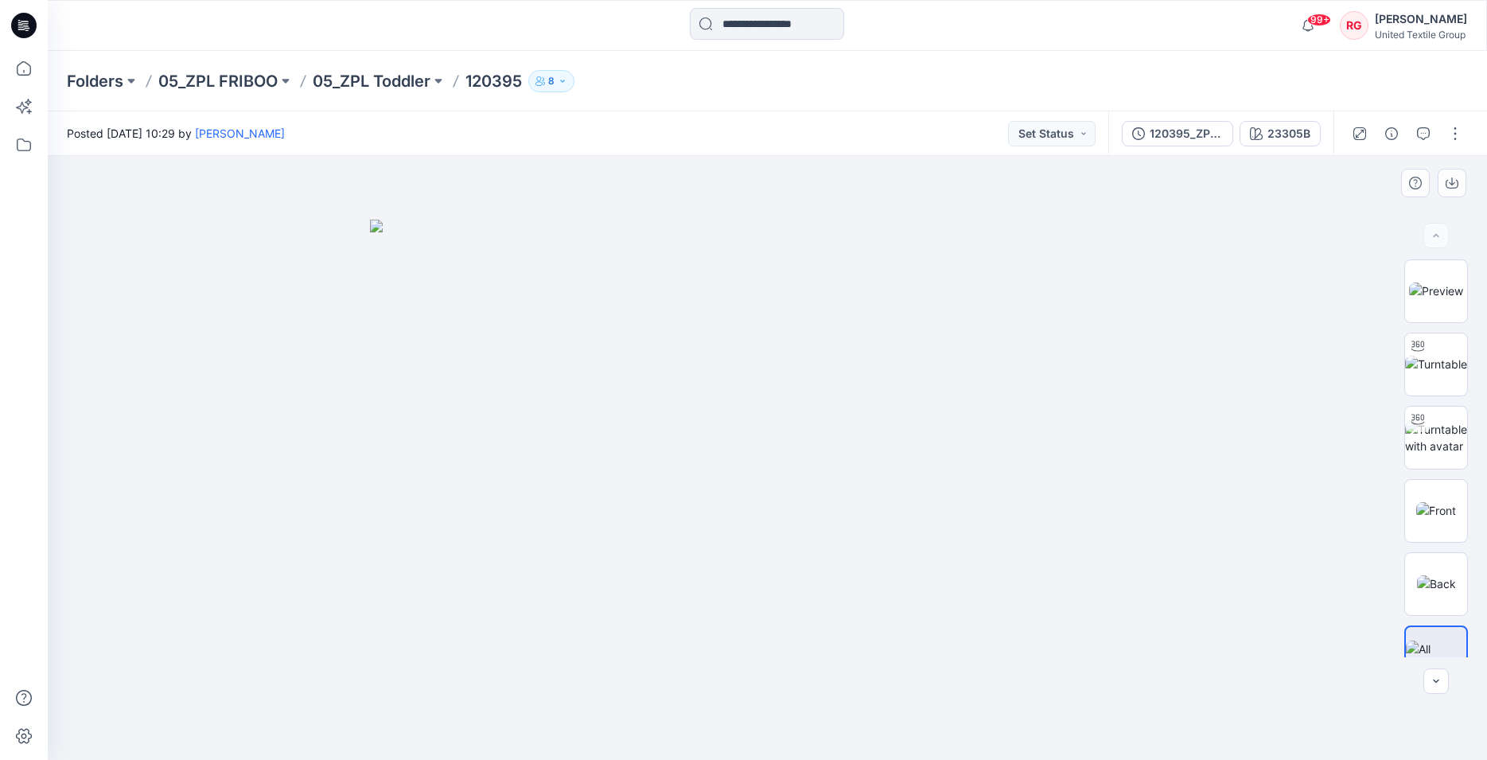
click at [1234, 414] on div at bounding box center [767, 458] width 1439 height 604
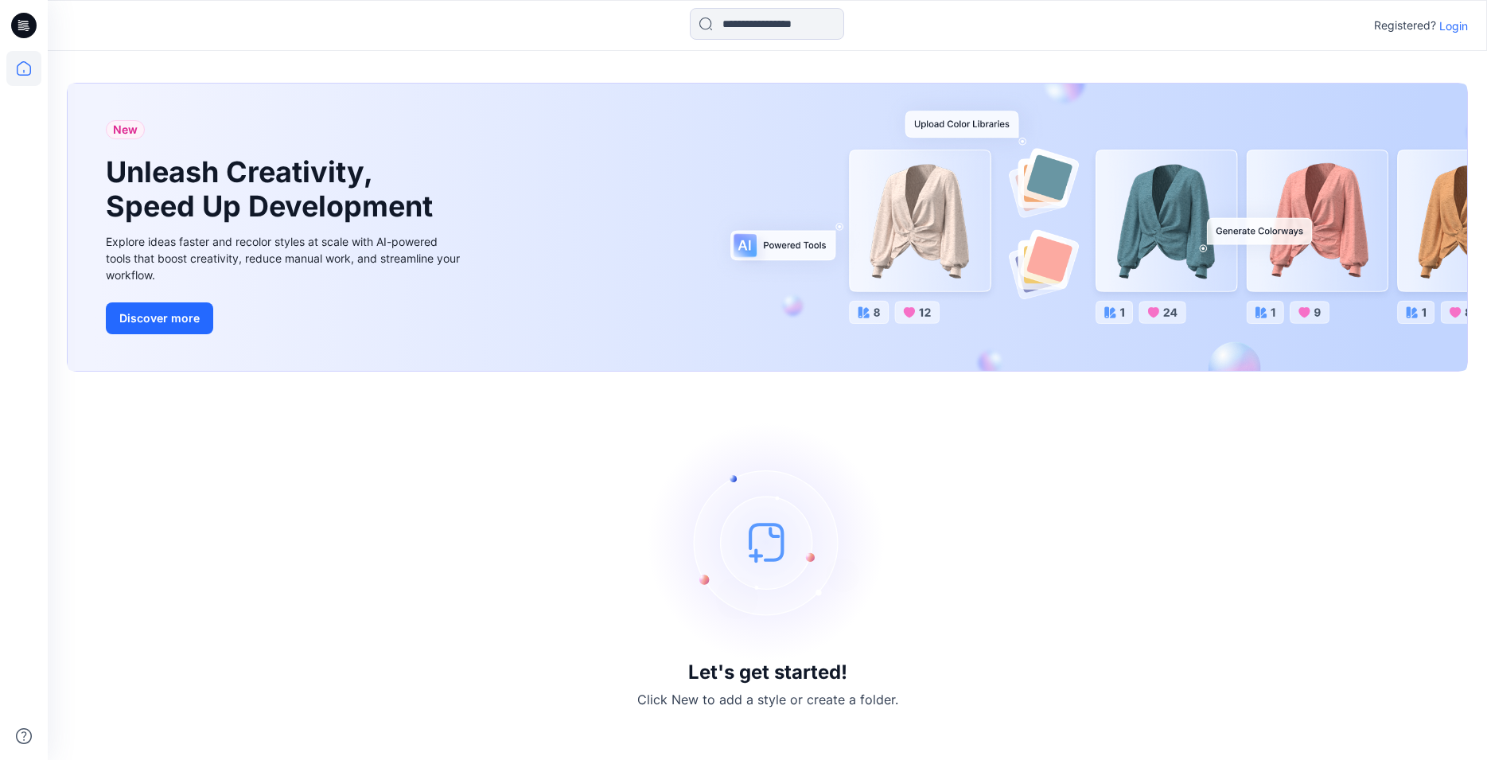
click at [1458, 25] on p "Login" at bounding box center [1453, 26] width 29 height 17
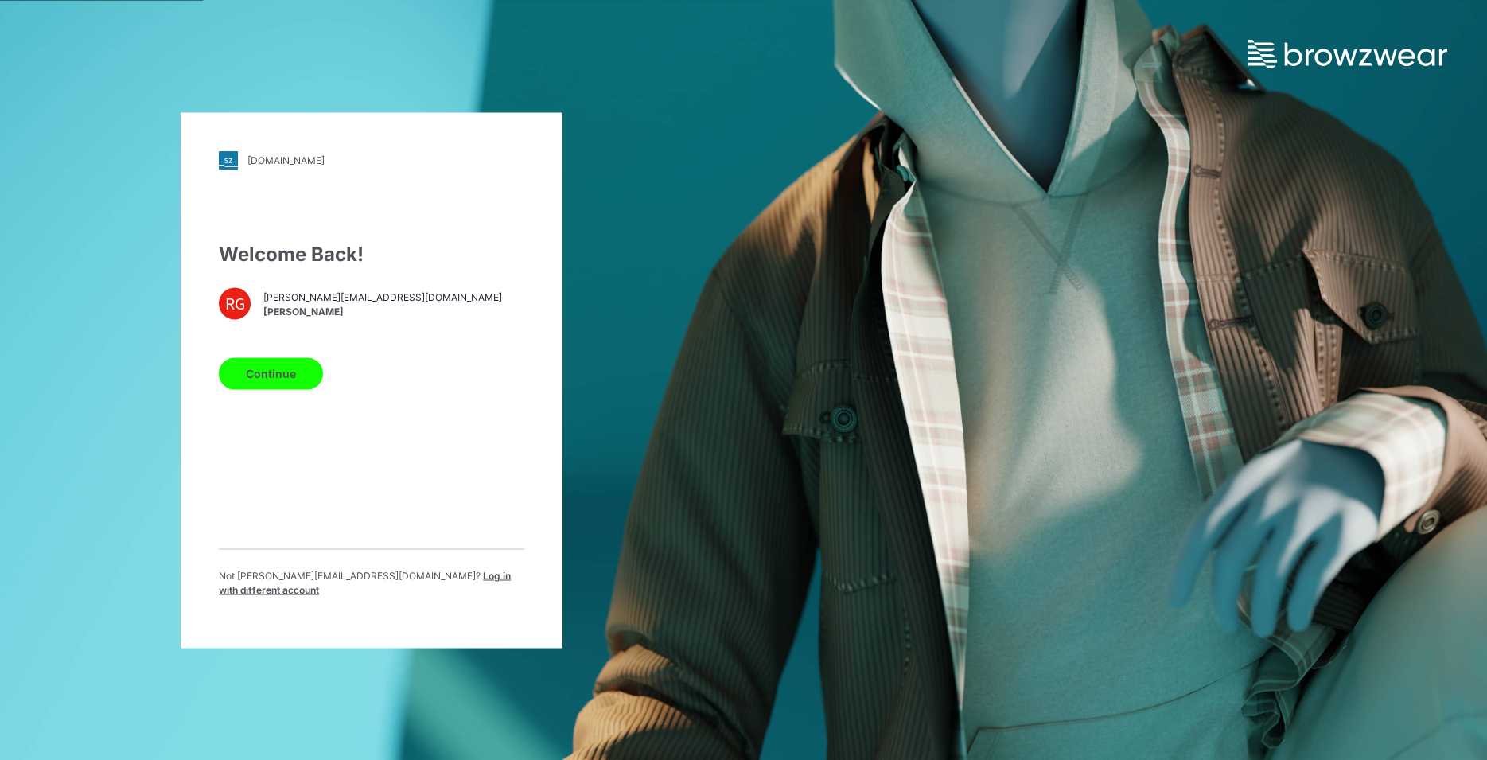
click at [278, 376] on button "Continue" at bounding box center [271, 373] width 104 height 32
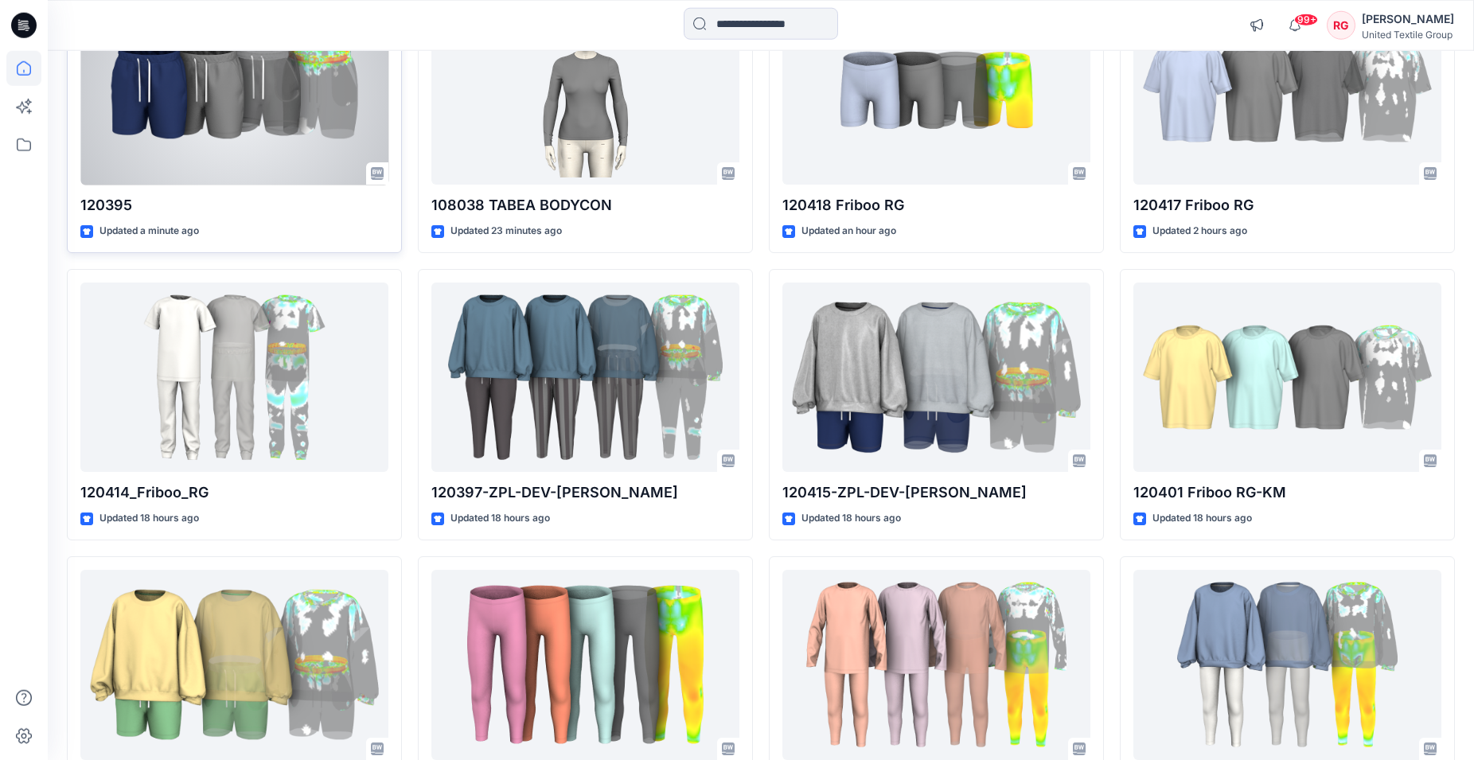
scroll to position [243, 0]
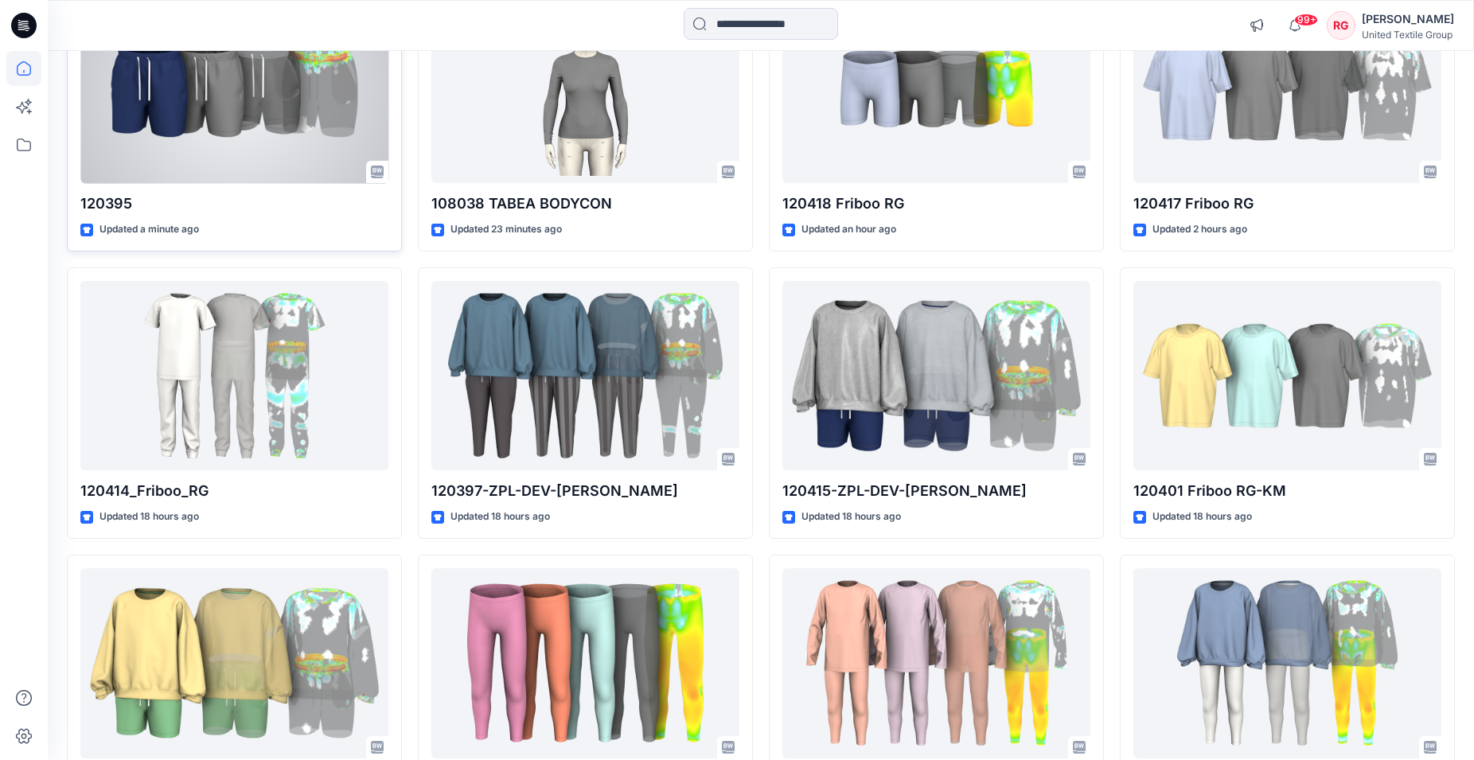
click at [269, 145] on div at bounding box center [234, 89] width 308 height 190
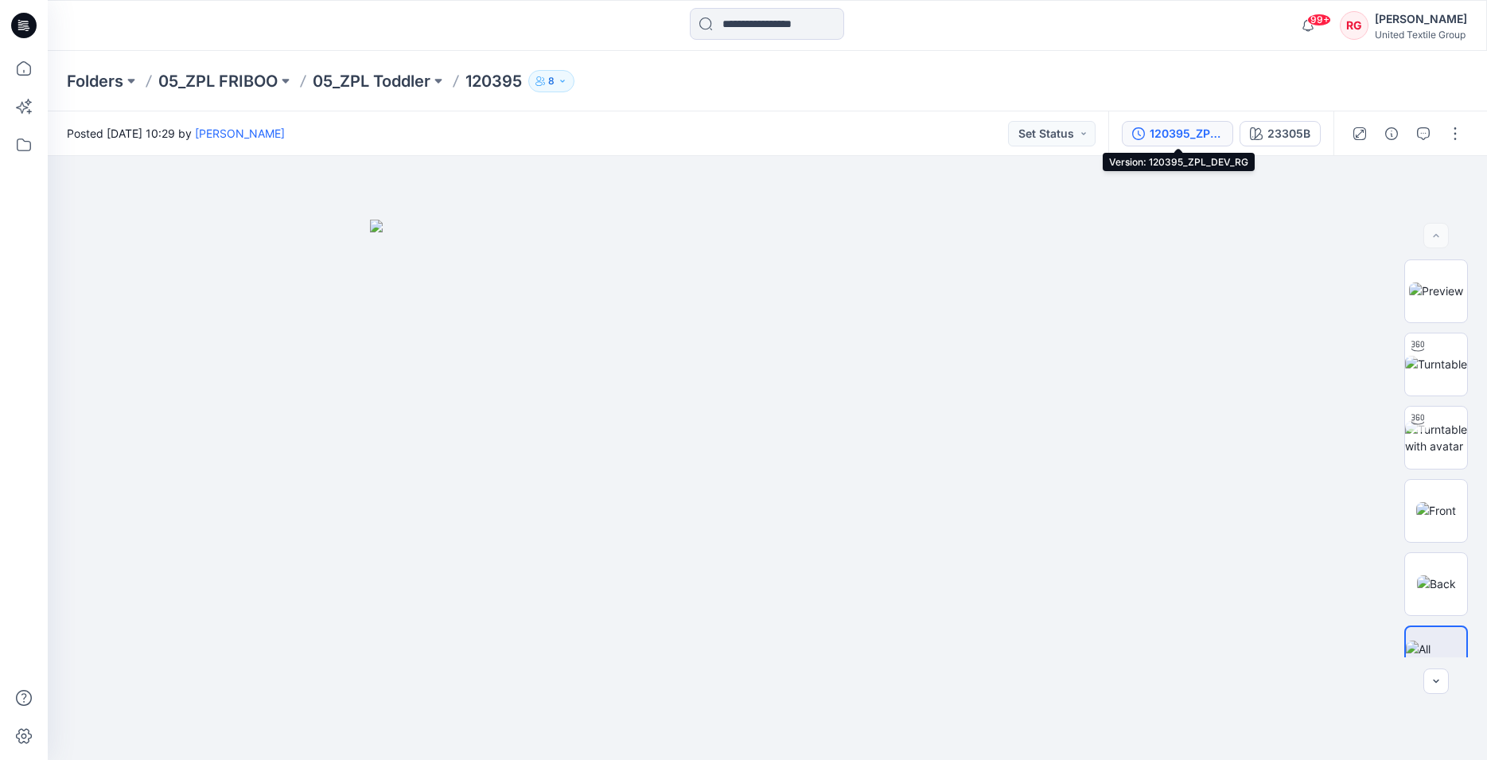
click at [1182, 134] on div "120395_ZPL_DEV_RG" at bounding box center [1186, 134] width 73 height 18
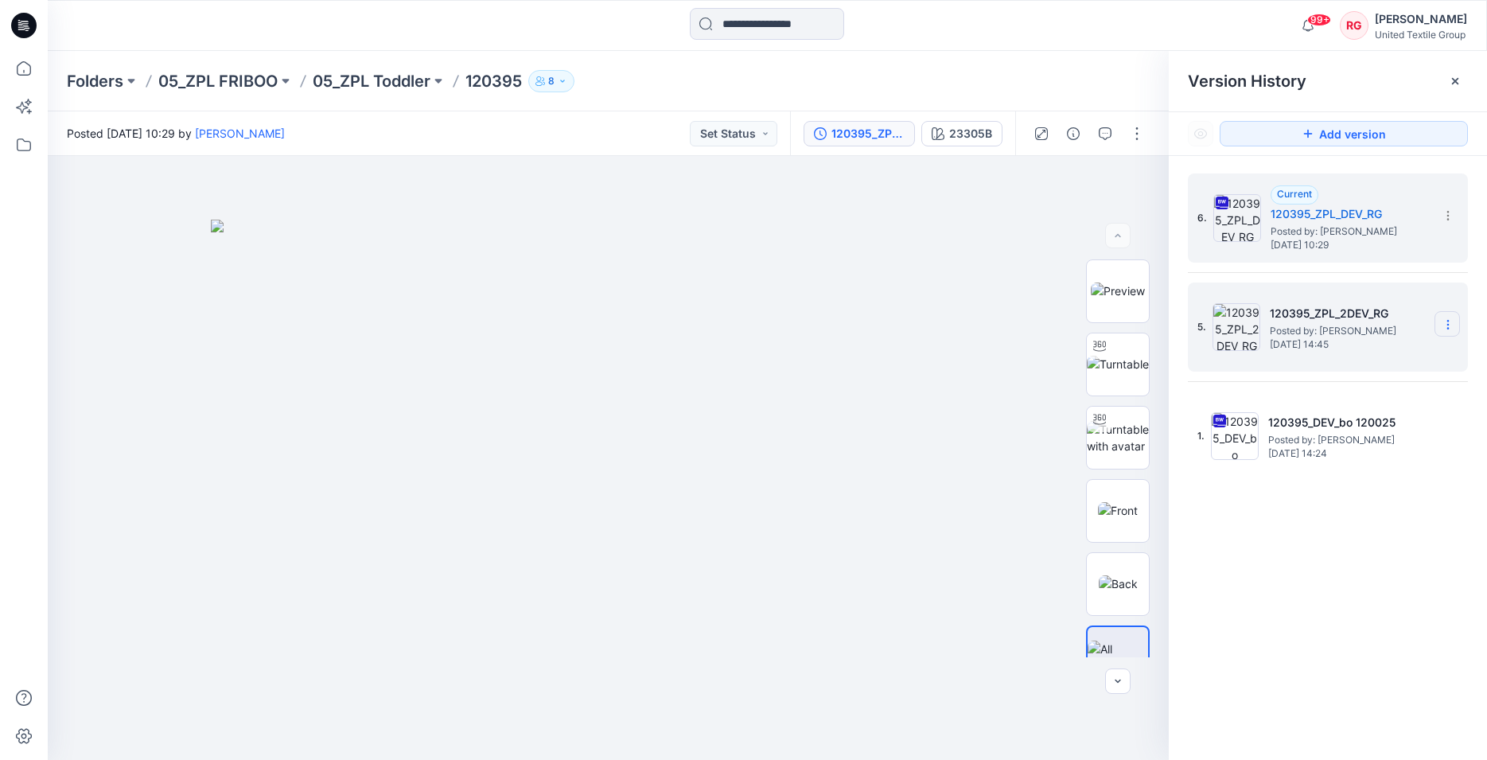
click at [1449, 330] on icon at bounding box center [1448, 324] width 13 height 13
click at [1366, 458] on span "Delete Version" at bounding box center [1338, 458] width 74 height 19
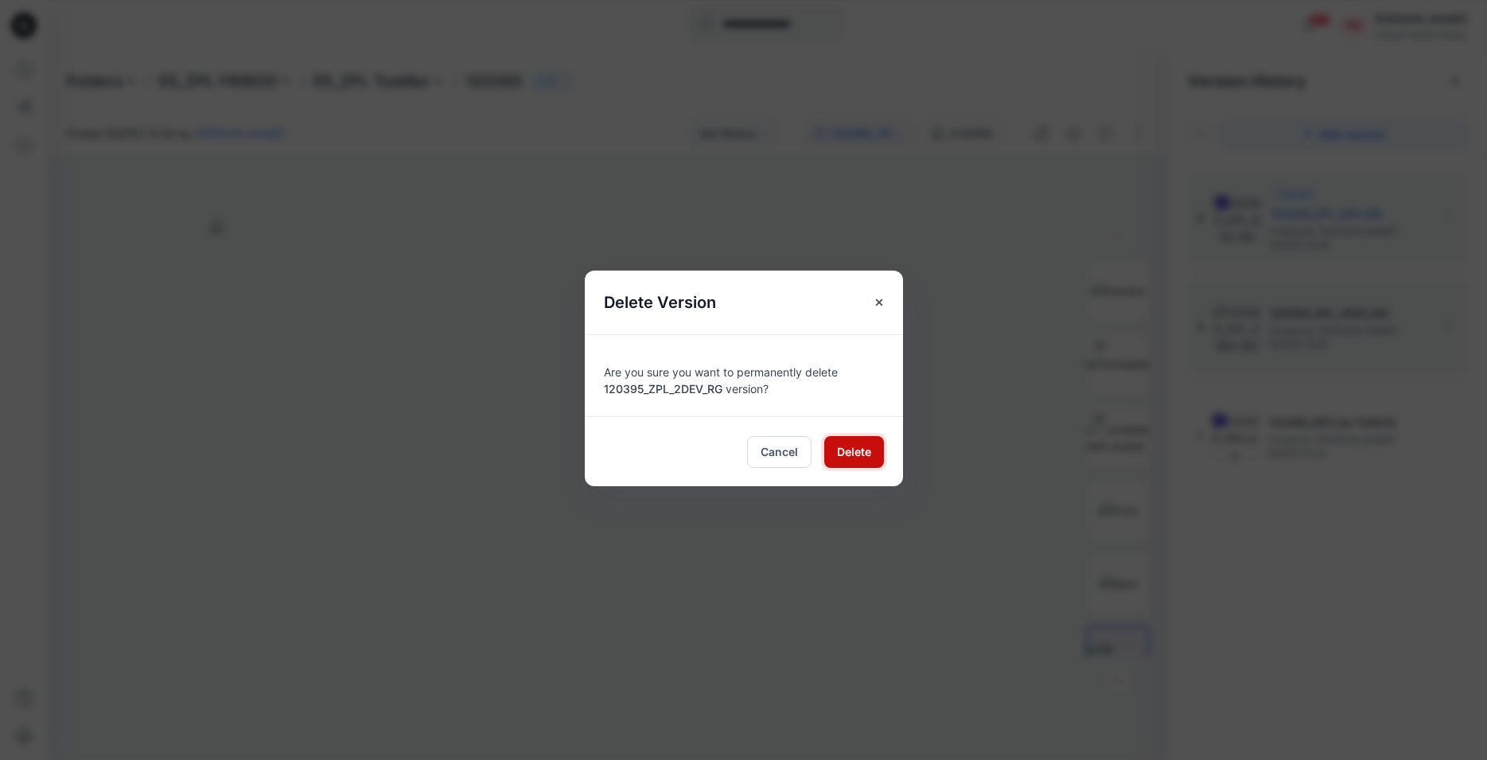
click at [868, 458] on span "Delete" at bounding box center [854, 451] width 34 height 17
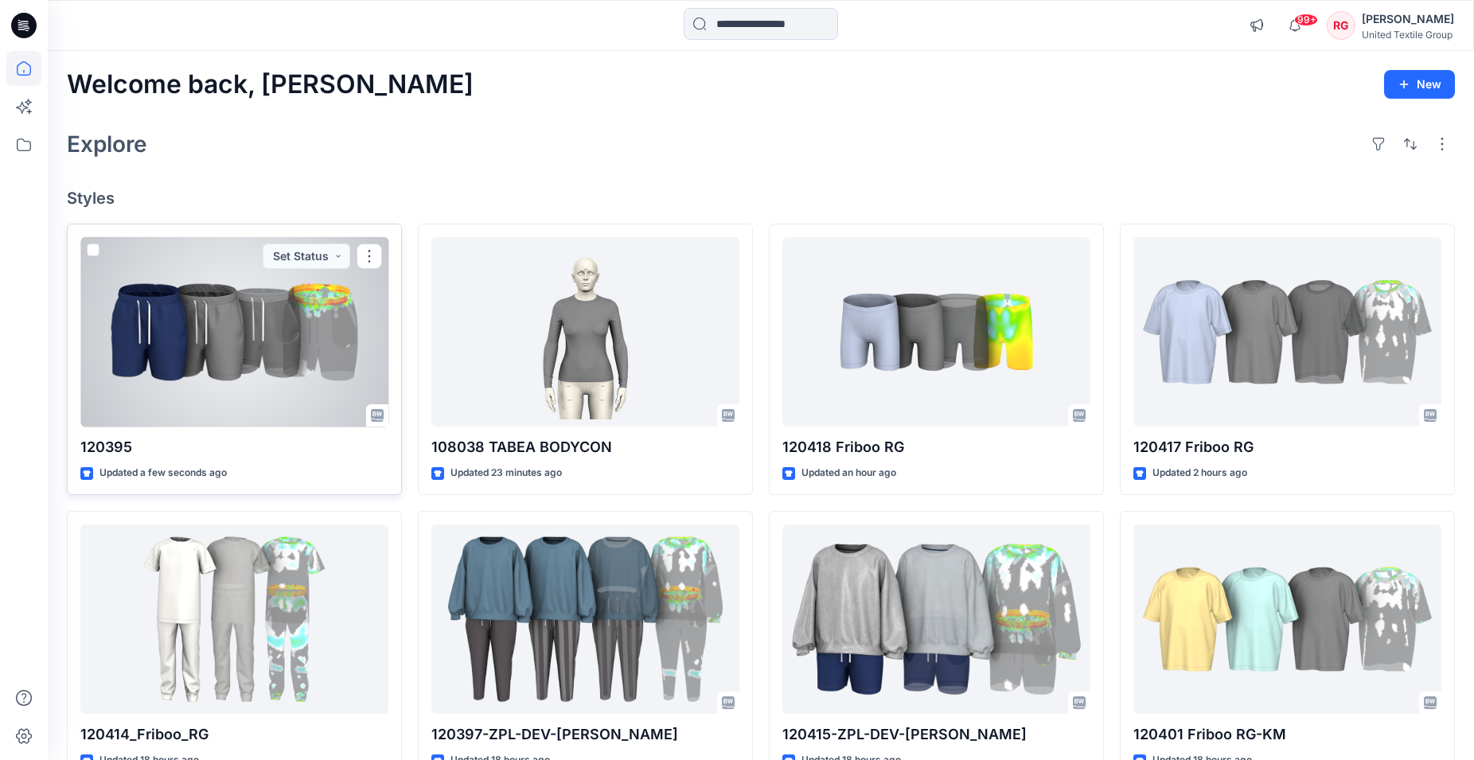
click at [271, 368] on div at bounding box center [234, 332] width 308 height 190
click at [267, 356] on div at bounding box center [234, 332] width 308 height 190
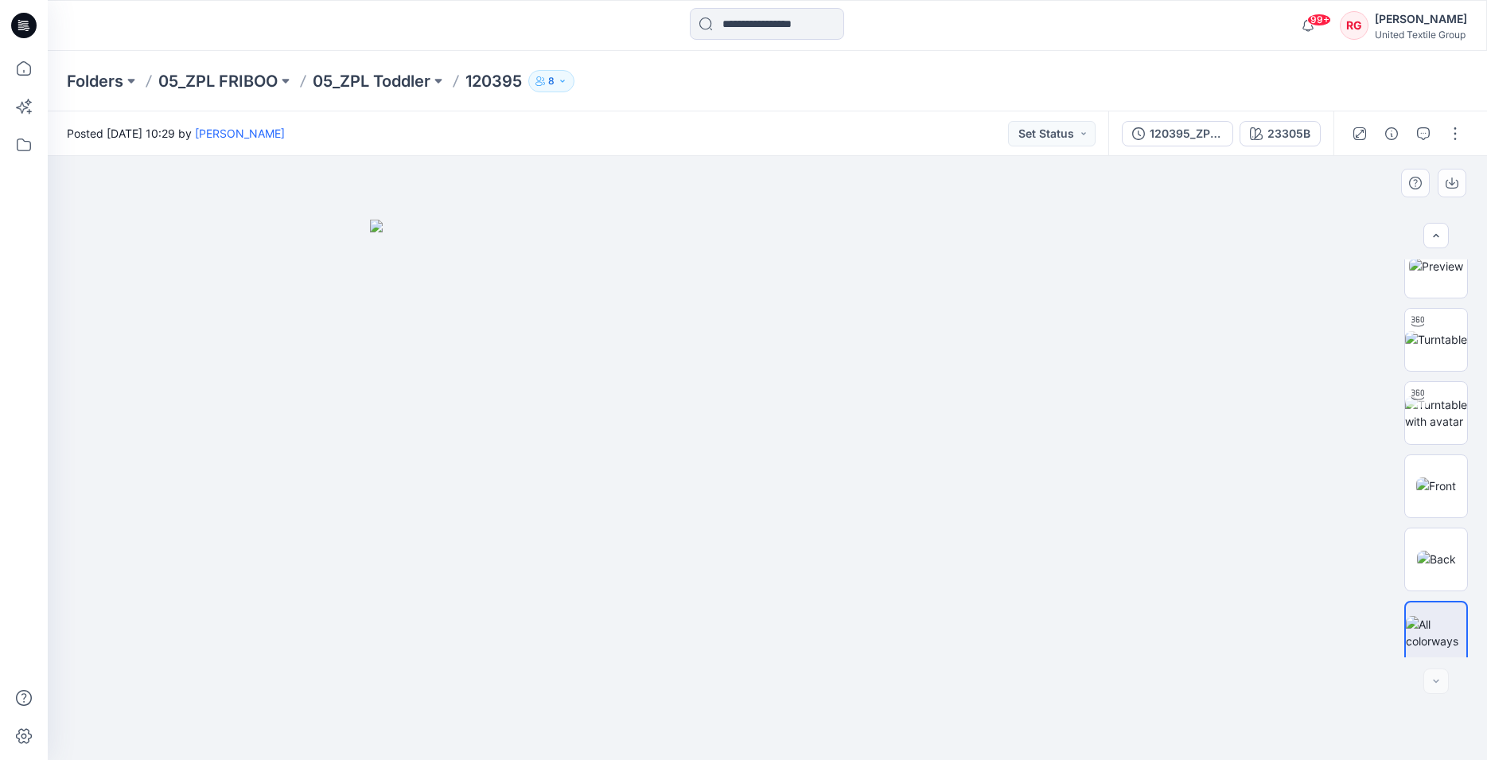
scroll to position [38, 0]
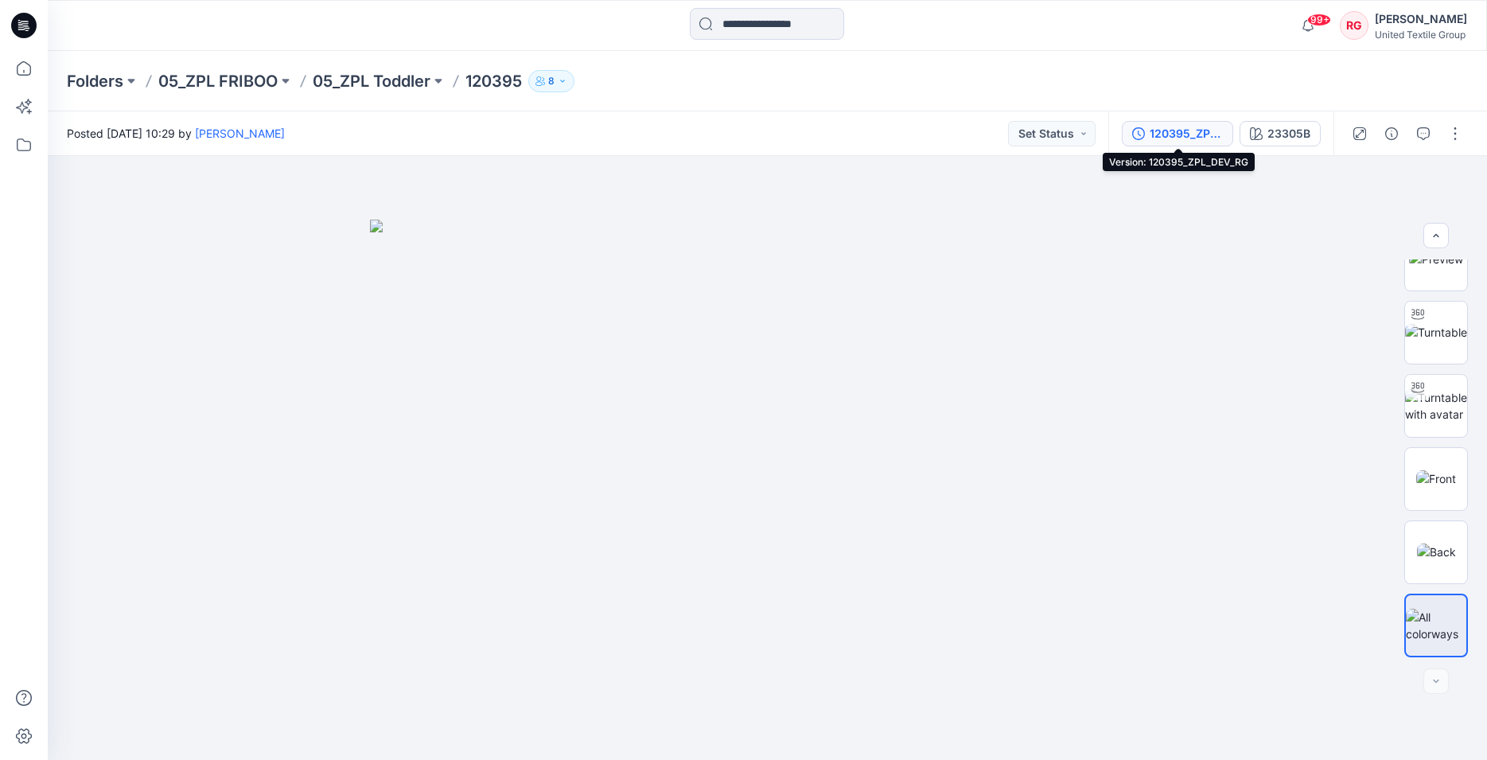
click at [1196, 135] on div "120395_ZPL_DEV_RG" at bounding box center [1186, 134] width 73 height 18
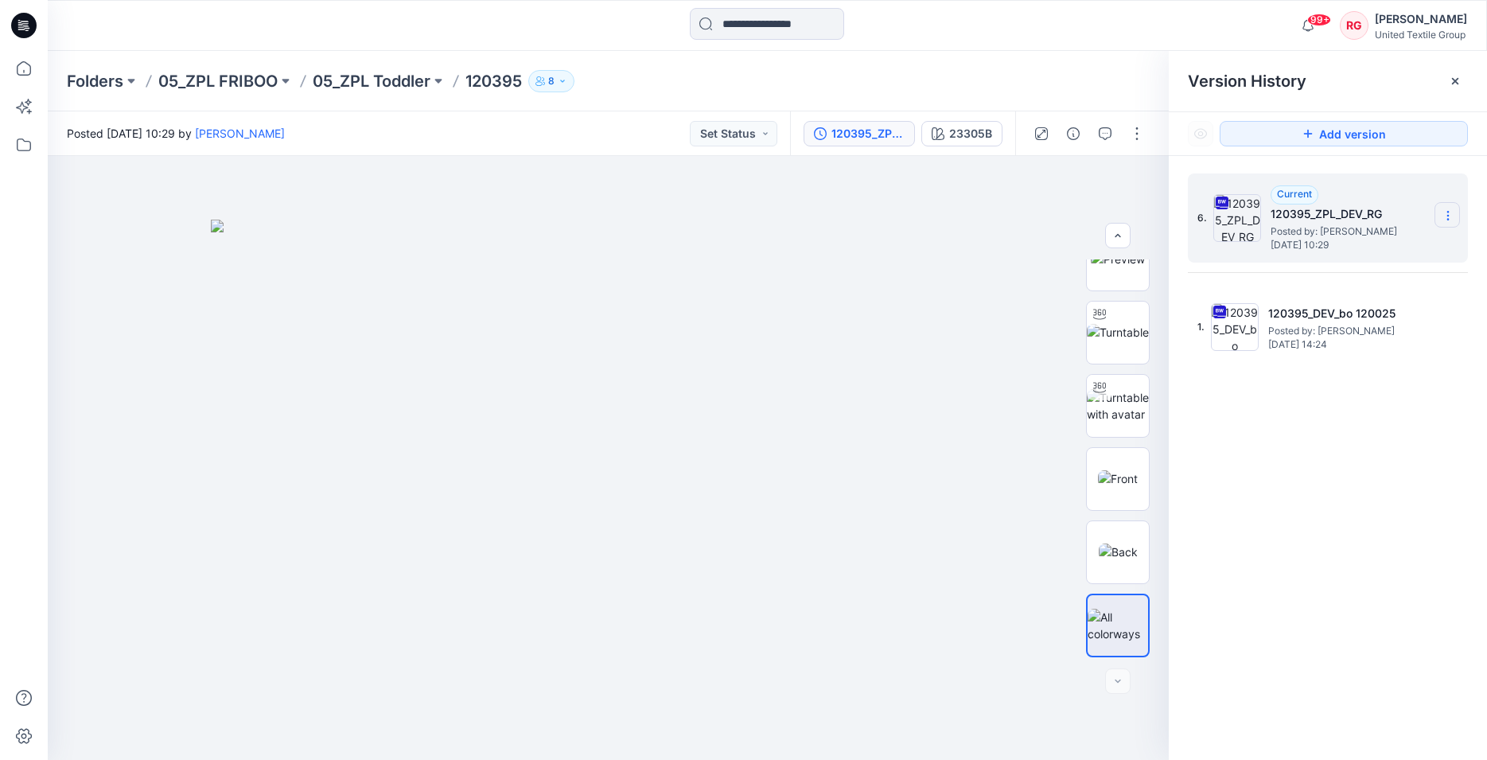
click at [1442, 212] on icon at bounding box center [1448, 215] width 13 height 13
drag, startPoint x: 931, startPoint y: 279, endPoint x: 806, endPoint y: 72, distance: 241.7
click at [931, 278] on img at bounding box center [609, 490] width 796 height 541
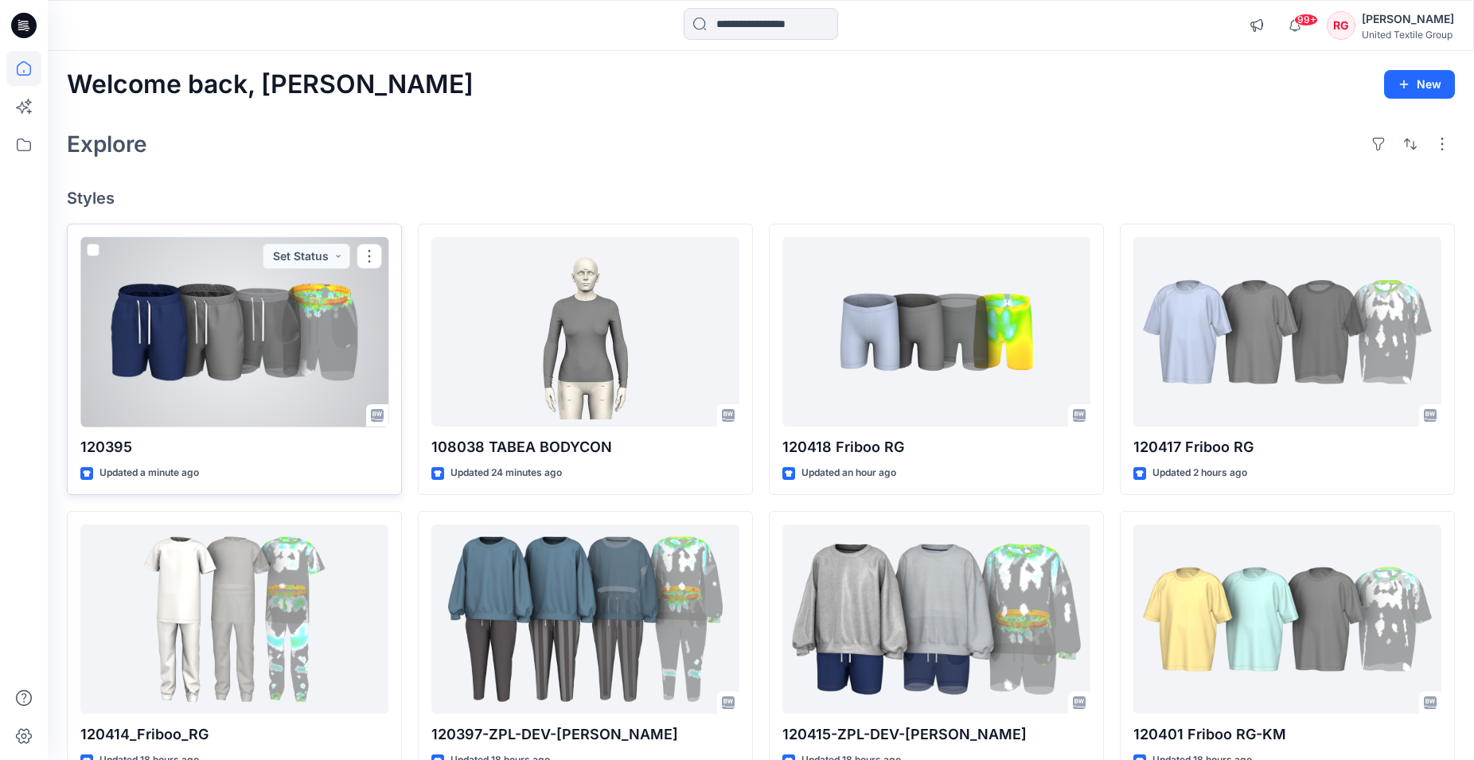
click at [278, 344] on div at bounding box center [234, 332] width 308 height 190
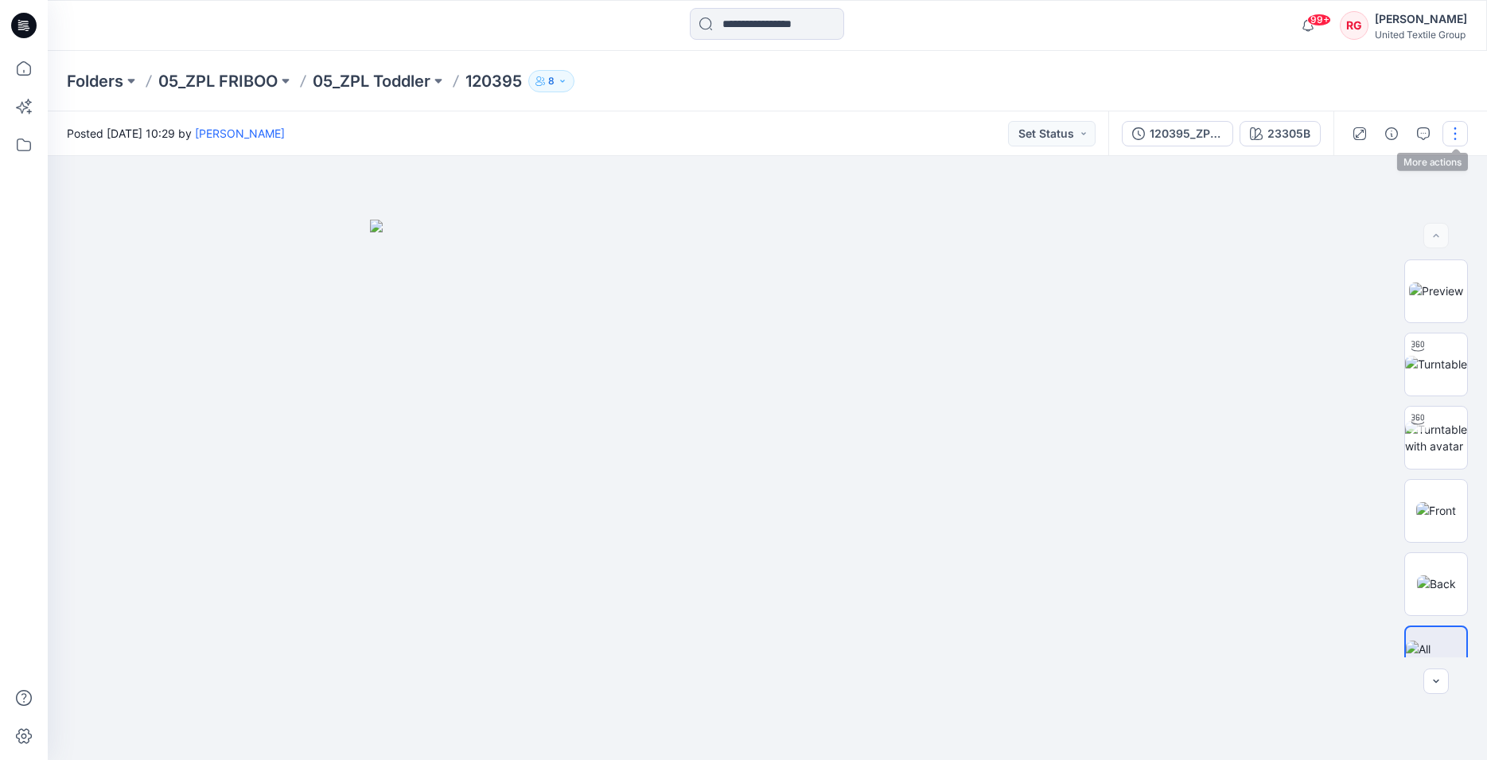
click at [1451, 134] on button "button" at bounding box center [1454, 133] width 25 height 25
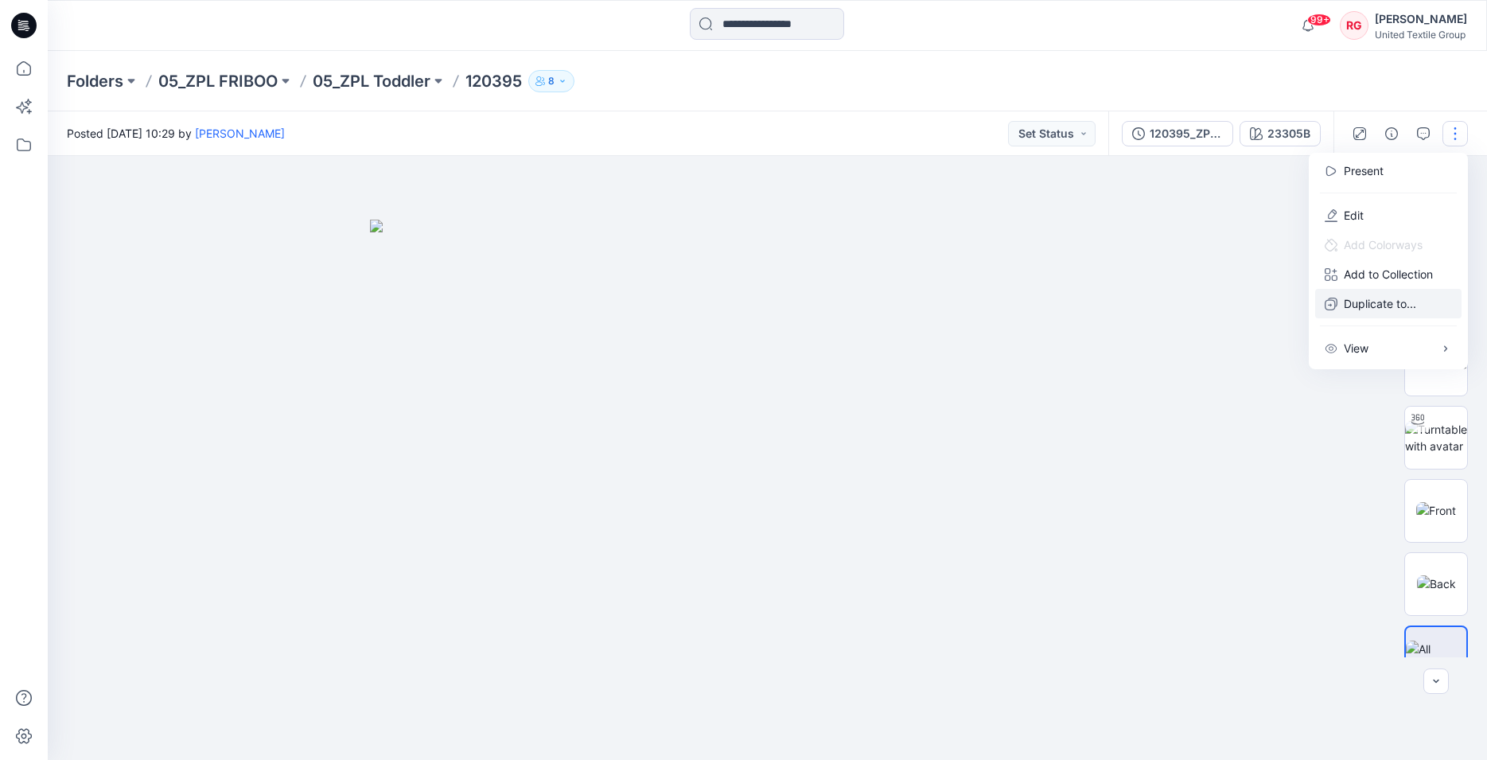
click at [1355, 304] on p "Duplicate to..." at bounding box center [1380, 303] width 72 height 17
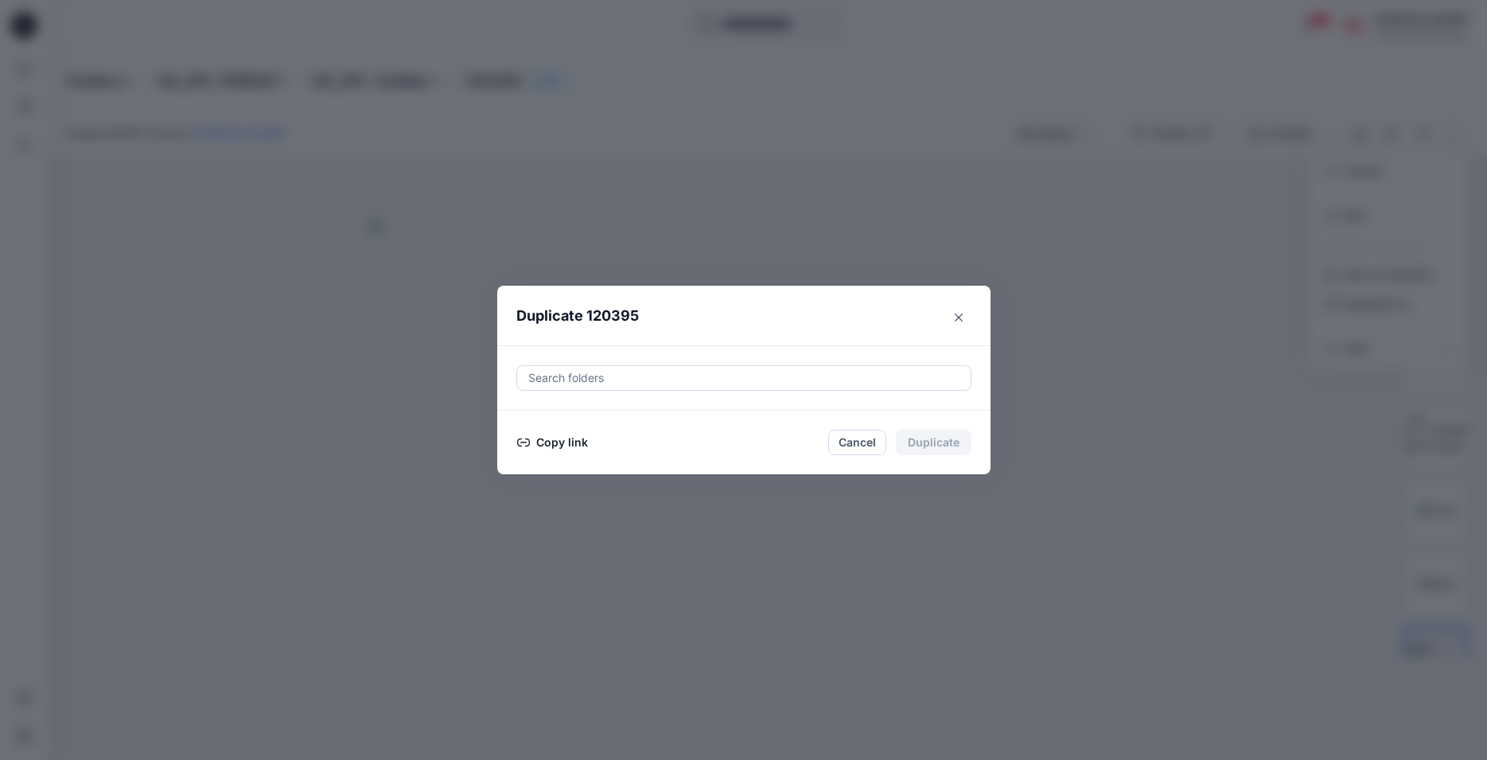
click at [573, 438] on button "Copy link" at bounding box center [552, 442] width 72 height 19
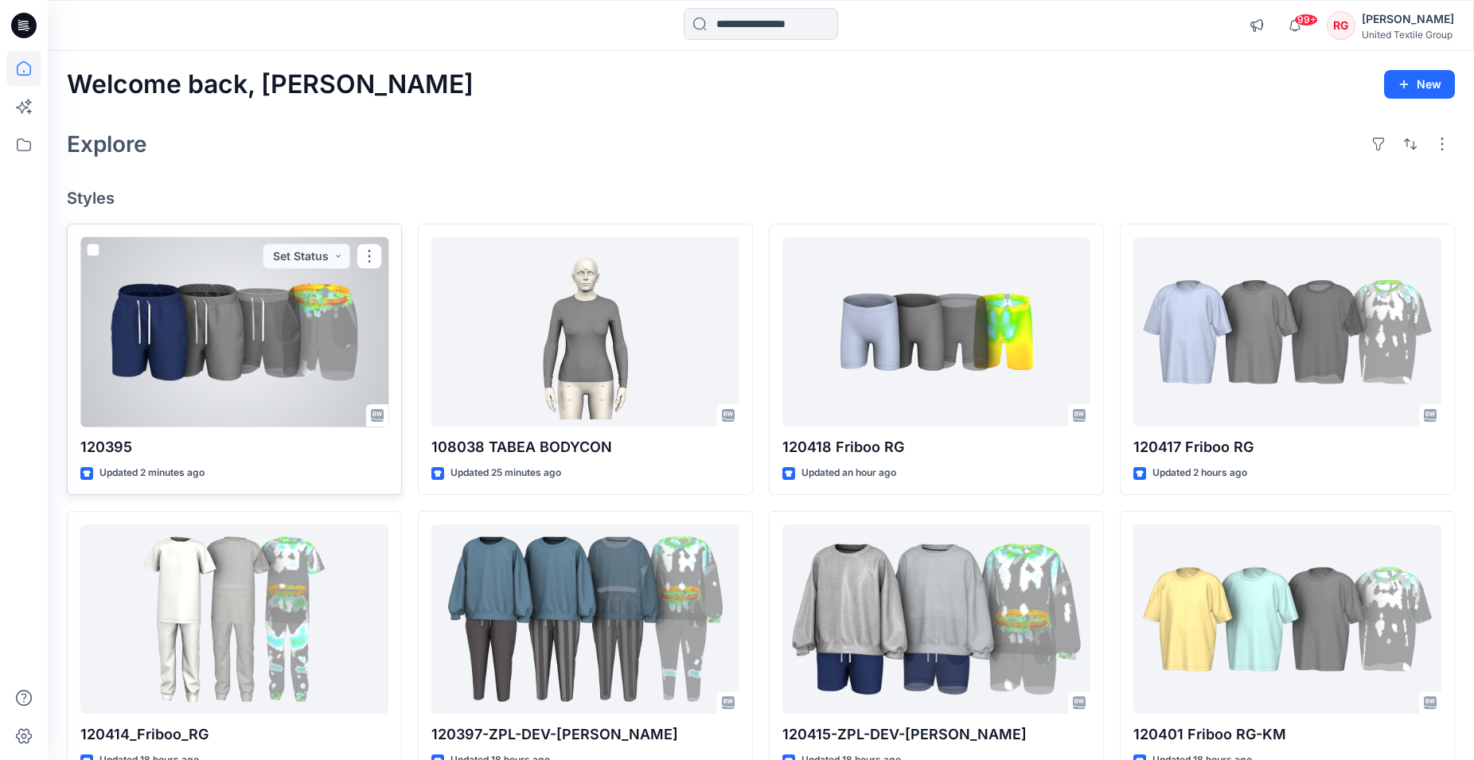
click at [311, 326] on div at bounding box center [234, 332] width 308 height 190
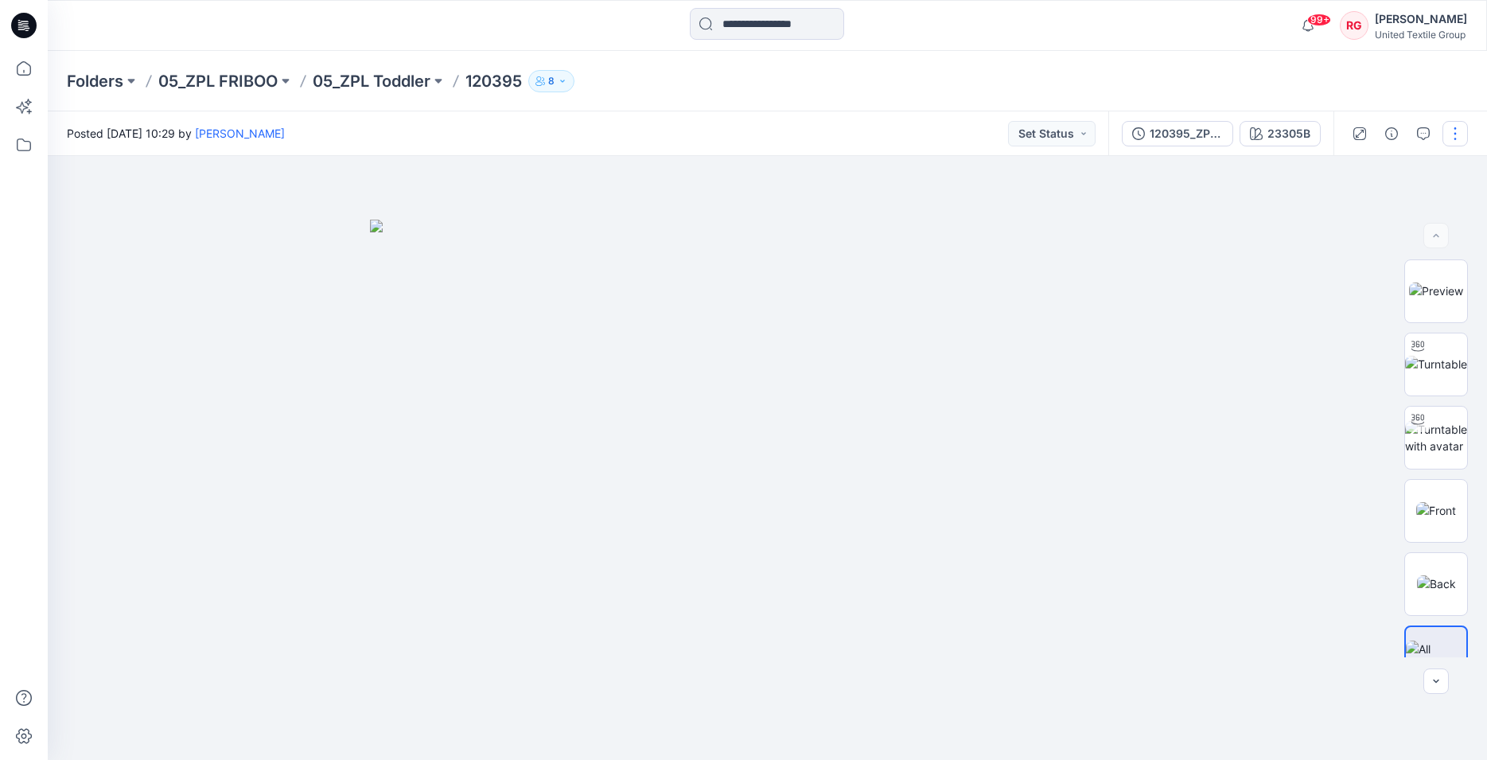
click at [1456, 140] on button "button" at bounding box center [1454, 133] width 25 height 25
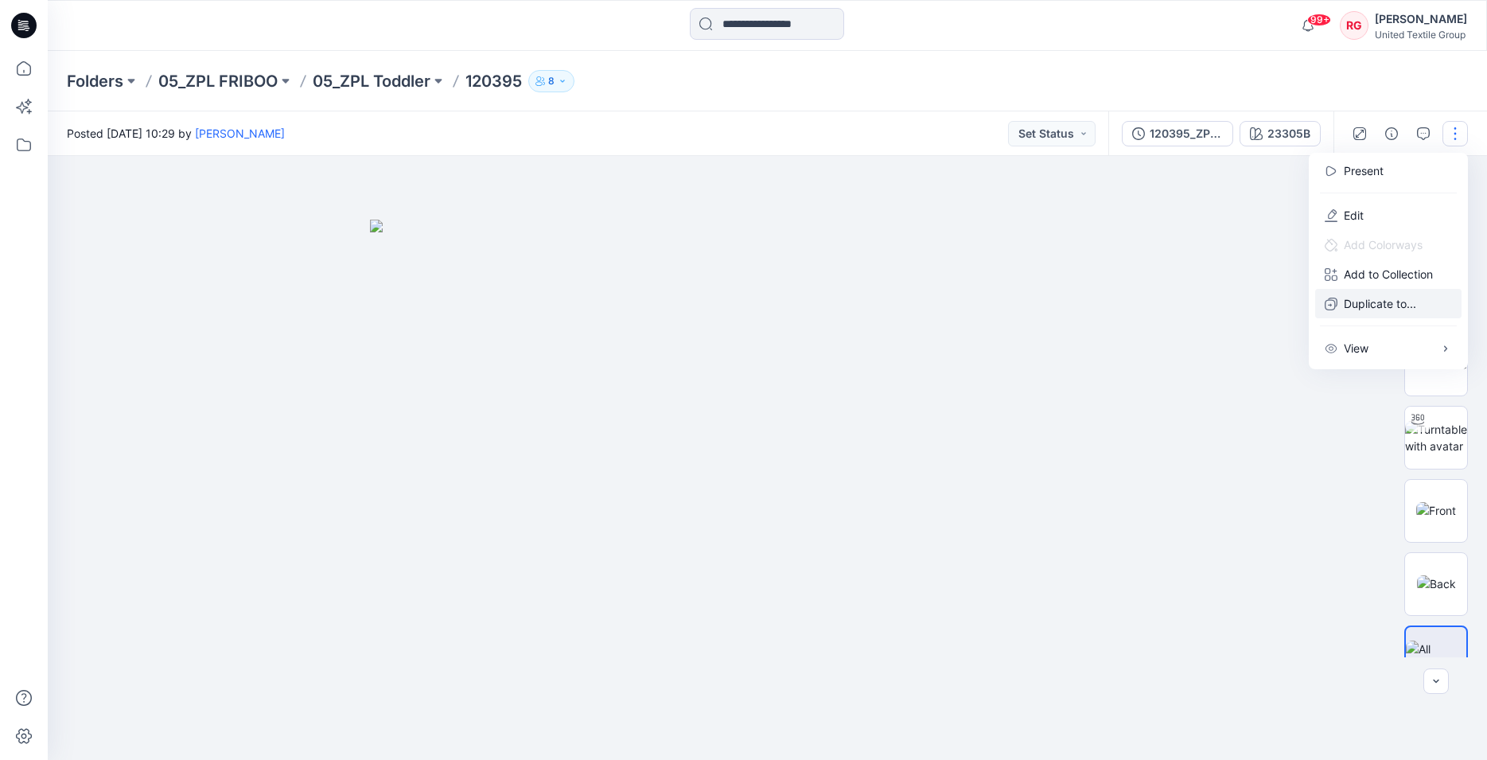
click at [1388, 303] on p "Duplicate to..." at bounding box center [1380, 303] width 72 height 17
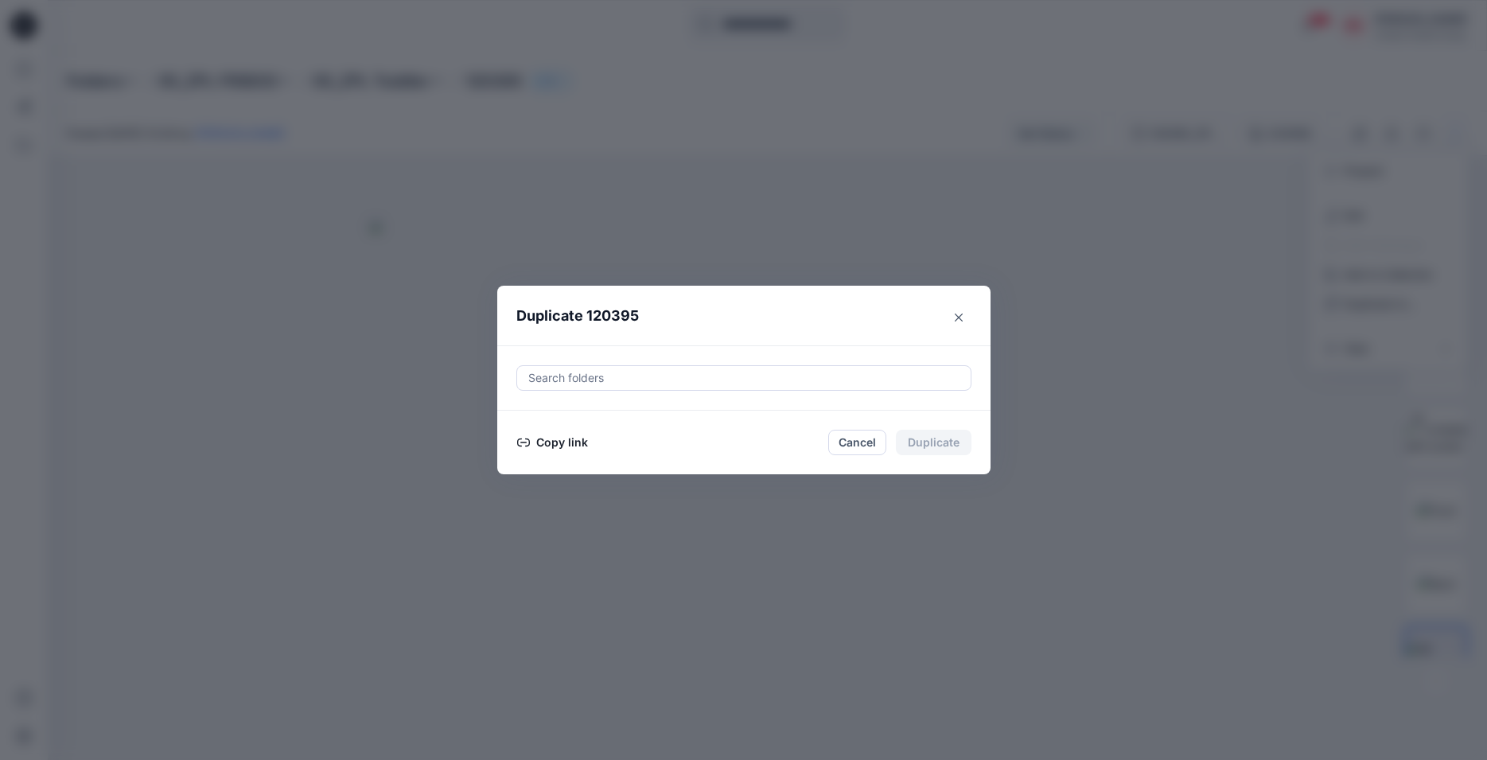
click at [558, 446] on button "Copy link" at bounding box center [552, 442] width 72 height 19
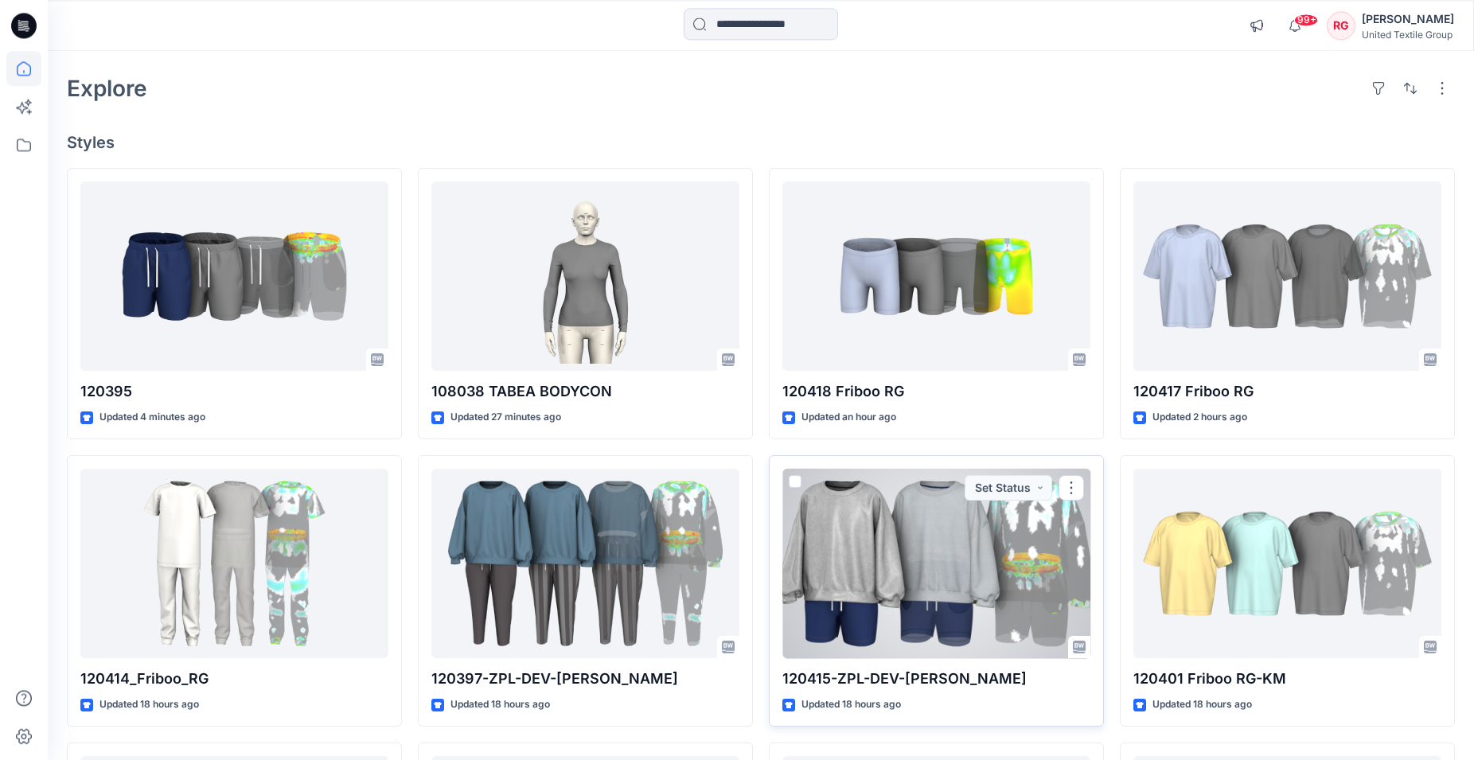
scroll to position [81, 0]
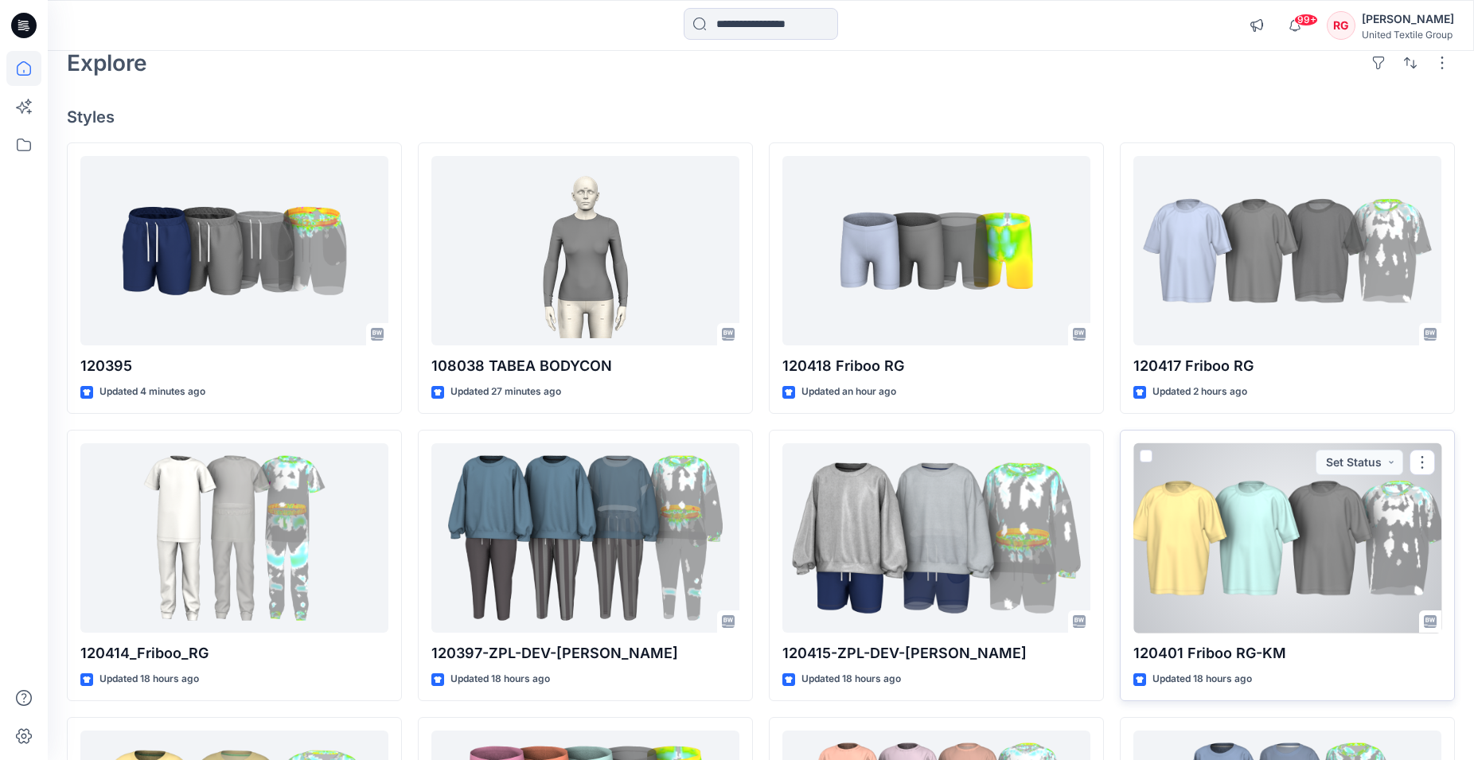
click at [1234, 539] on div at bounding box center [1287, 538] width 308 height 190
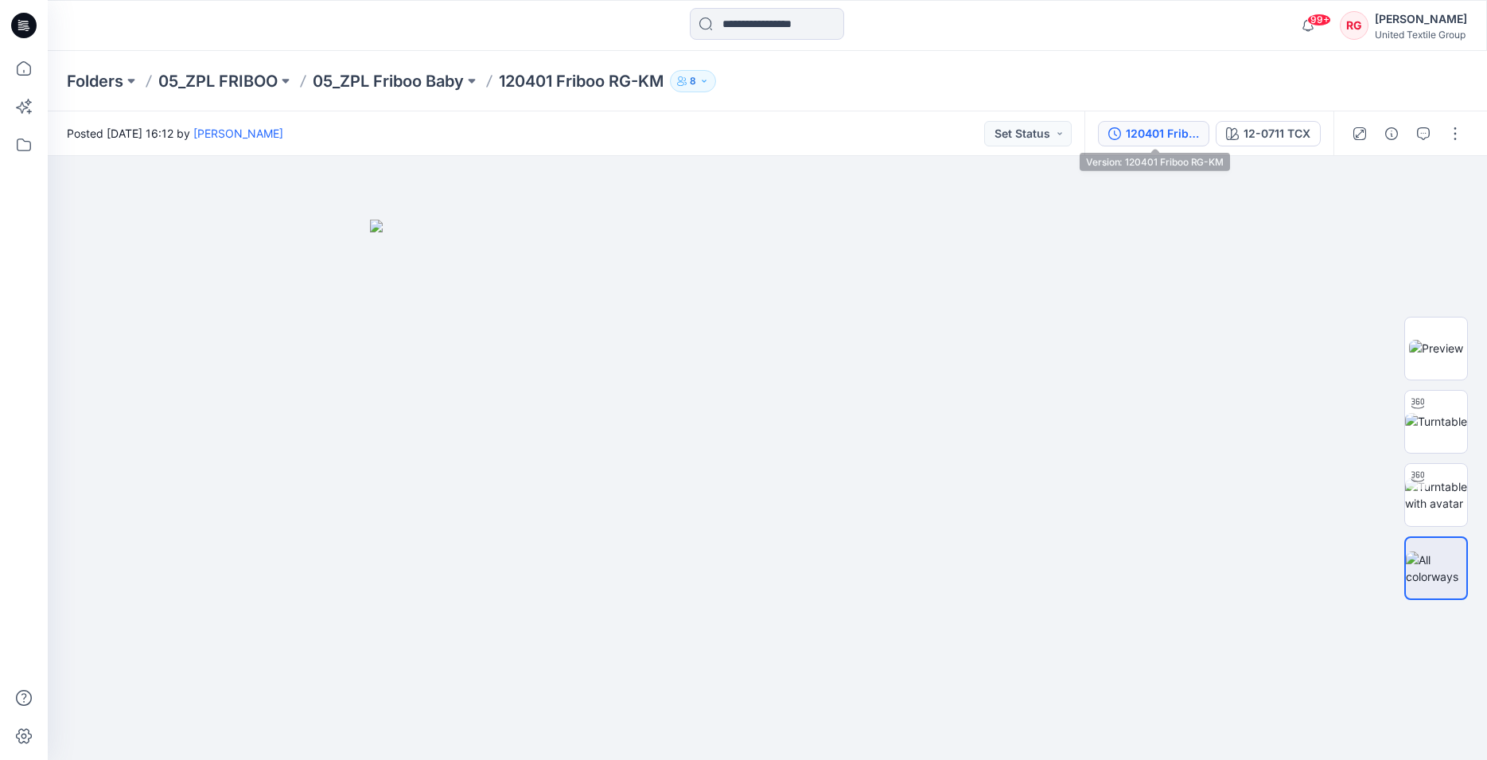
click at [1165, 138] on div "120401 Friboo RG-KM" at bounding box center [1162, 134] width 73 height 18
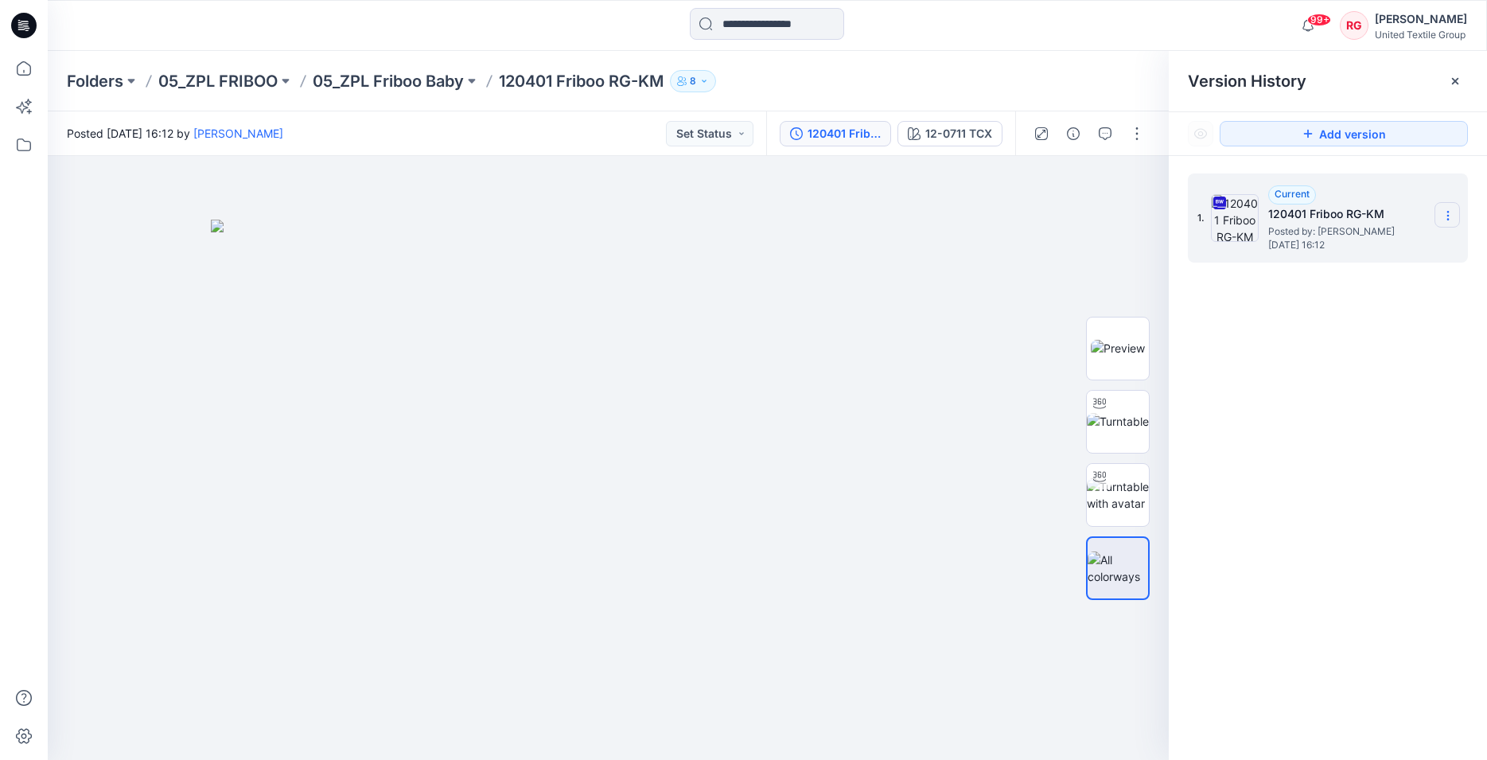
click at [1450, 216] on icon at bounding box center [1448, 215] width 13 height 13
click at [1405, 249] on span "Download Source BW File" at bounding box center [1367, 246] width 133 height 19
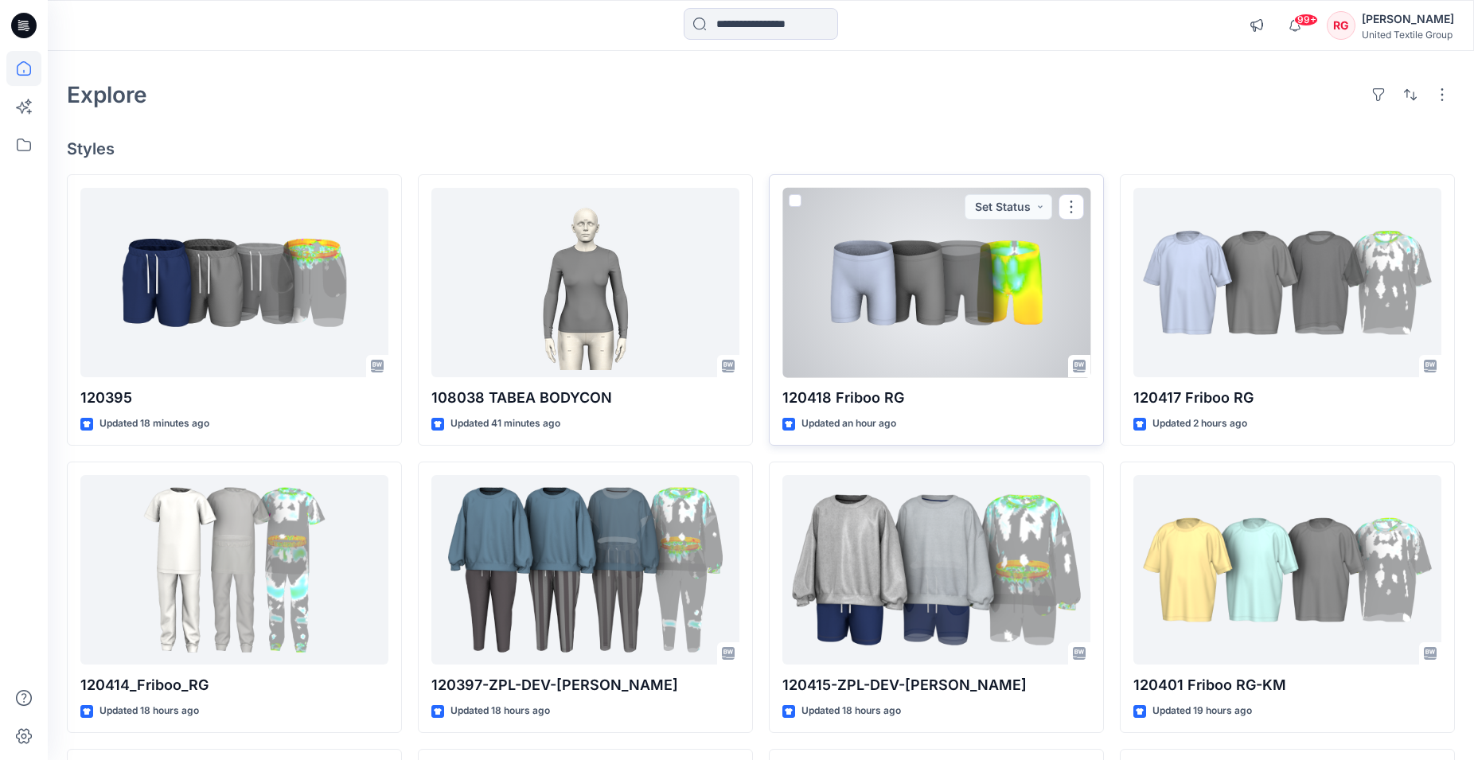
scroll to position [81, 0]
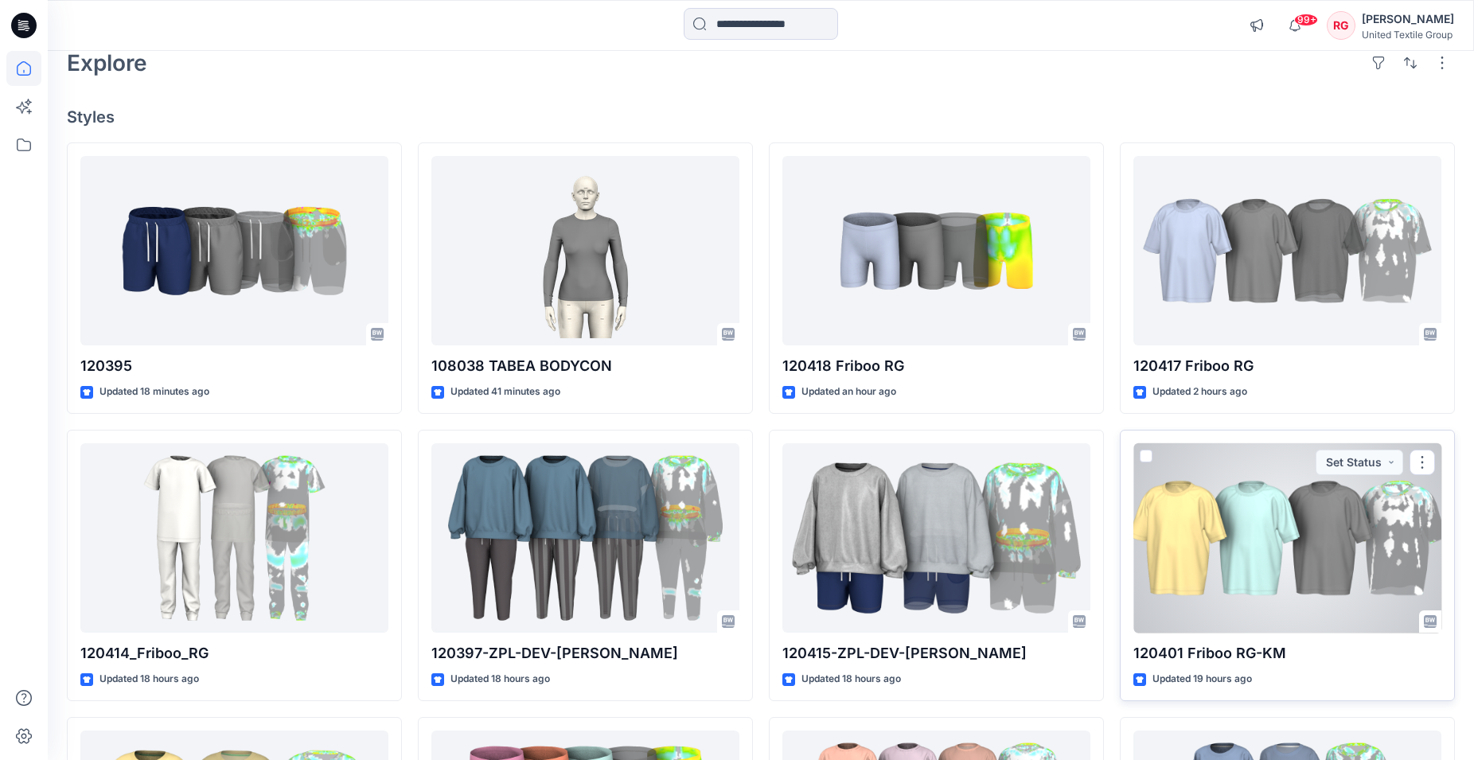
click at [1273, 531] on div at bounding box center [1287, 538] width 308 height 190
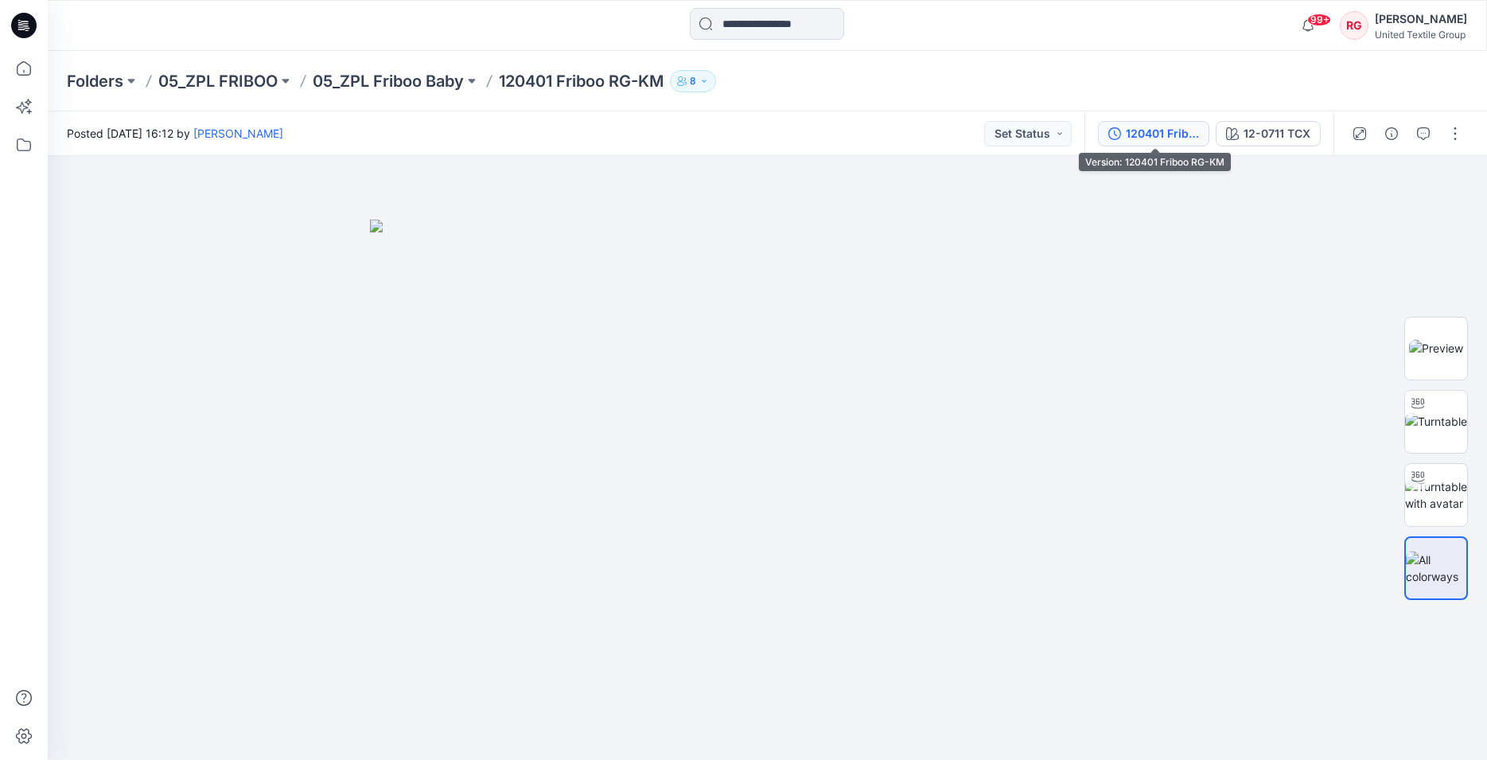
click at [1154, 135] on div "120401 Friboo RG-KM" at bounding box center [1162, 134] width 73 height 18
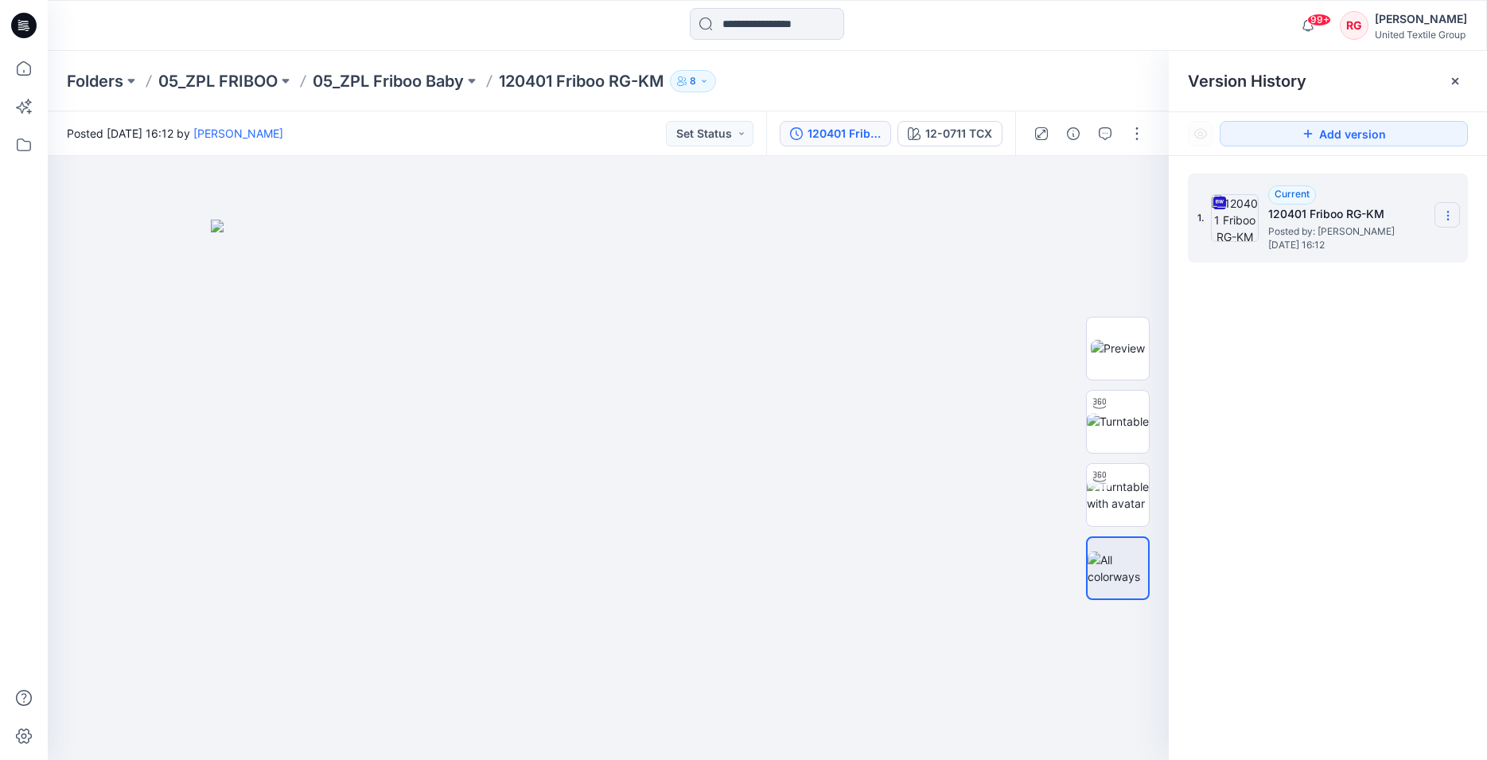
click at [1444, 217] on icon at bounding box center [1448, 215] width 13 height 13
click at [1381, 248] on span "Download Source BW File" at bounding box center [1367, 246] width 133 height 19
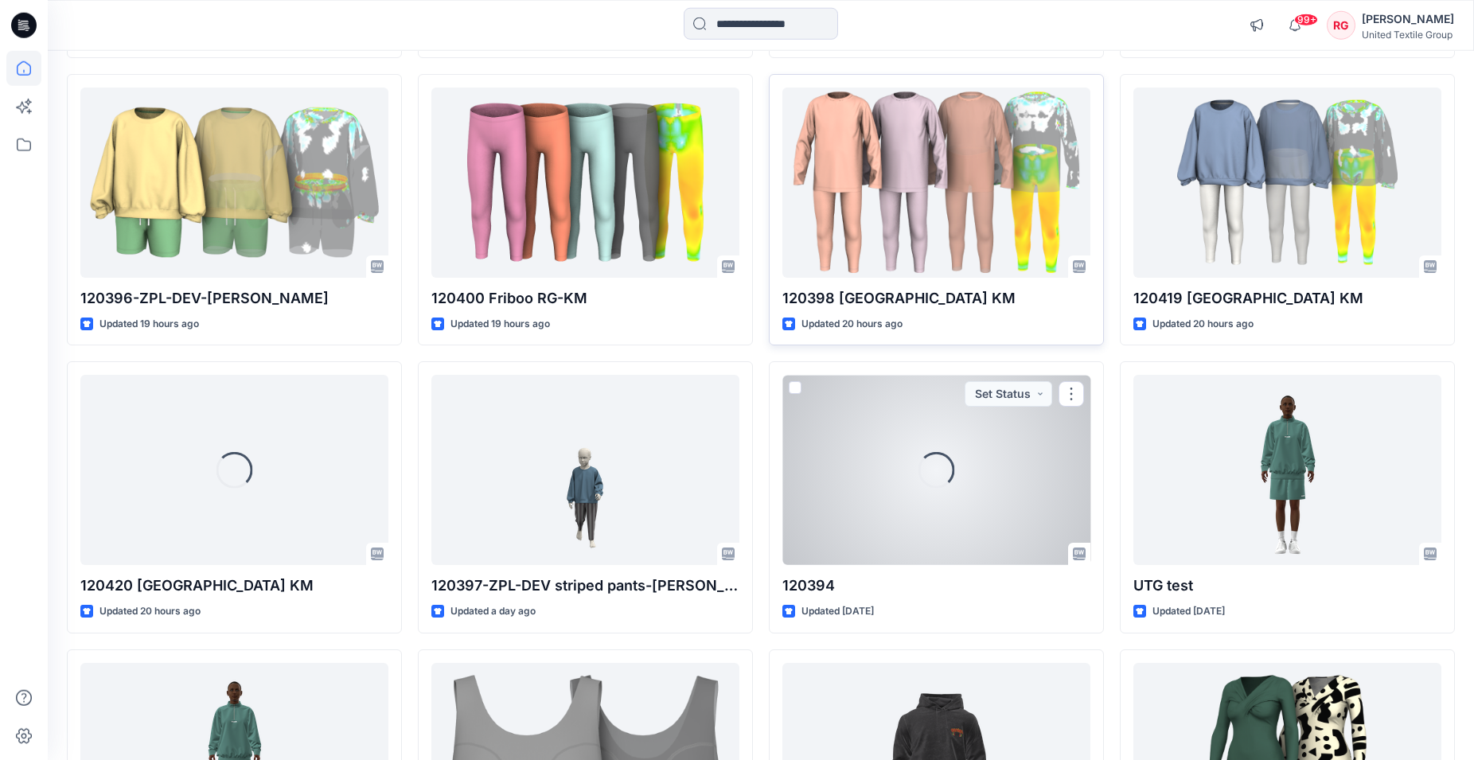
scroll to position [792, 0]
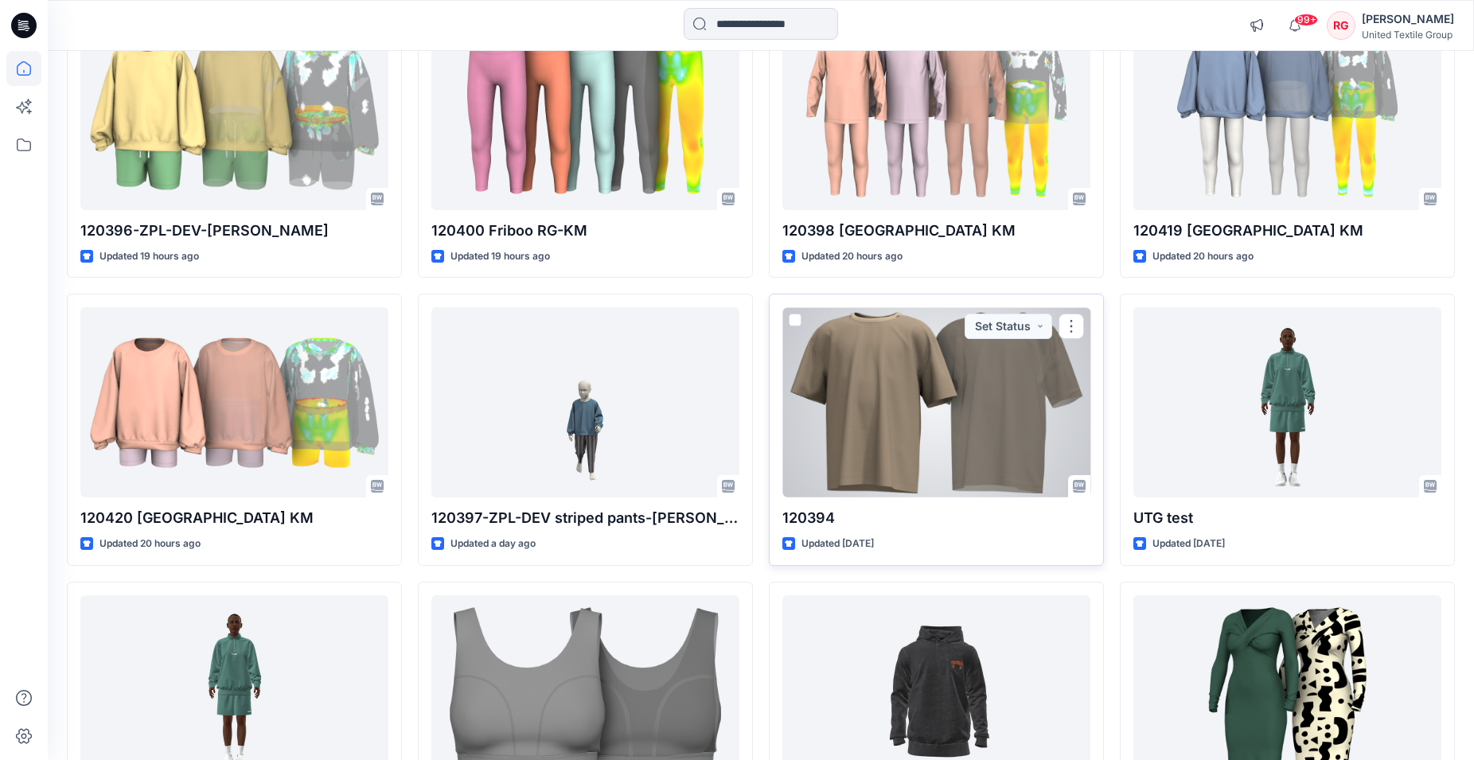
click at [910, 450] on div at bounding box center [936, 402] width 308 height 190
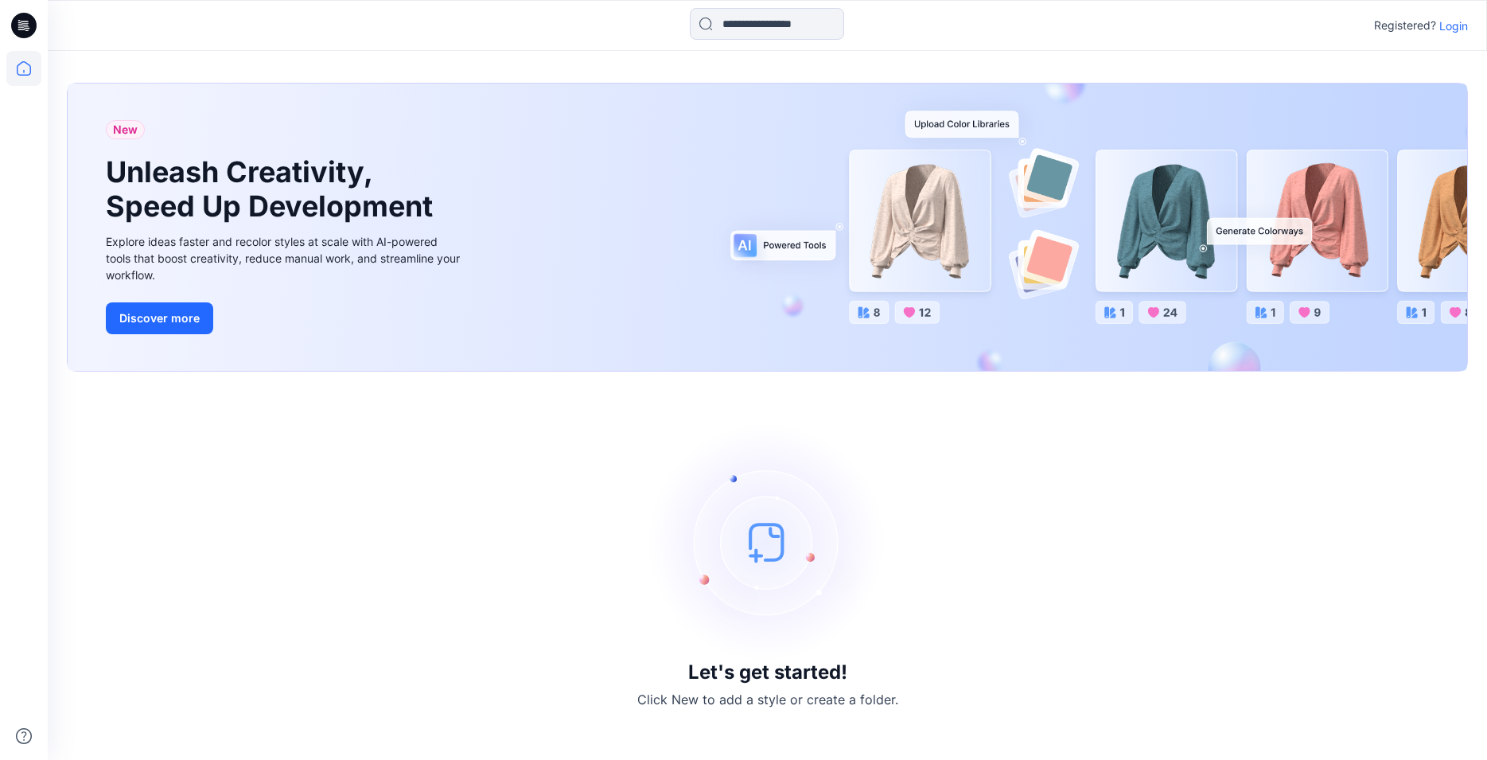
click at [1451, 25] on p "Login" at bounding box center [1453, 26] width 29 height 17
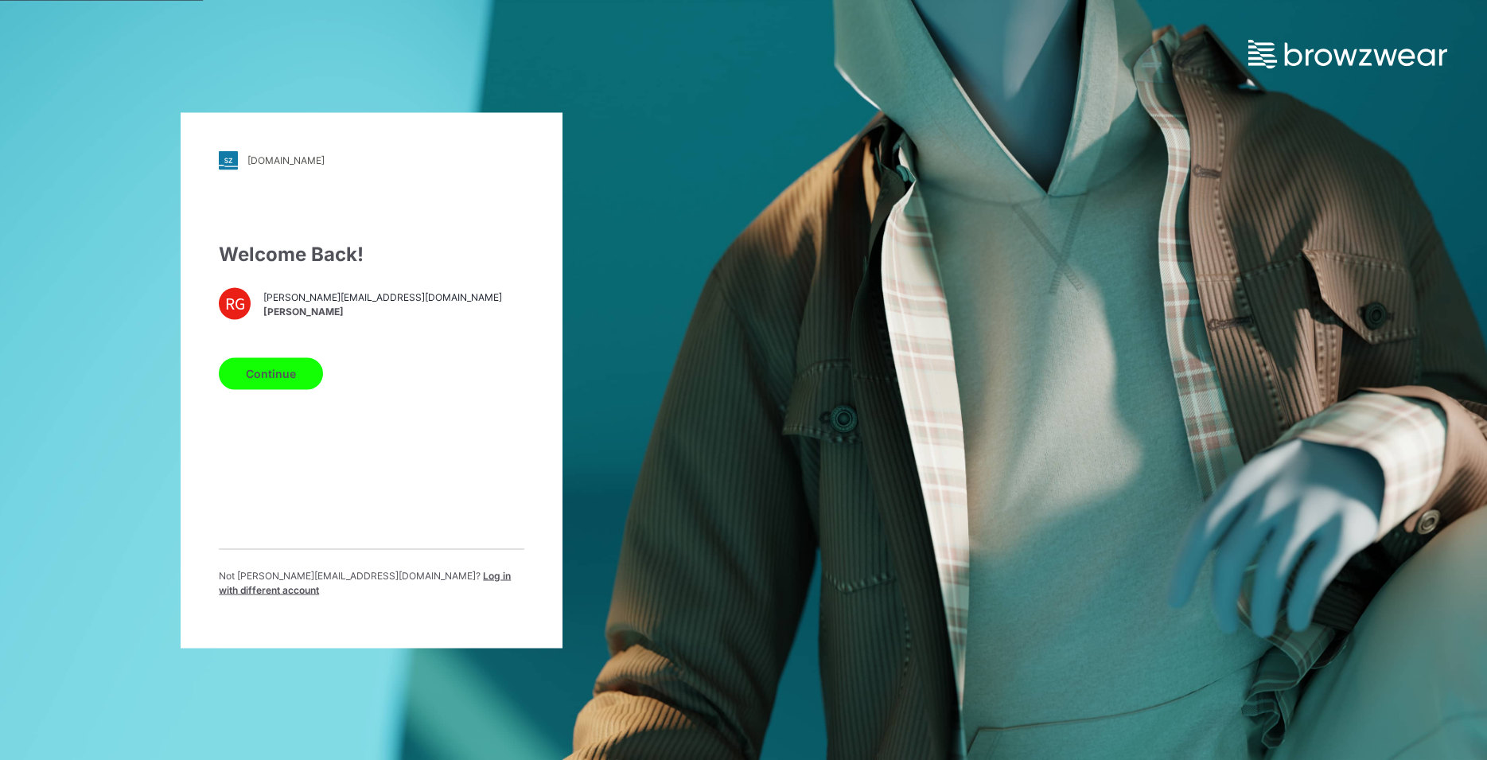
click at [294, 386] on button "Continue" at bounding box center [271, 373] width 104 height 32
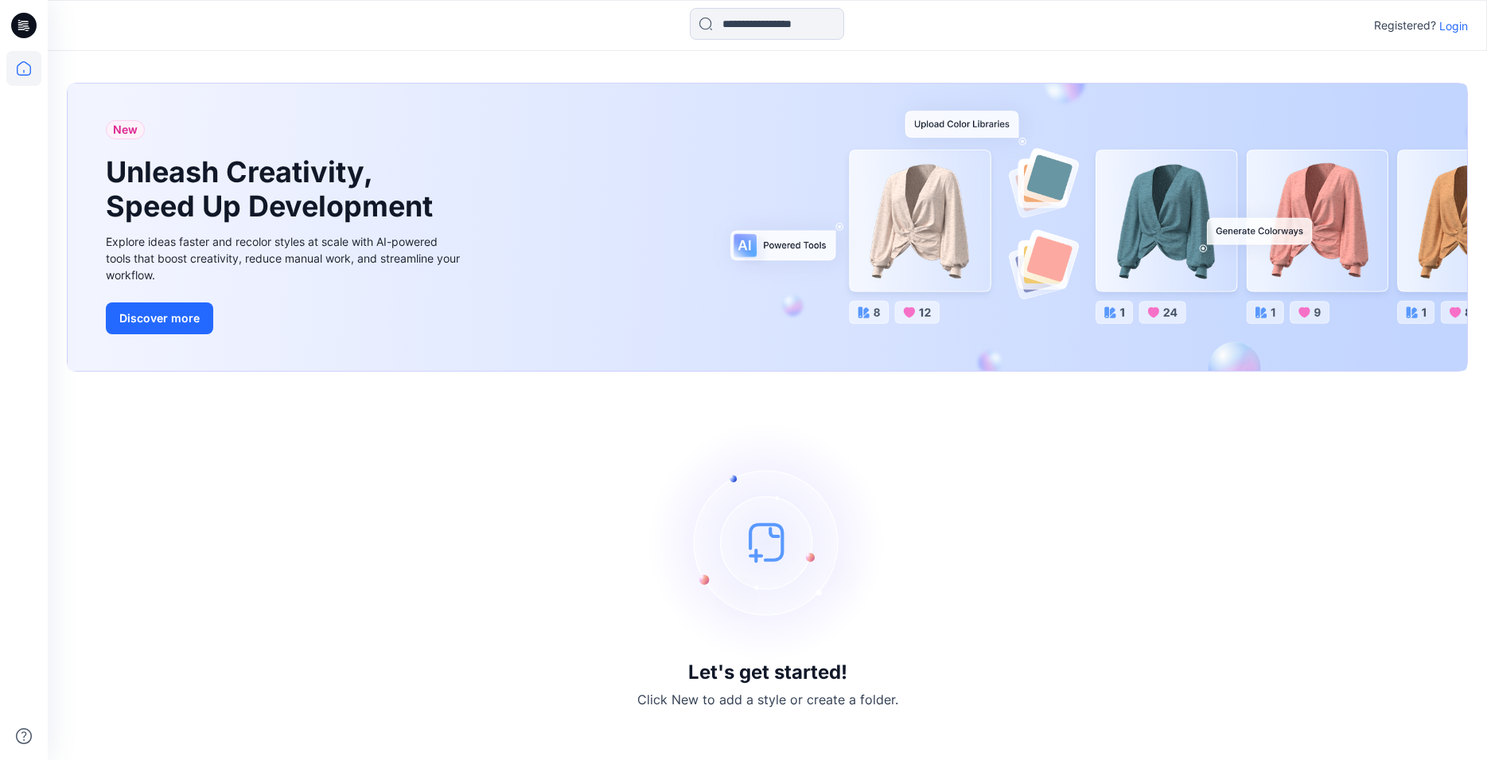
click at [1449, 25] on p "Login" at bounding box center [1453, 26] width 29 height 17
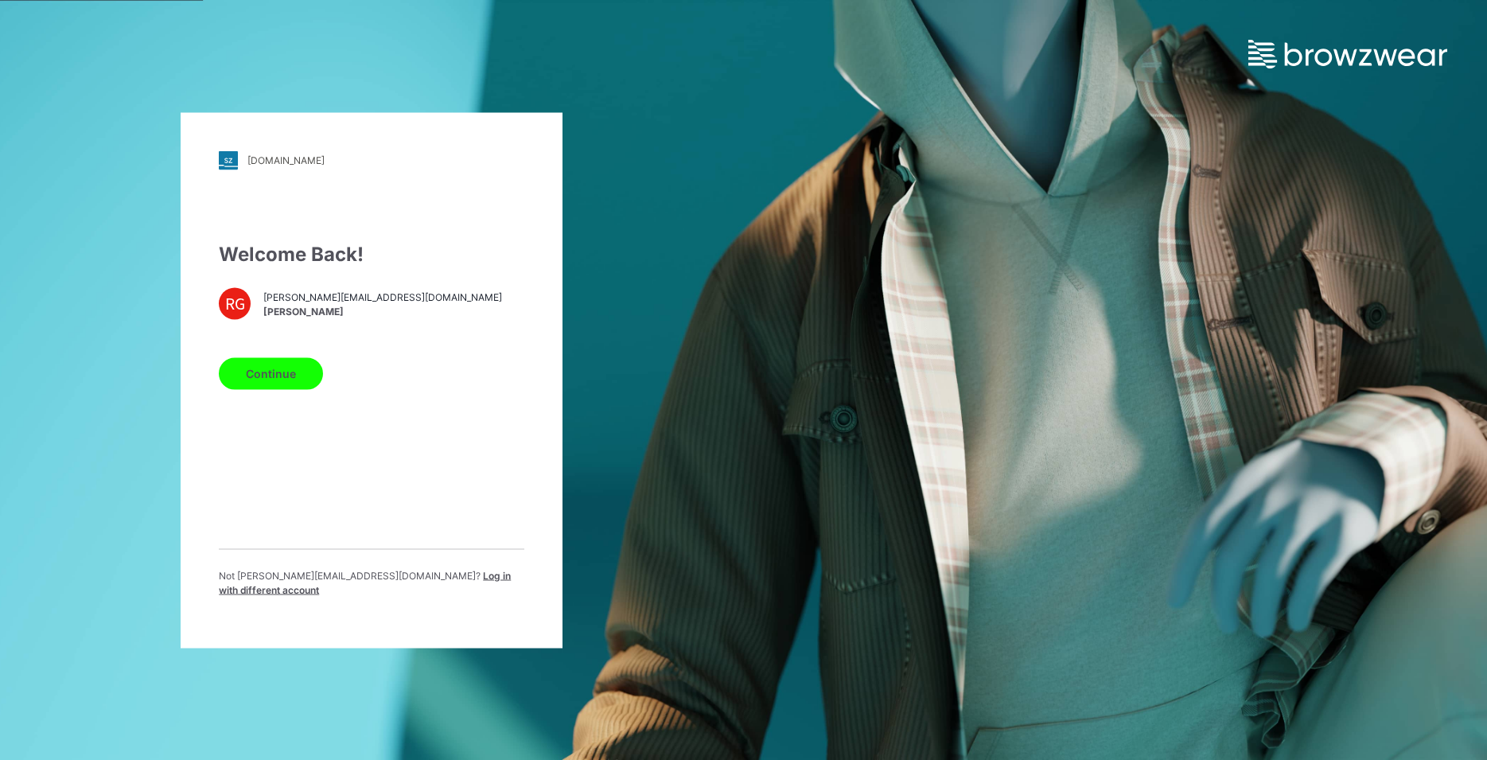
click at [303, 376] on button "Continue" at bounding box center [271, 373] width 104 height 32
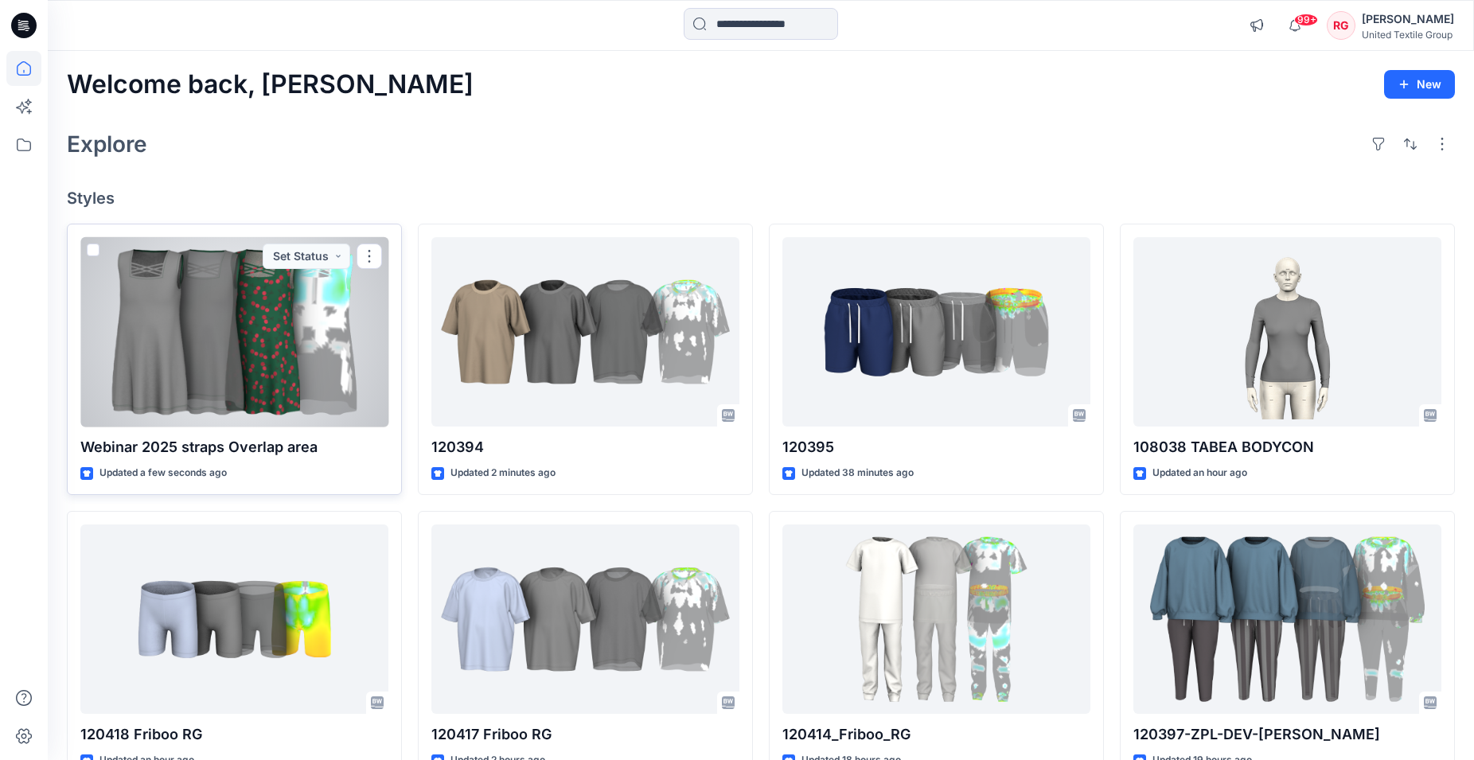
click at [267, 325] on div at bounding box center [234, 332] width 308 height 190
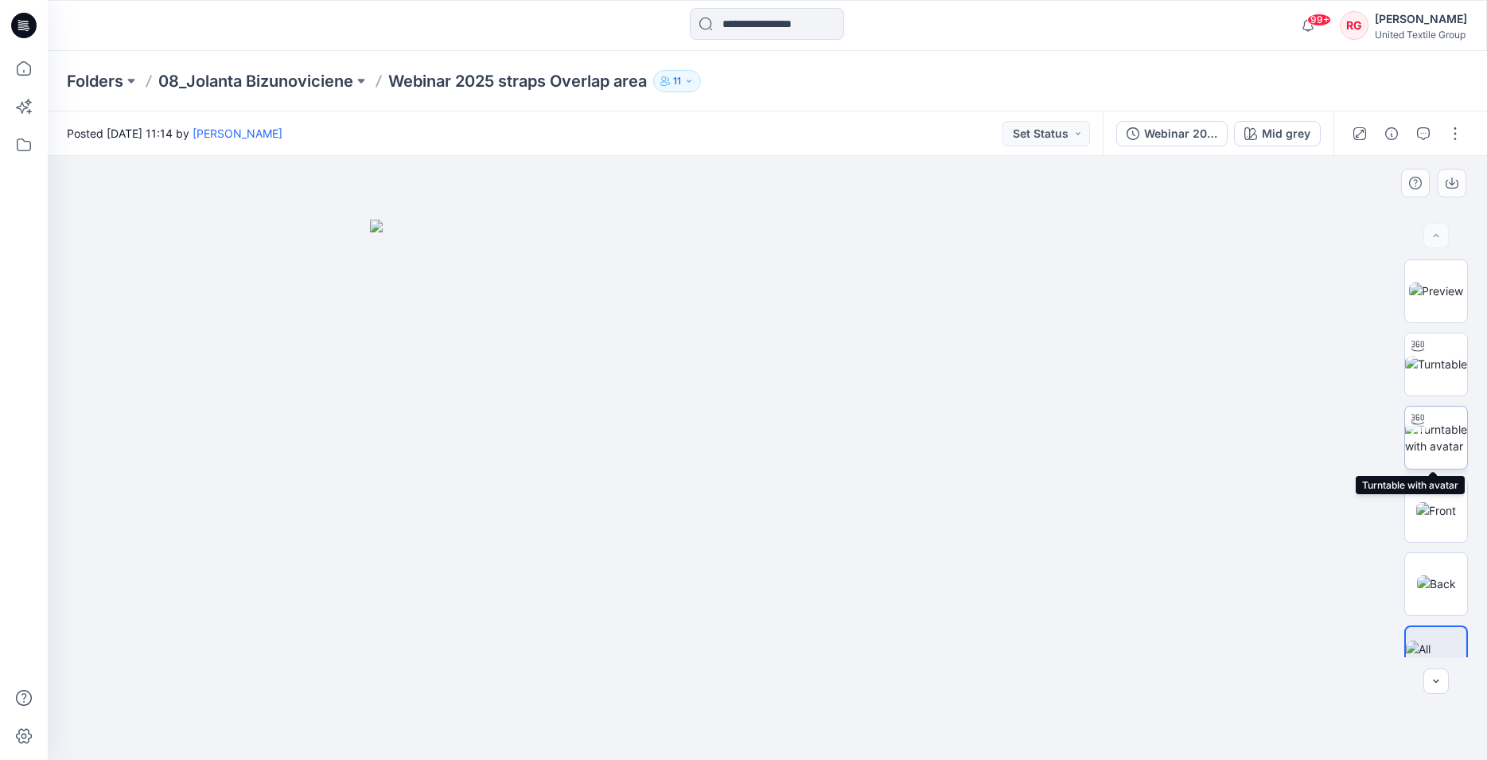
click at [1431, 442] on img at bounding box center [1436, 437] width 62 height 33
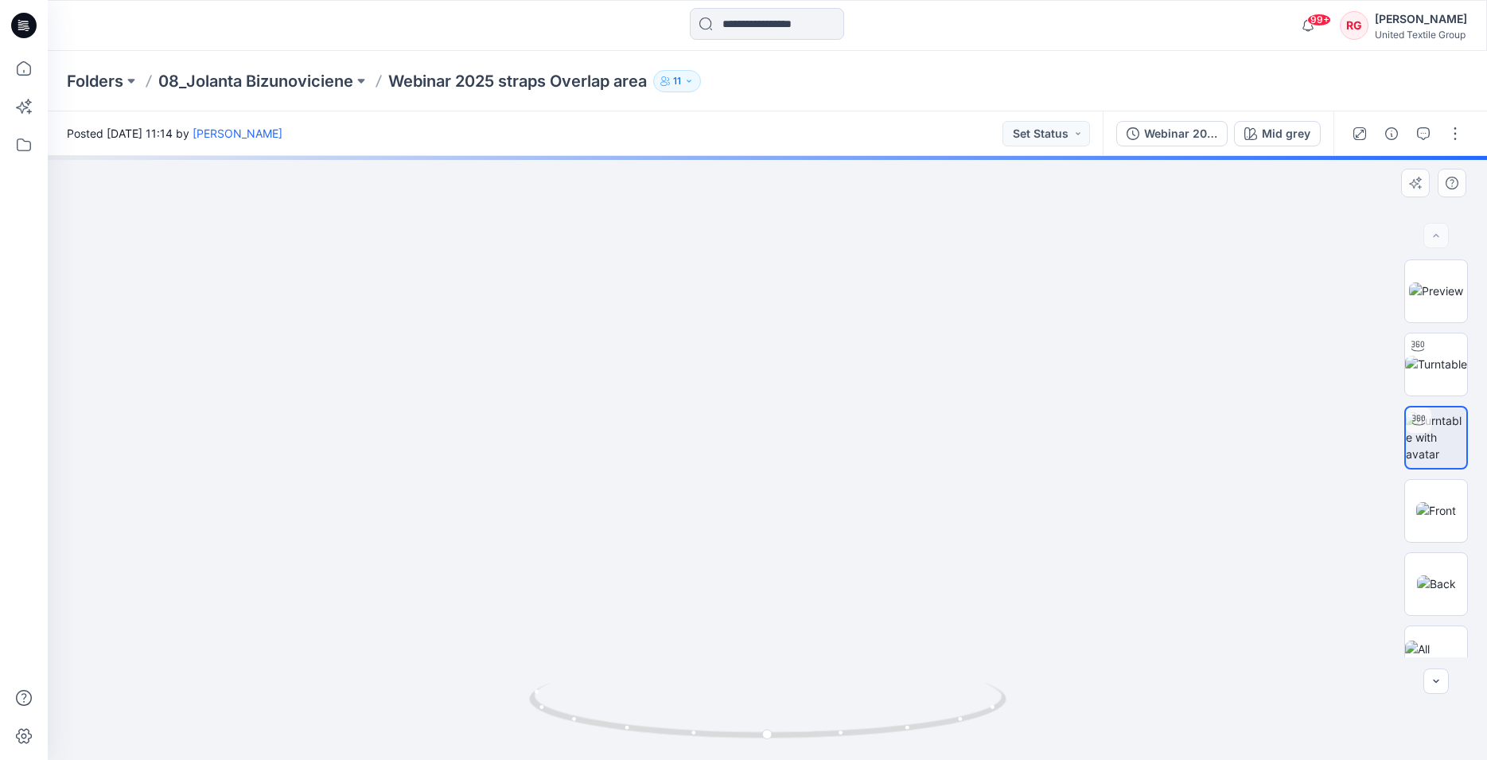
click at [790, 263] on img at bounding box center [767, 247] width 1447 height 1026
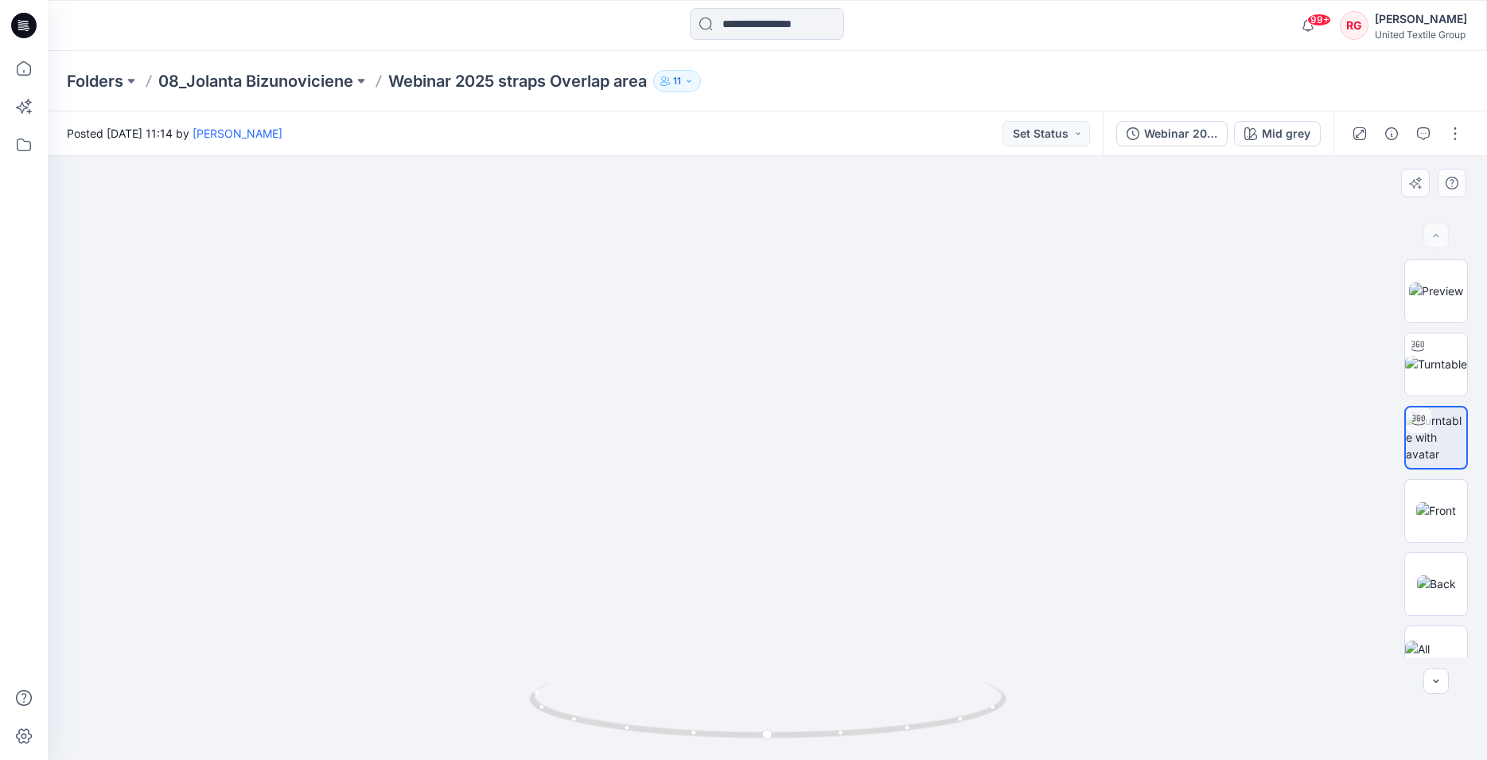
drag, startPoint x: 777, startPoint y: 276, endPoint x: 784, endPoint y: 441, distance: 164.9
click at [784, 441] on img at bounding box center [771, 329] width 1447 height 861
drag, startPoint x: 1090, startPoint y: 533, endPoint x: 698, endPoint y: 524, distance: 392.4
click at [1431, 588] on img at bounding box center [1436, 583] width 39 height 17
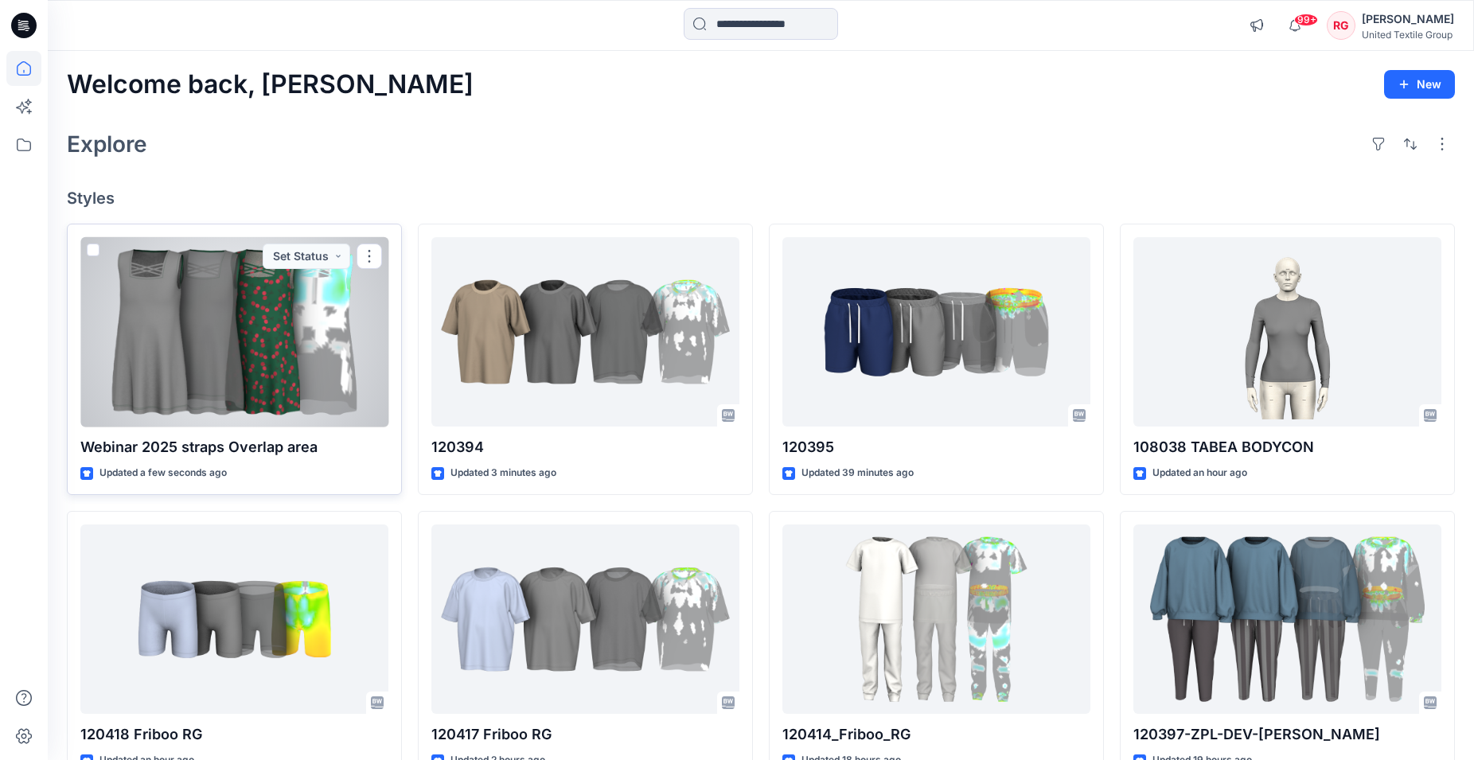
click at [308, 325] on div at bounding box center [234, 332] width 308 height 190
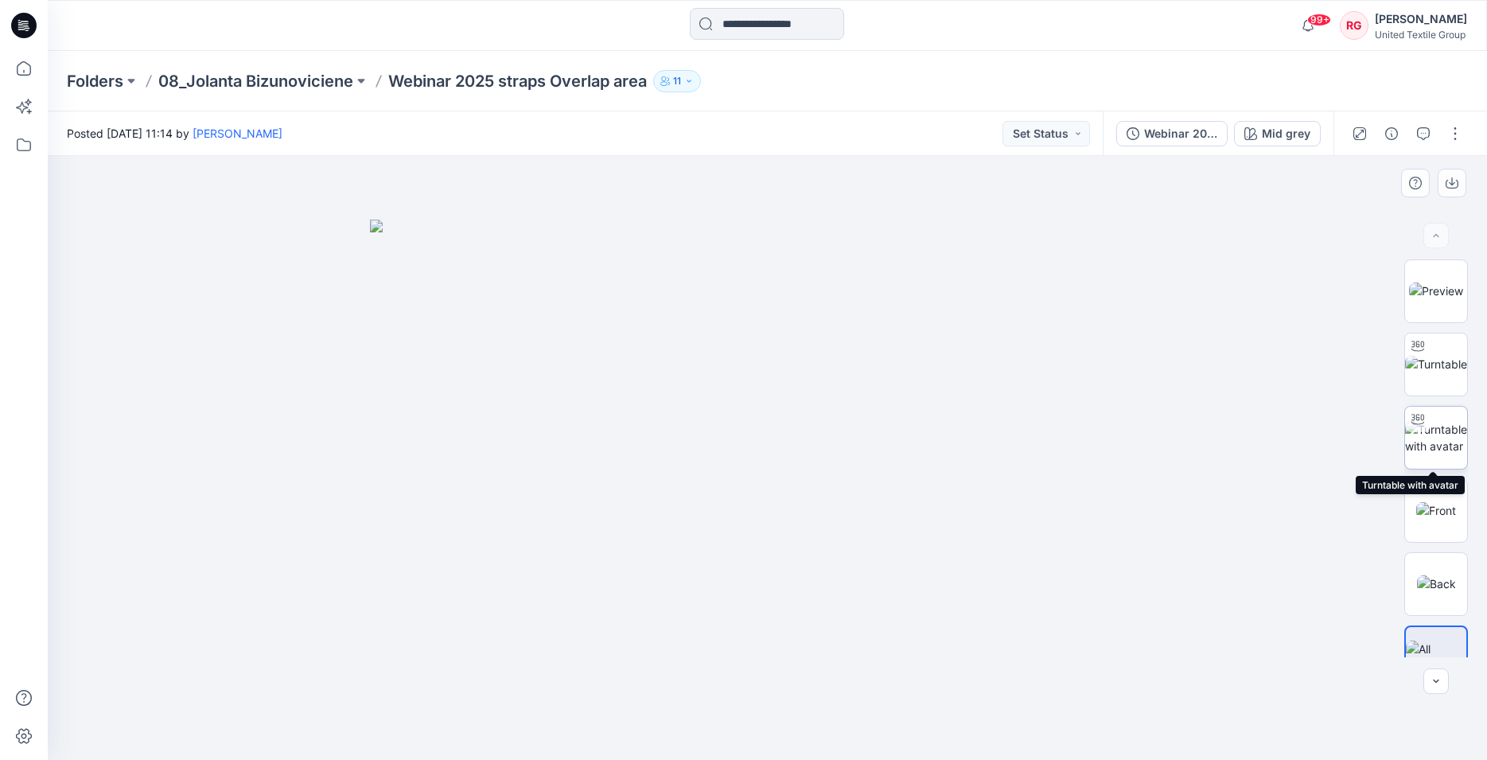
click at [1440, 429] on img at bounding box center [1436, 437] width 62 height 33
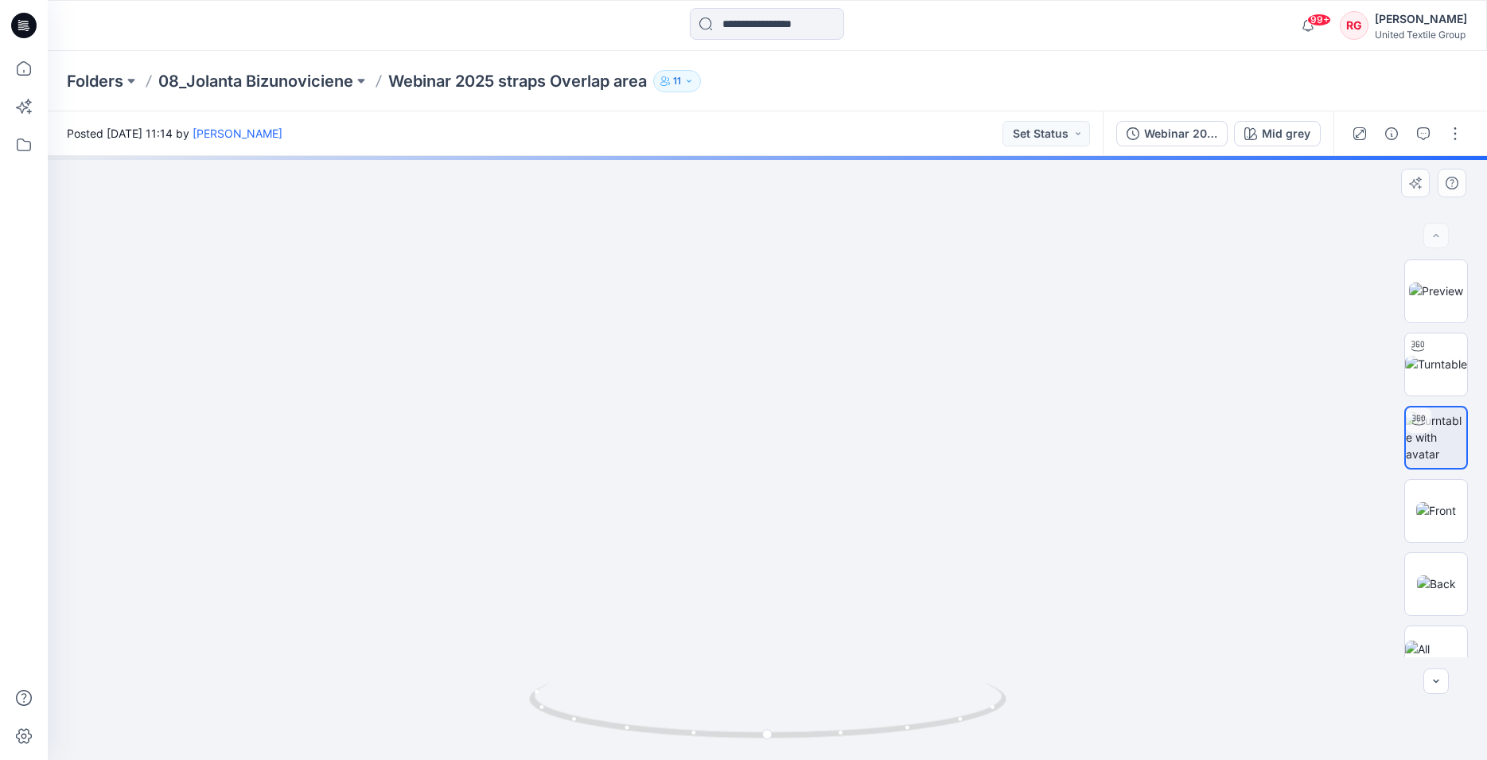
drag, startPoint x: 800, startPoint y: 304, endPoint x: 780, endPoint y: 434, distance: 131.3
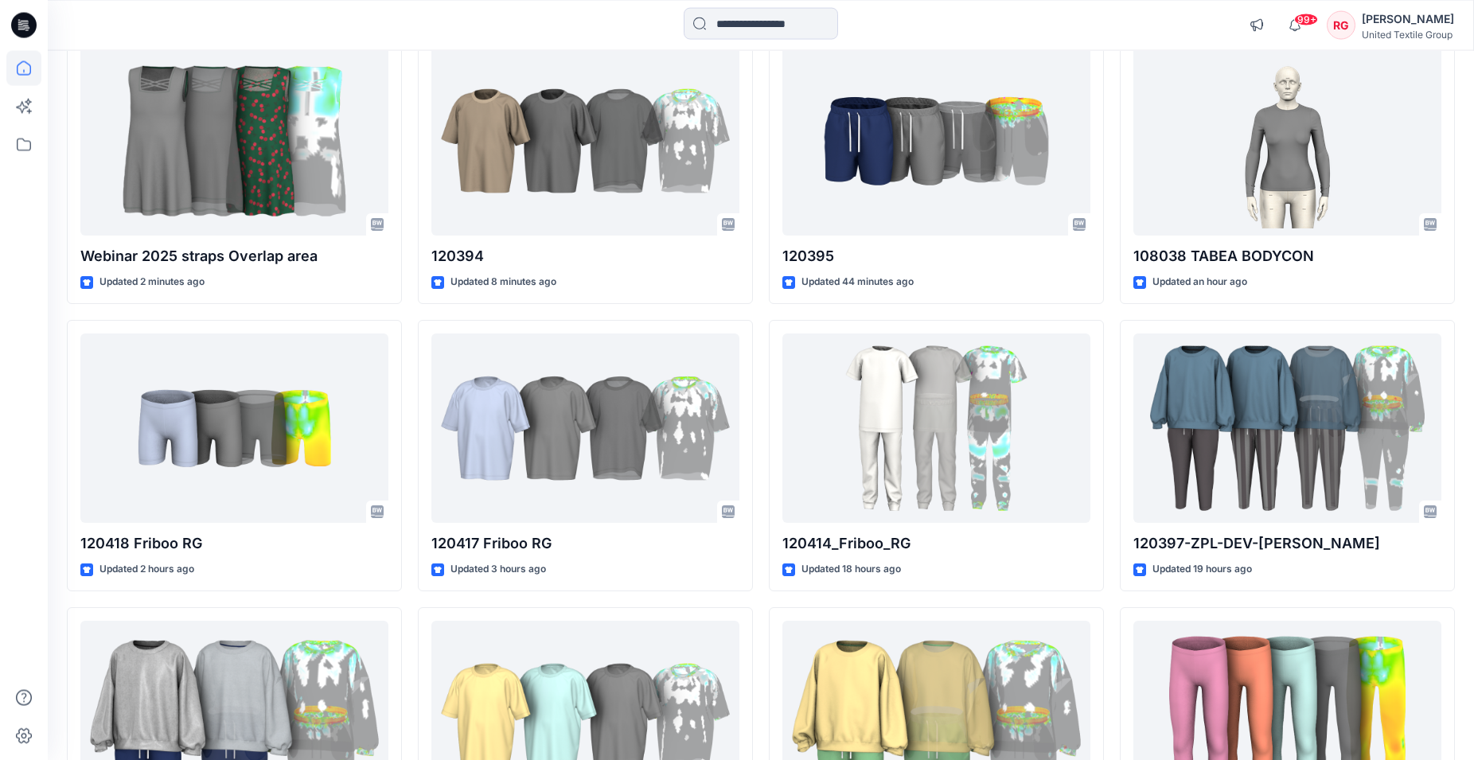
scroll to position [243, 0]
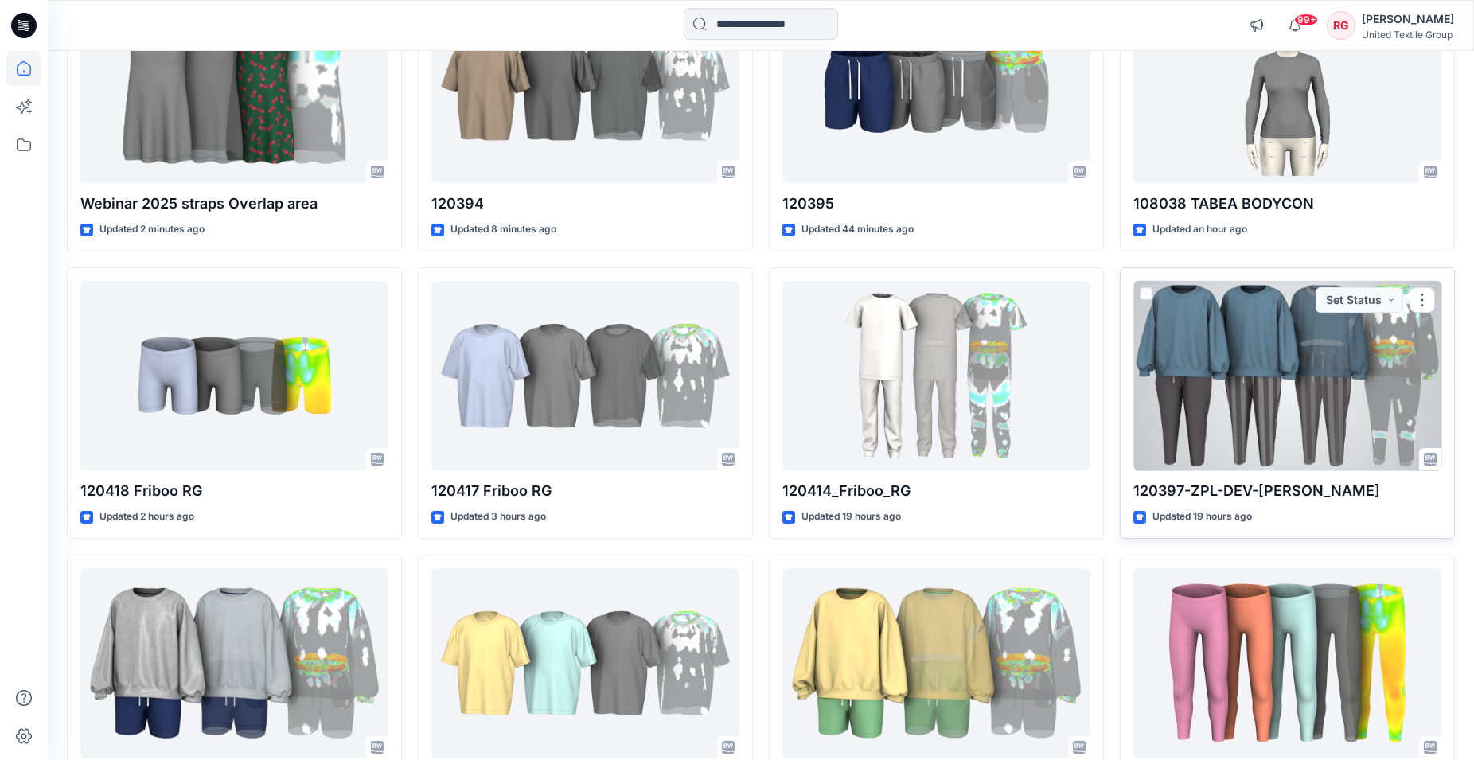
click at [1294, 361] on div at bounding box center [1287, 376] width 308 height 190
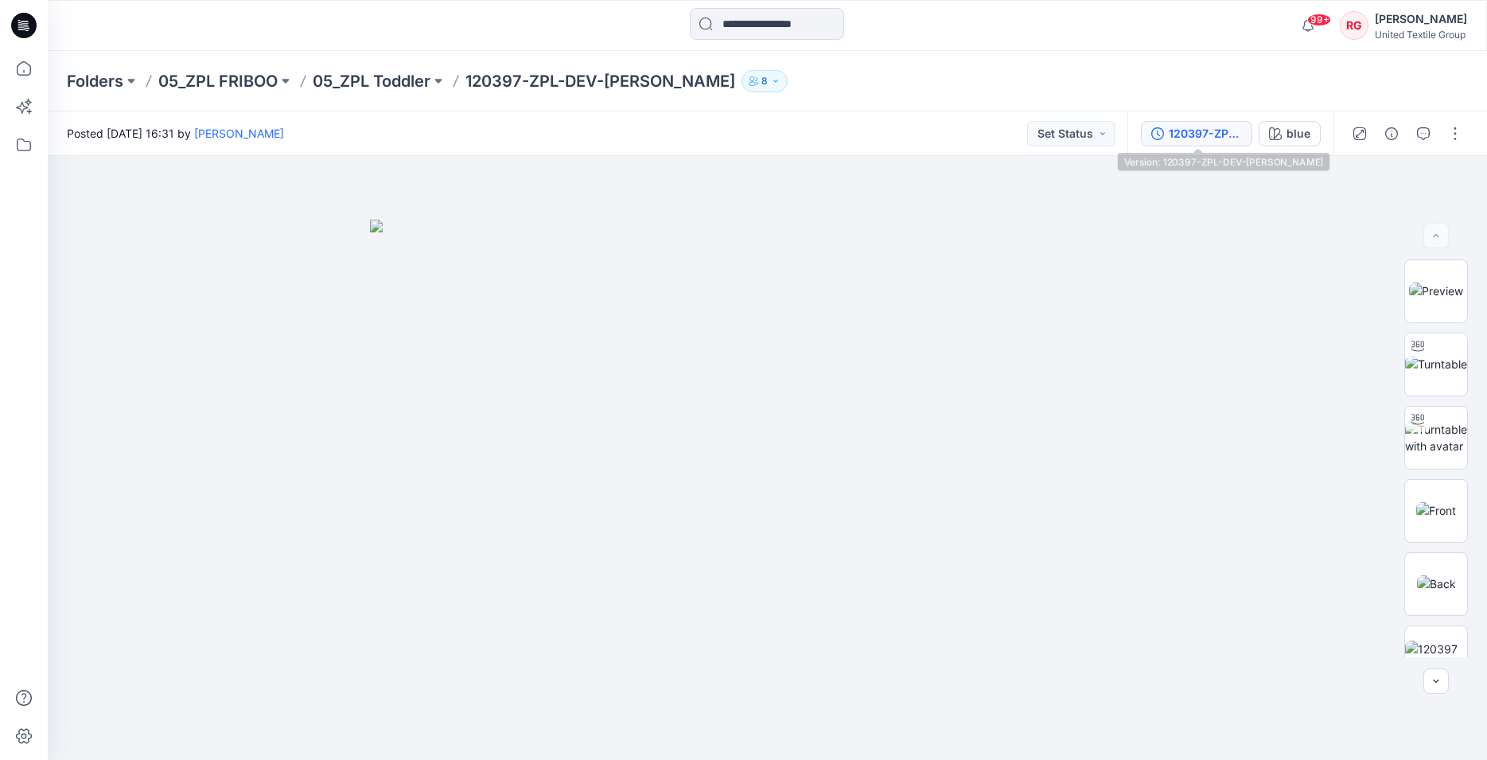
click at [1210, 138] on div "120397-ZPL-DEV-[PERSON_NAME]" at bounding box center [1205, 134] width 73 height 18
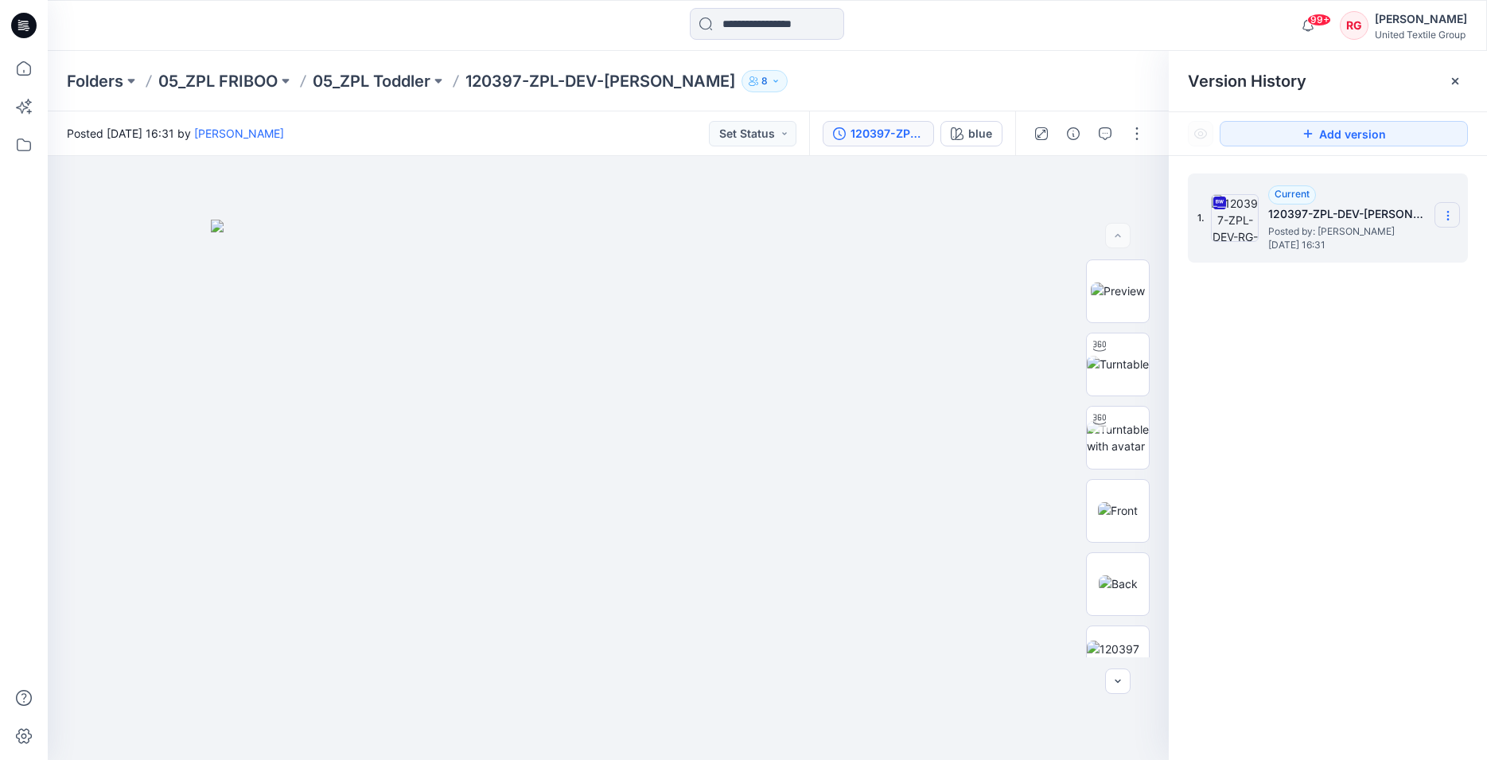
click at [1450, 212] on icon at bounding box center [1448, 215] width 13 height 13
click at [1388, 247] on span "Download Source BW File" at bounding box center [1367, 246] width 133 height 19
